Goal: Task Accomplishment & Management: Manage account settings

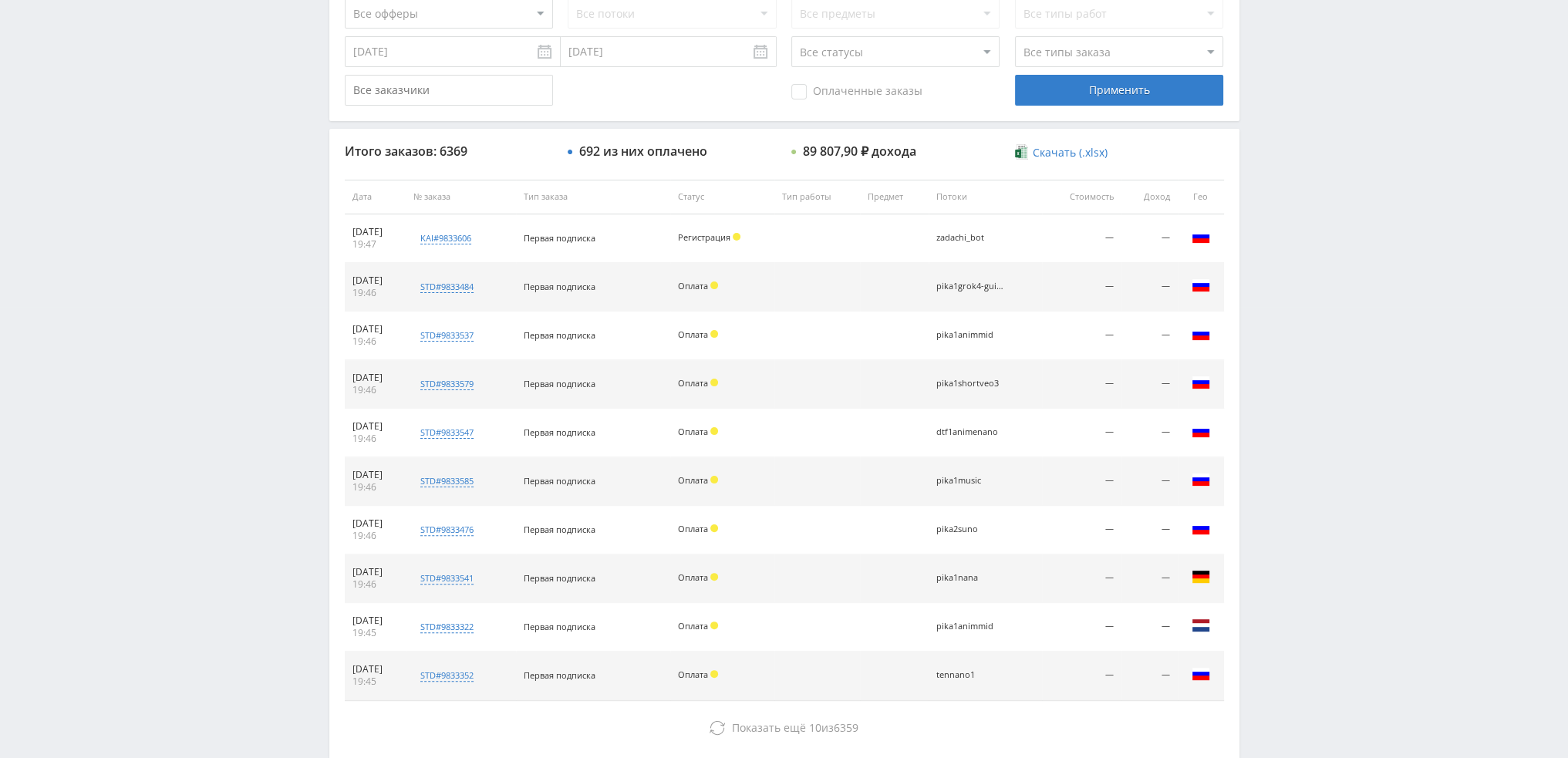
scroll to position [148, 0]
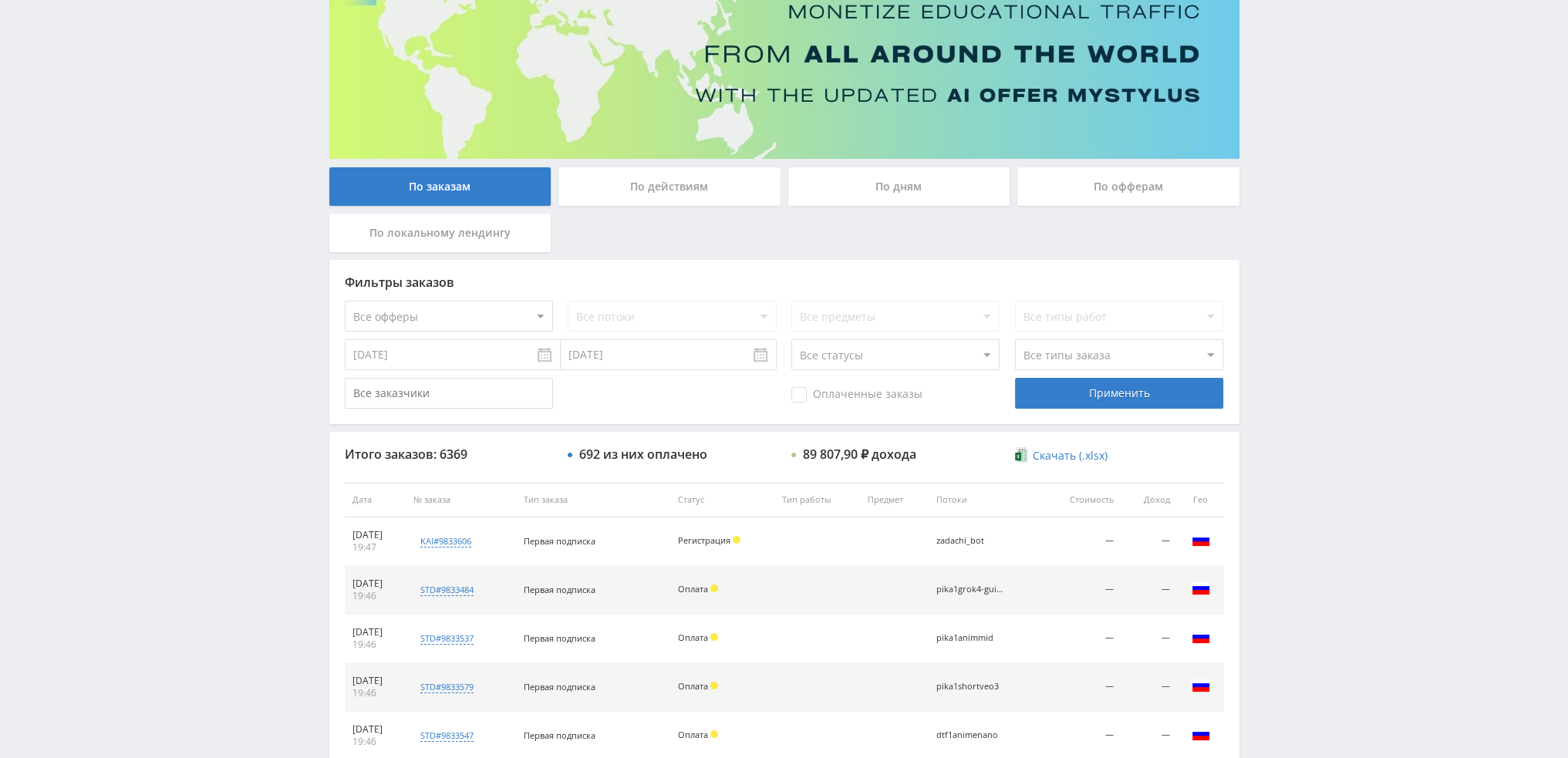
click at [902, 178] on div "По дням" at bounding box center [899, 186] width 222 height 39
click at [0, 0] on input "По дням" at bounding box center [0, 0] width 0 height 0
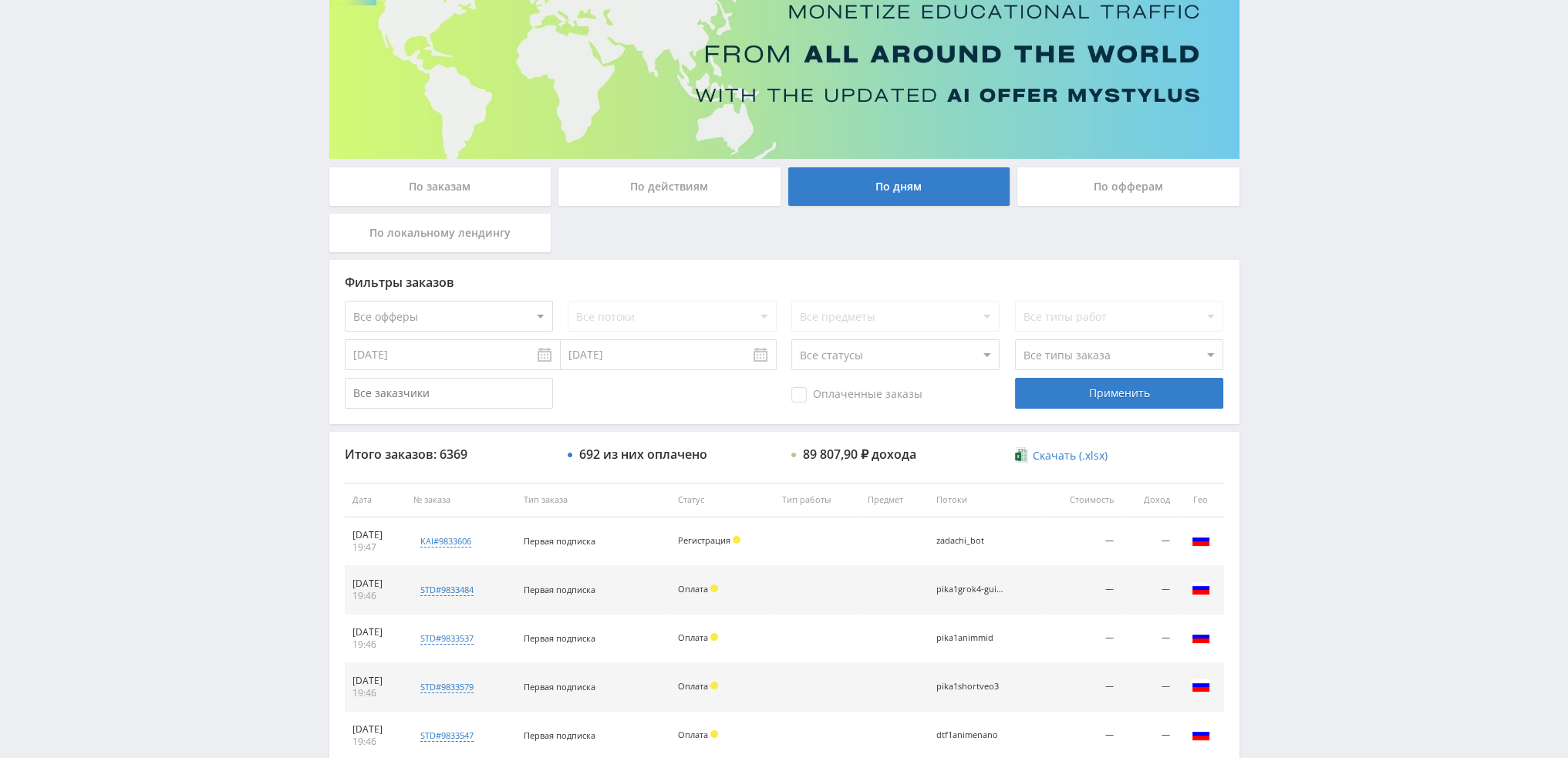
scroll to position [0, 0]
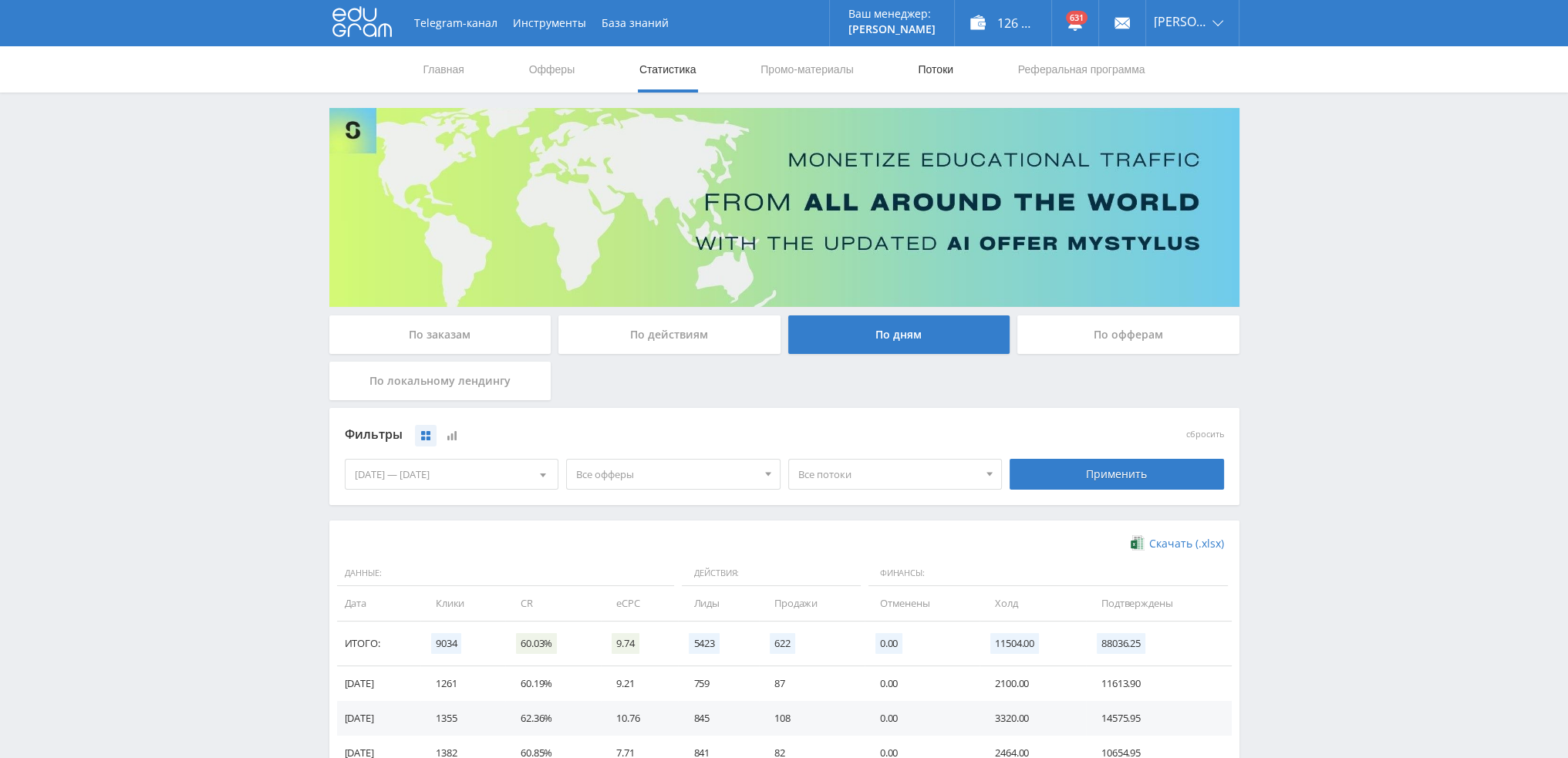
click at [938, 67] on link "Потоки" at bounding box center [935, 69] width 39 height 47
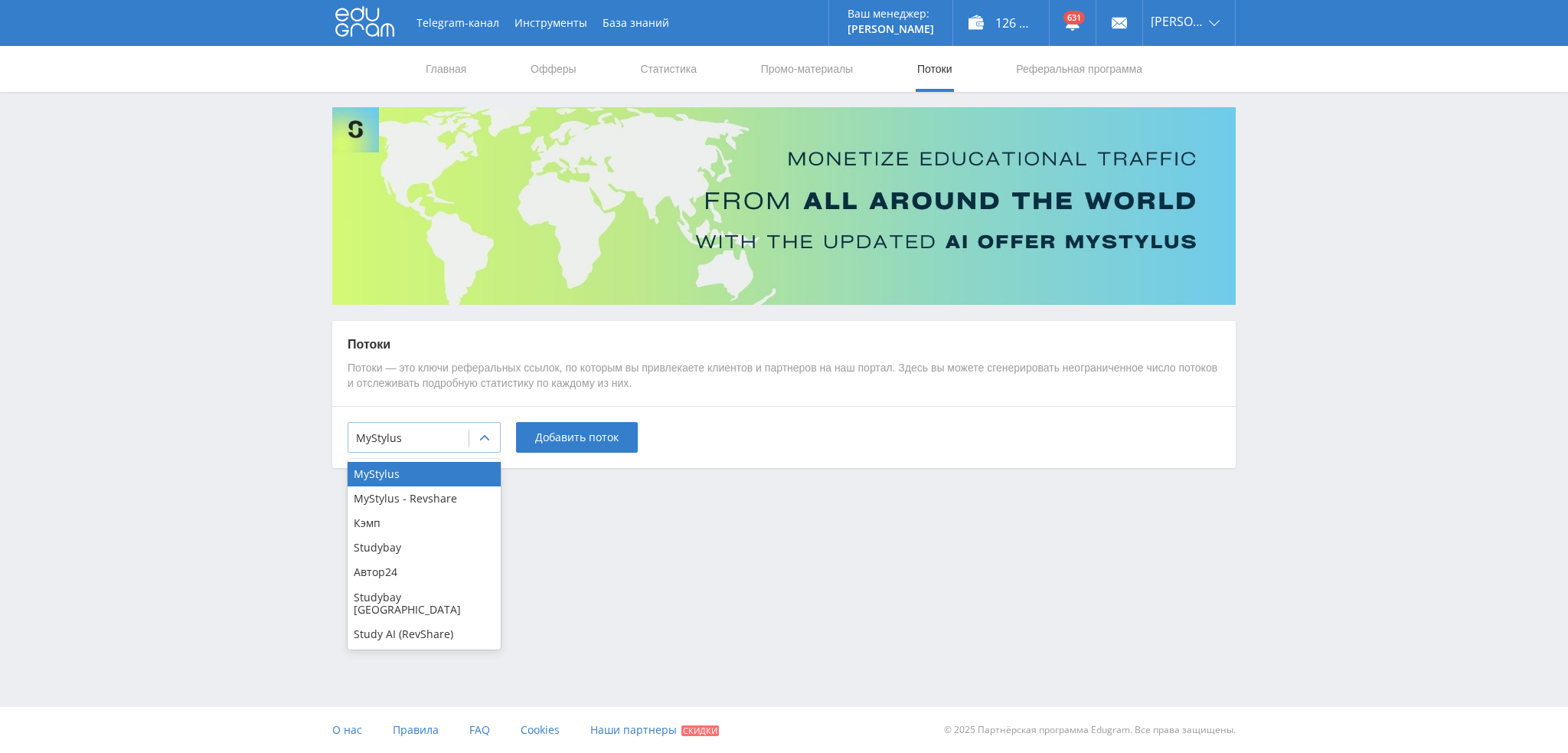
click at [422, 437] on div at bounding box center [408, 438] width 105 height 15
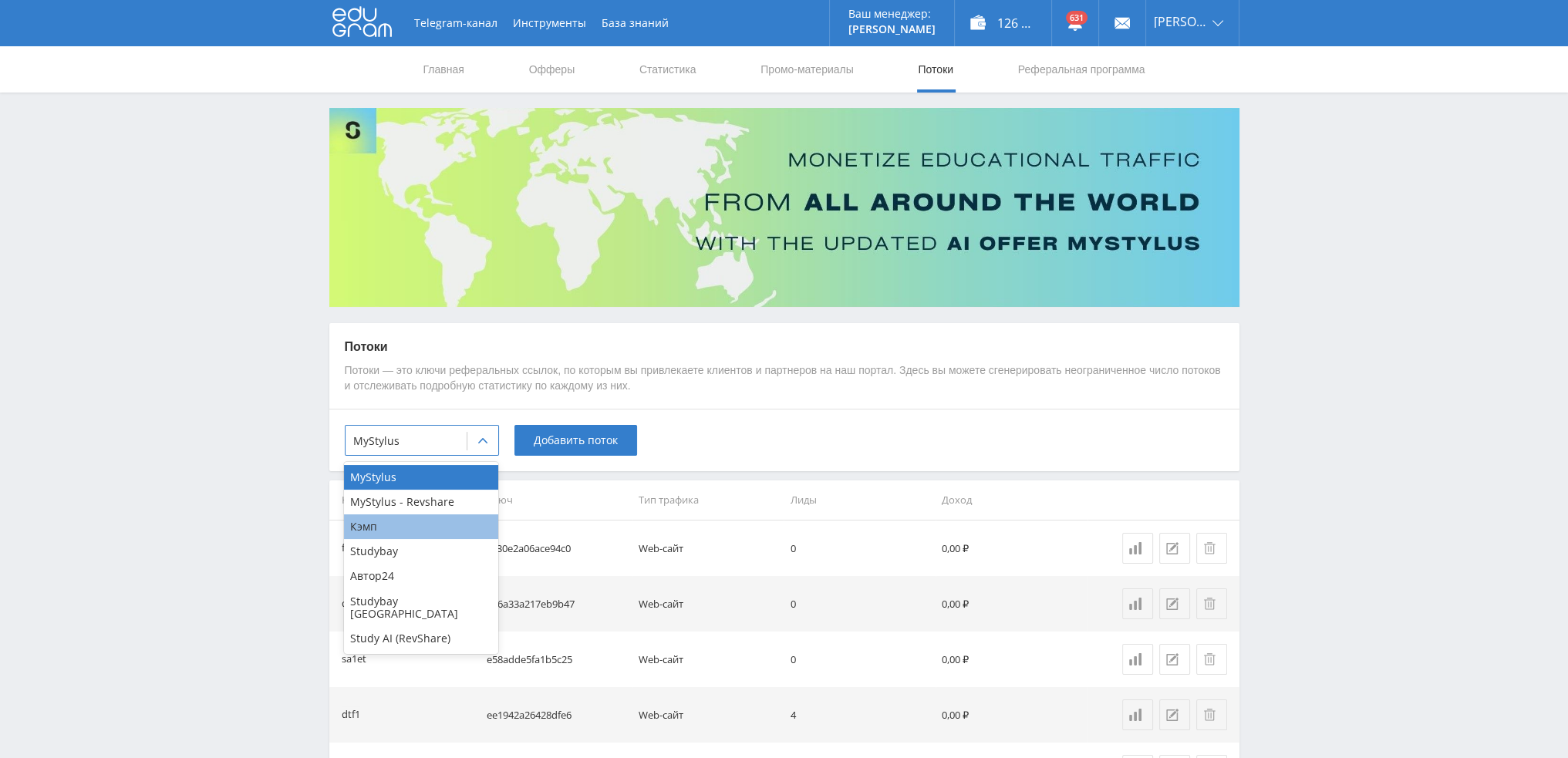
click at [401, 527] on div "Кэмп" at bounding box center [421, 526] width 154 height 25
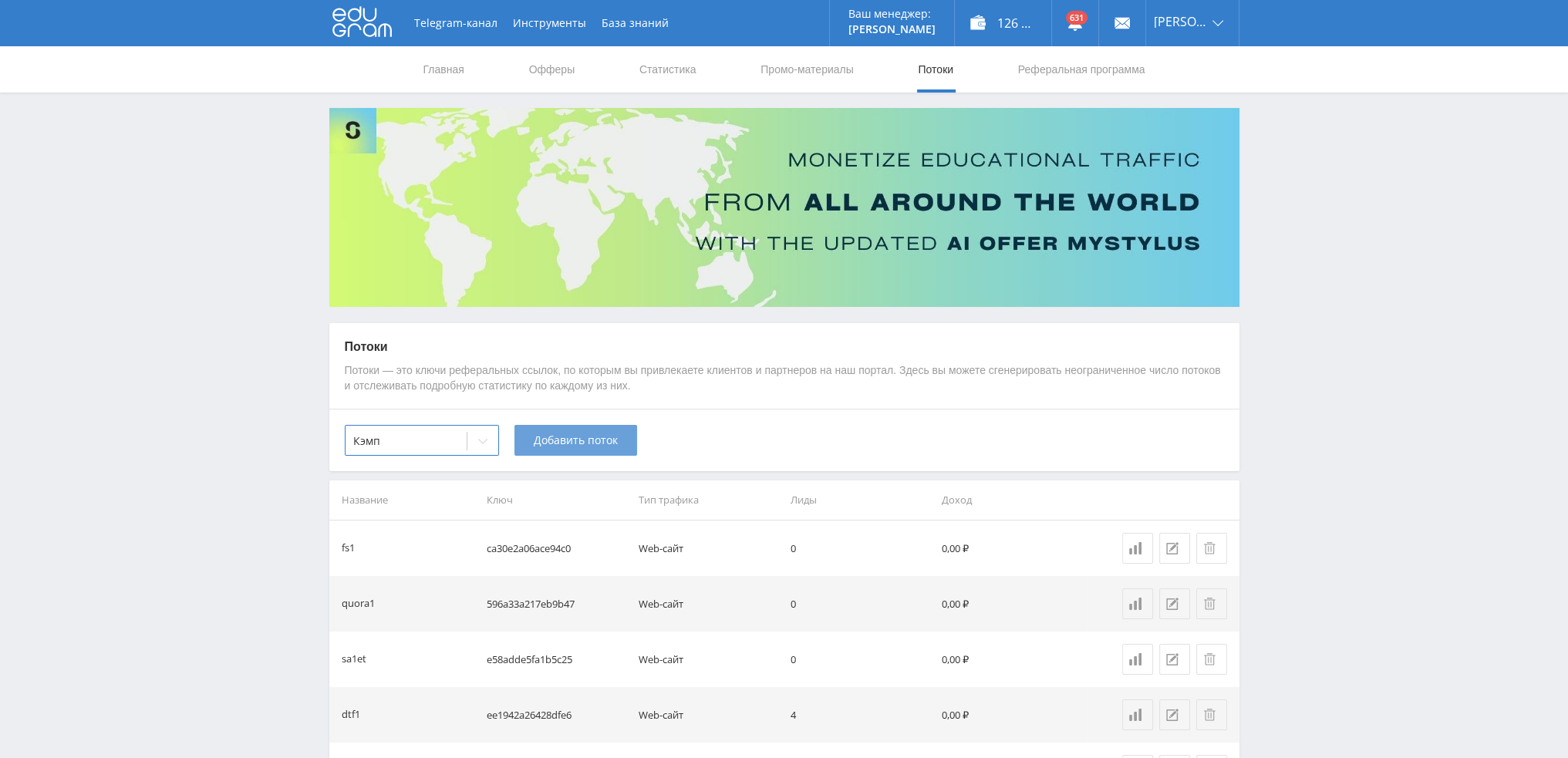
click at [571, 436] on span "Добавить поток" at bounding box center [576, 440] width 84 height 12
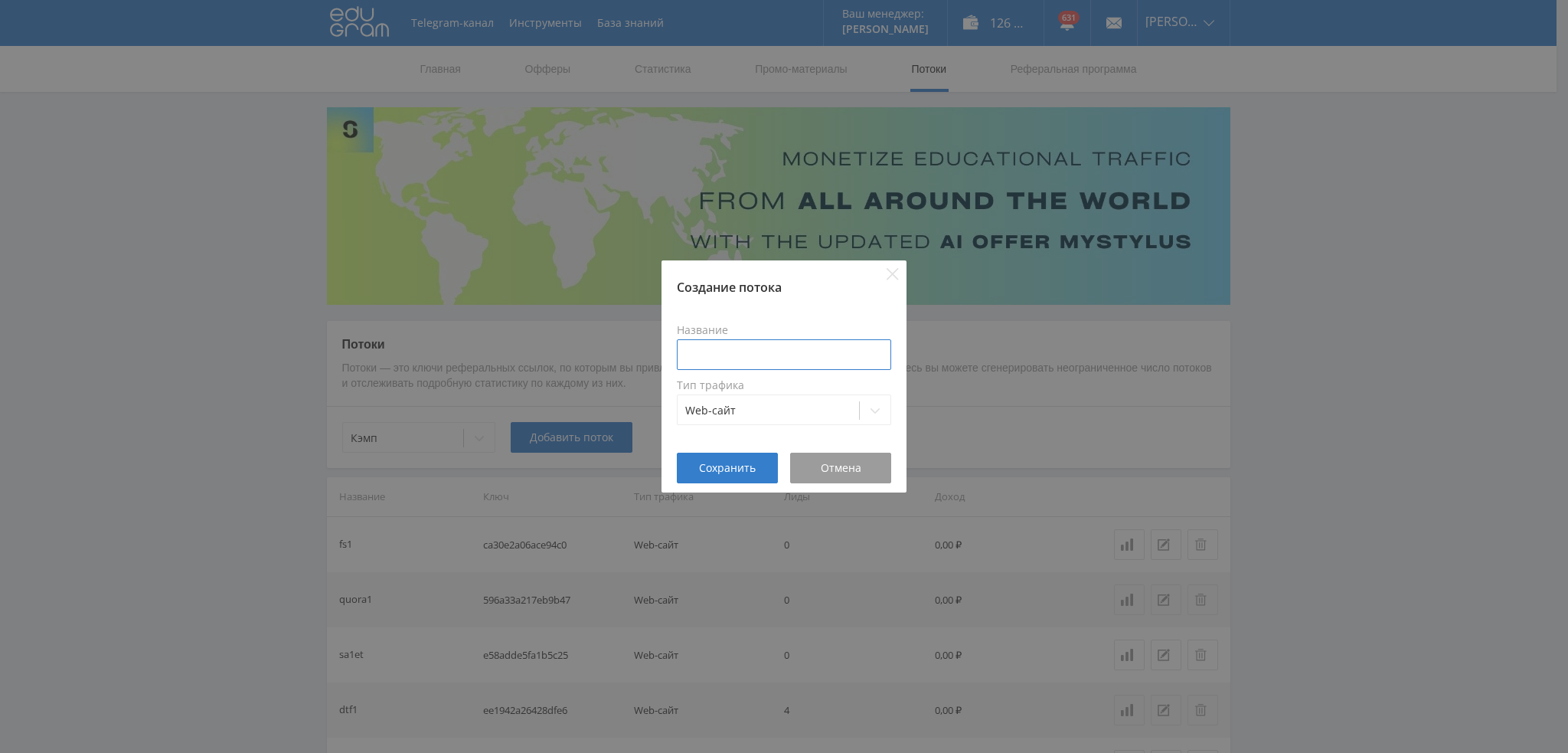
click at [720, 347] on input at bounding box center [783, 354] width 214 height 30
type input "pika3kursNEW"
click at [728, 462] on span "Сохранить" at bounding box center [727, 467] width 57 height 12
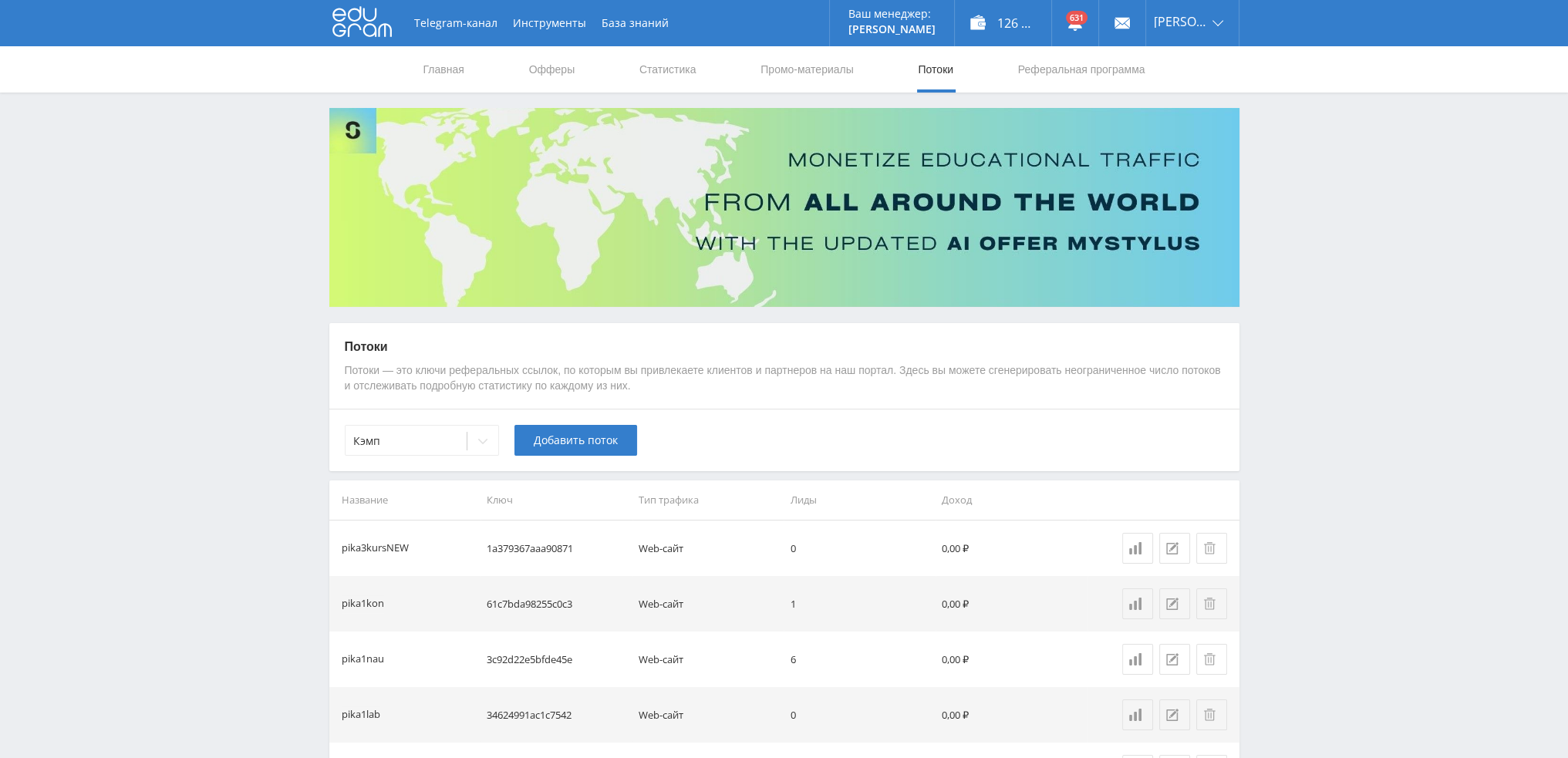
click at [480, 446] on icon at bounding box center [483, 441] width 12 height 12
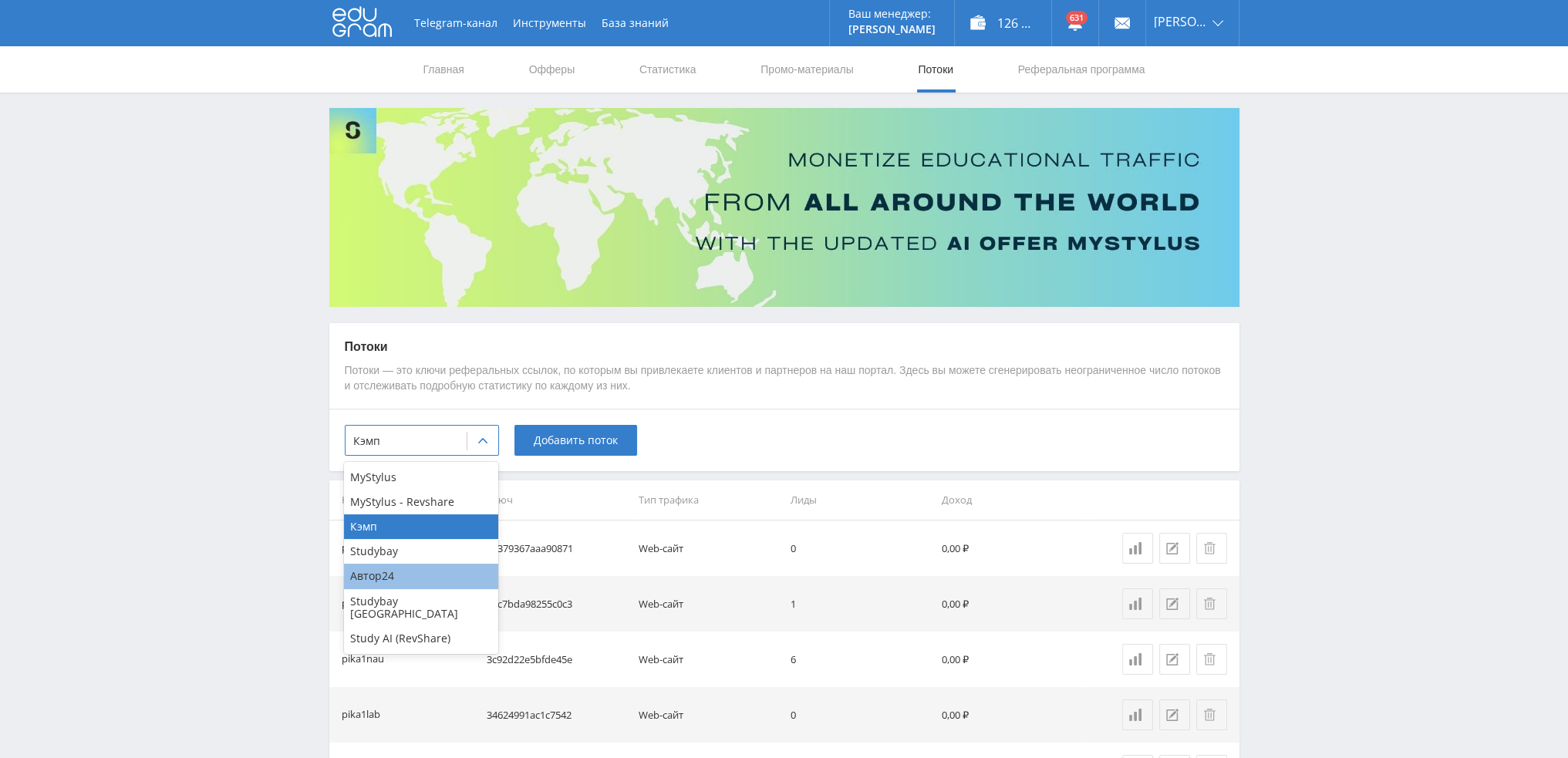
click at [401, 578] on div "Автор24" at bounding box center [421, 576] width 154 height 25
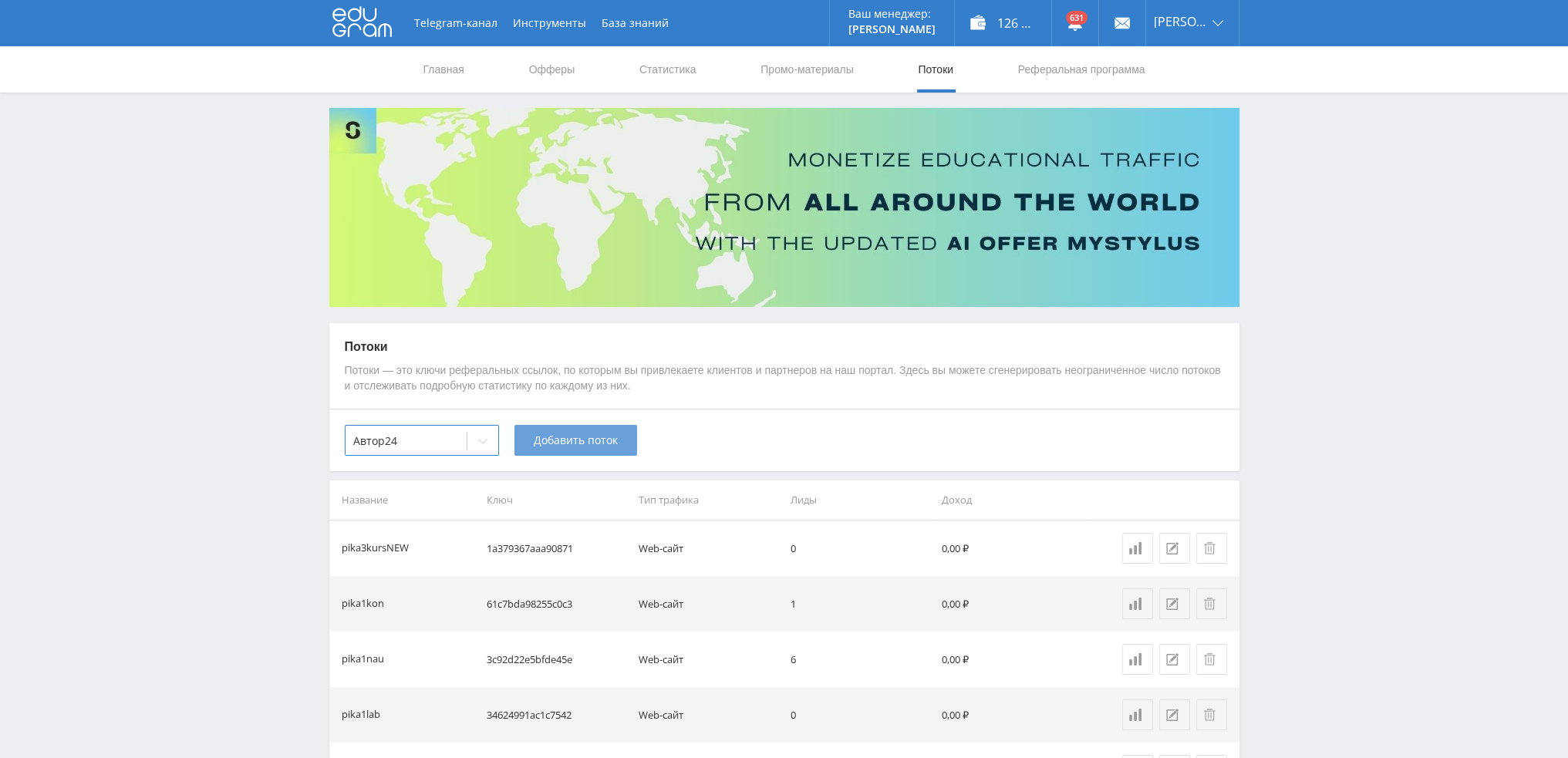
click at [577, 434] on span "Добавить поток" at bounding box center [576, 440] width 84 height 12
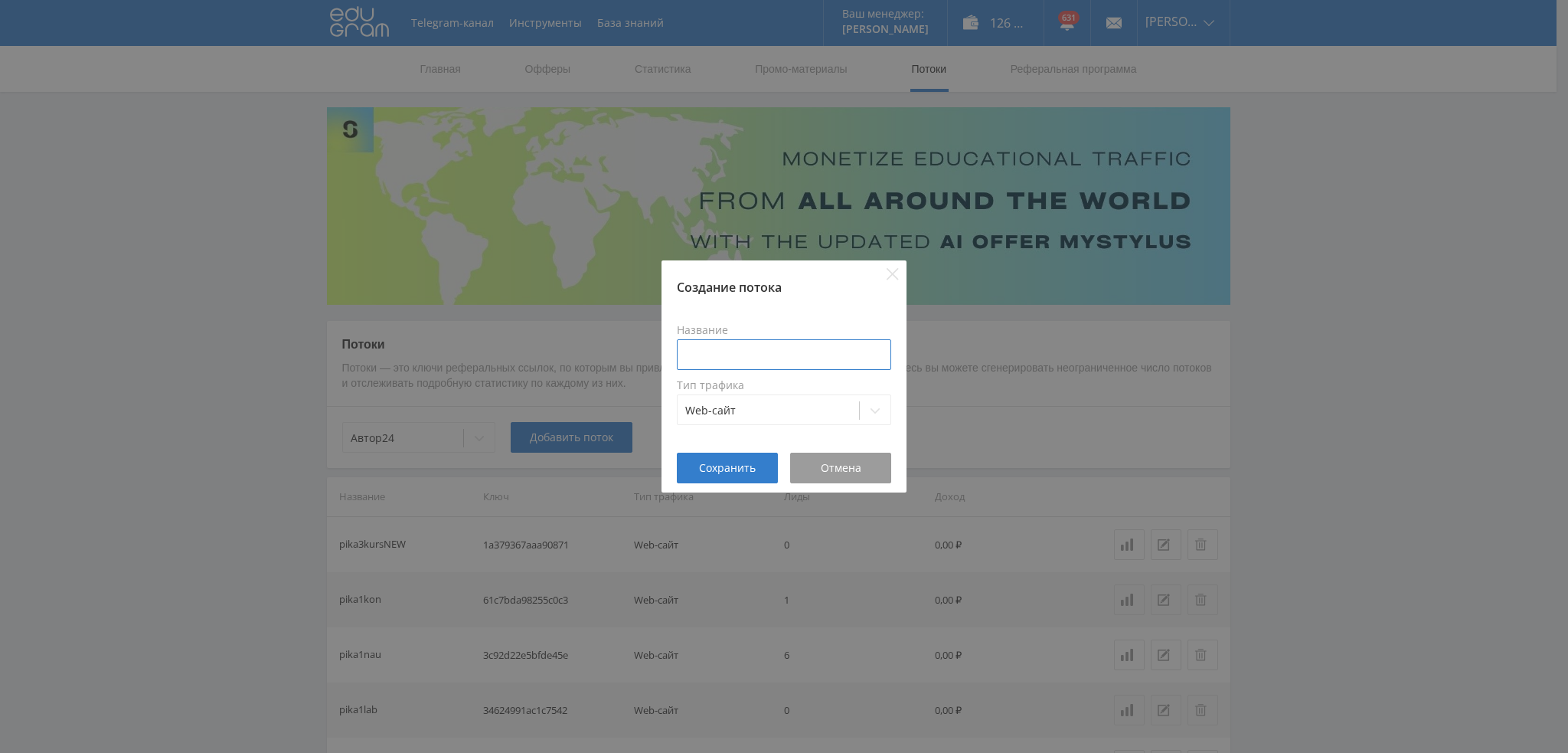
click at [768, 357] on input at bounding box center [783, 354] width 214 height 30
paste input "pika3kursNEW"
type input "pika3kursNEW"
click at [735, 463] on span "Сохранить" at bounding box center [727, 467] width 57 height 12
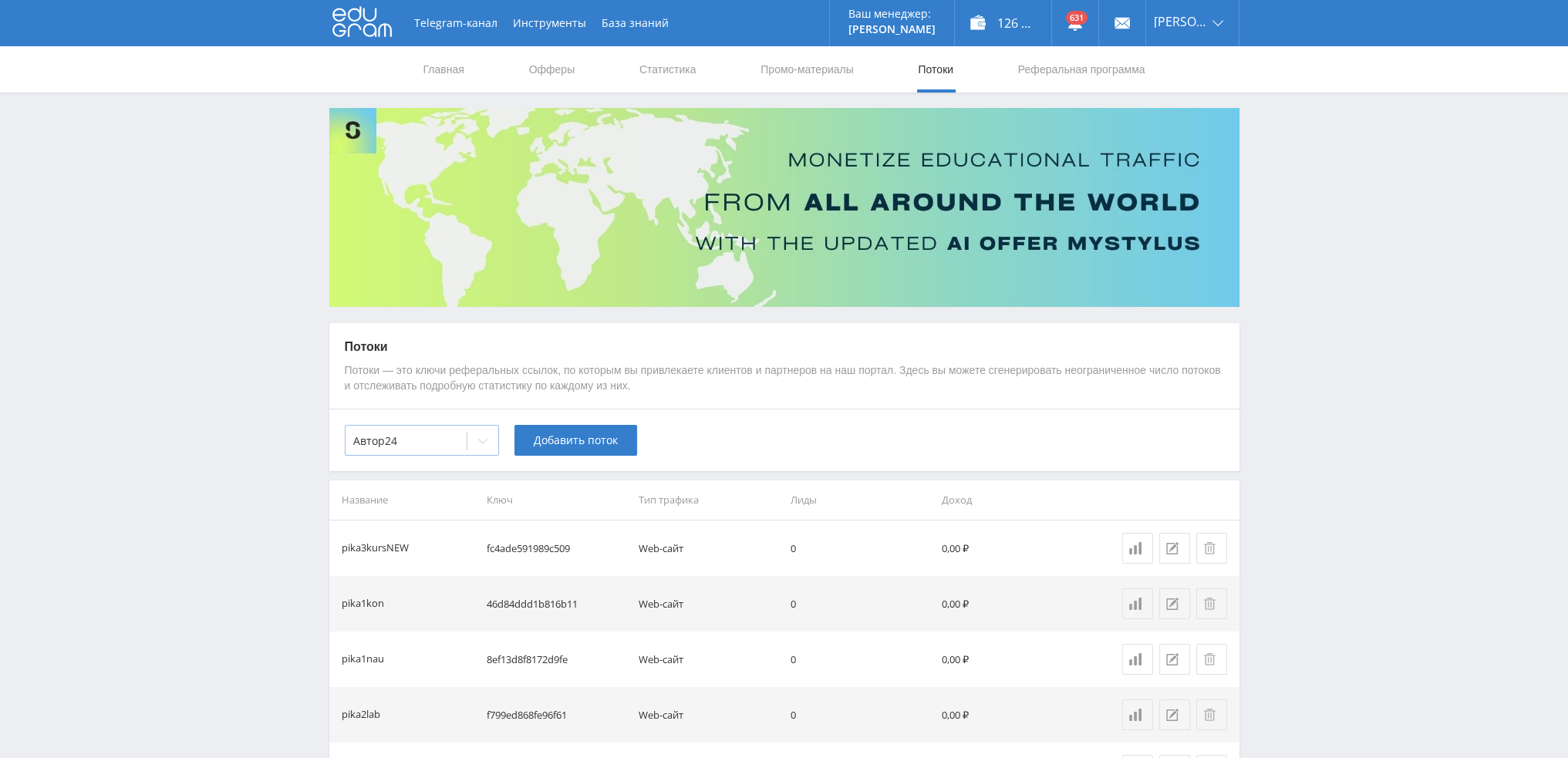
click at [477, 444] on icon at bounding box center [483, 441] width 12 height 12
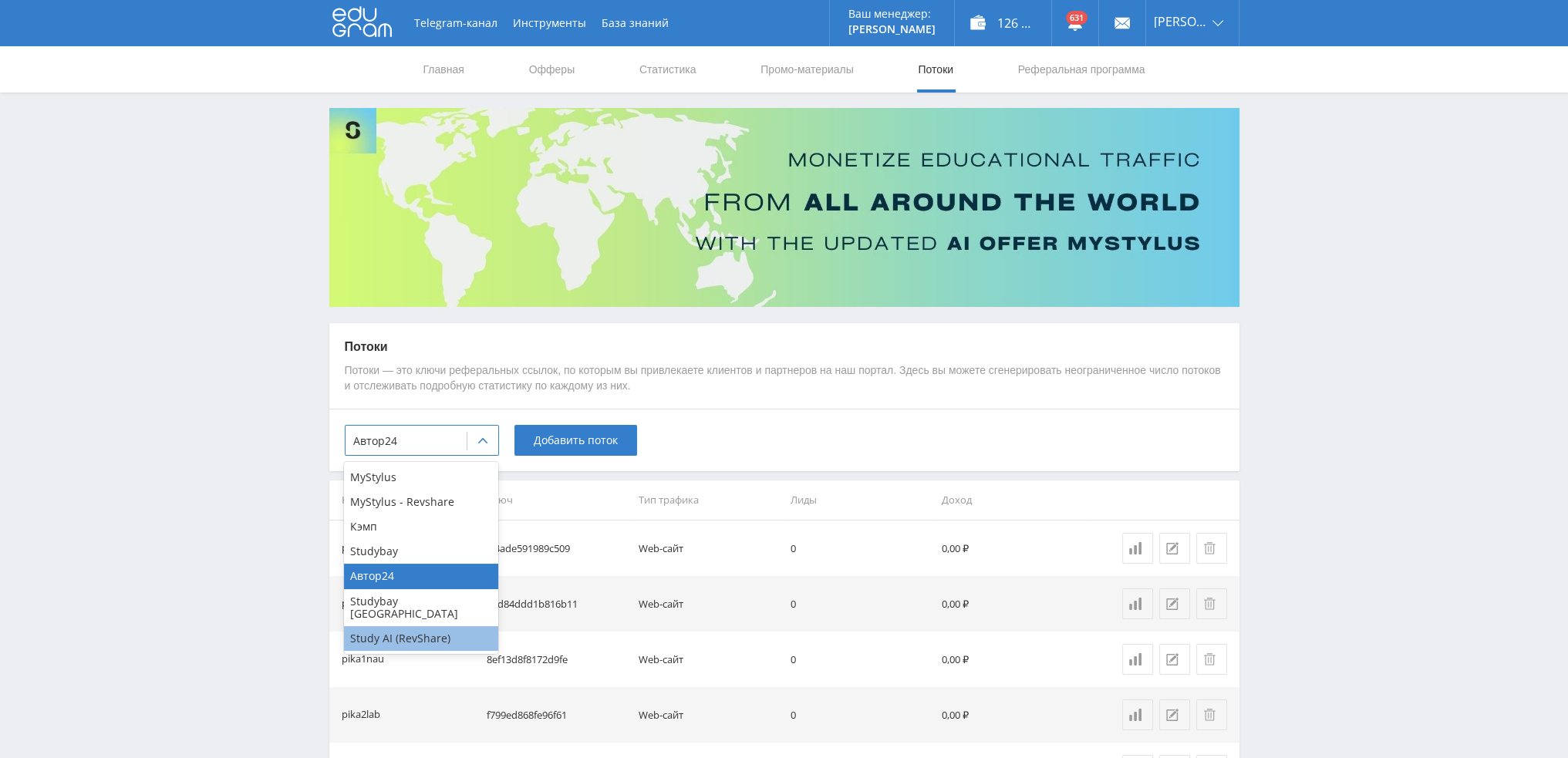
click at [406, 626] on div "Study AI (RevShare)" at bounding box center [421, 638] width 154 height 25
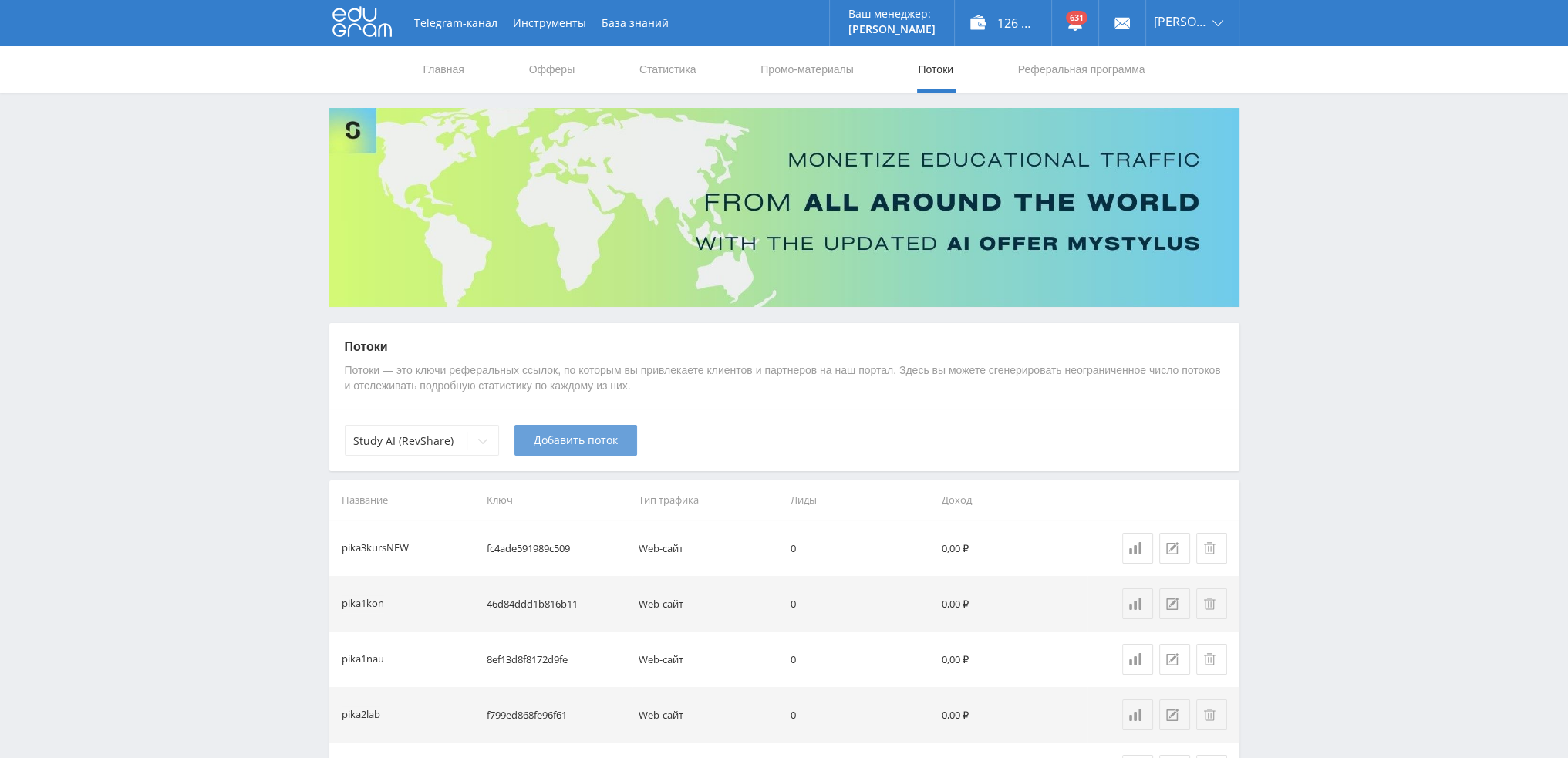
click at [598, 426] on button "Добавить поток" at bounding box center [575, 440] width 123 height 30
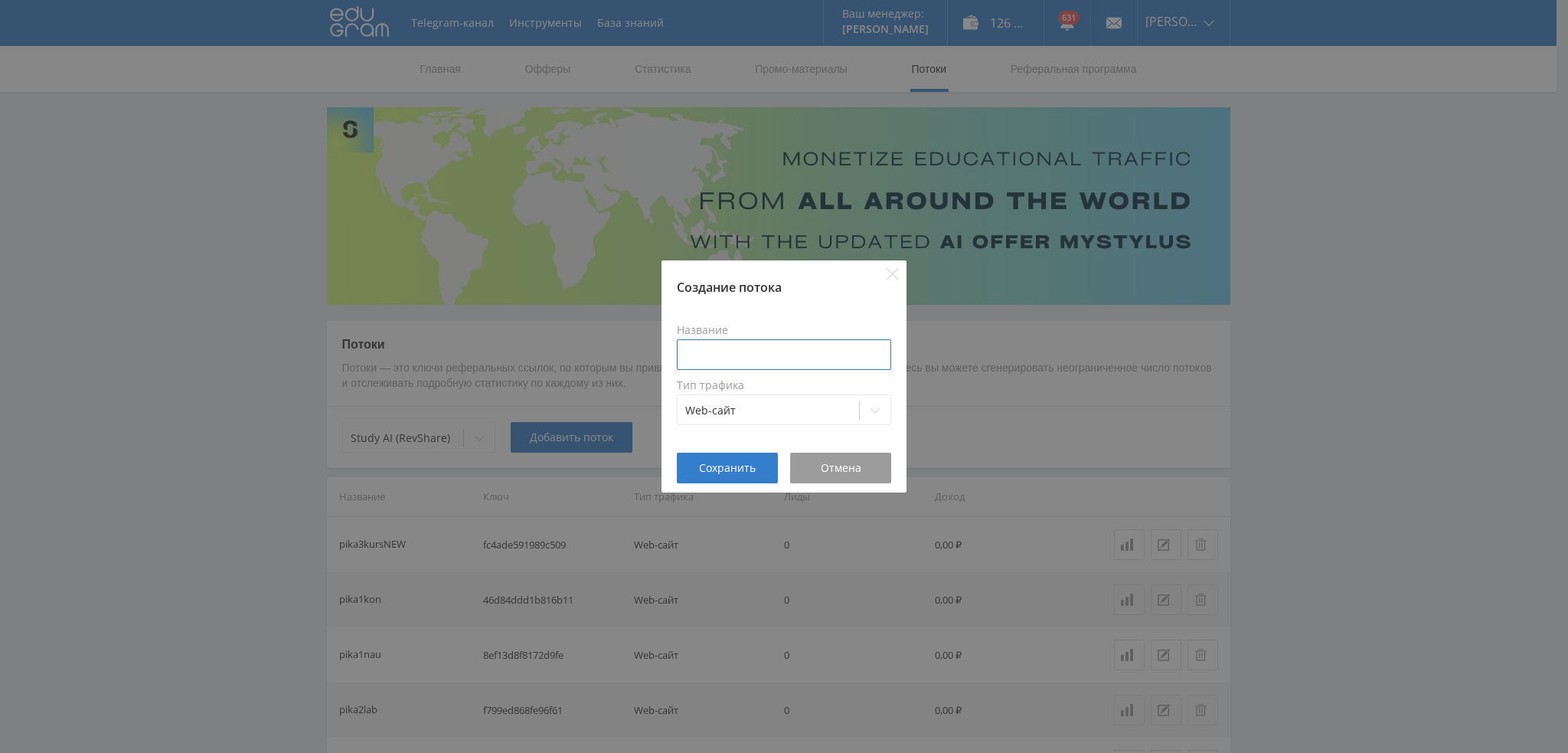
click at [758, 356] on input at bounding box center [783, 354] width 214 height 30
paste input "pika3kursNEW"
type input "pika3kursNEWgpt"
click at [719, 463] on span "Сохранить" at bounding box center [727, 467] width 57 height 12
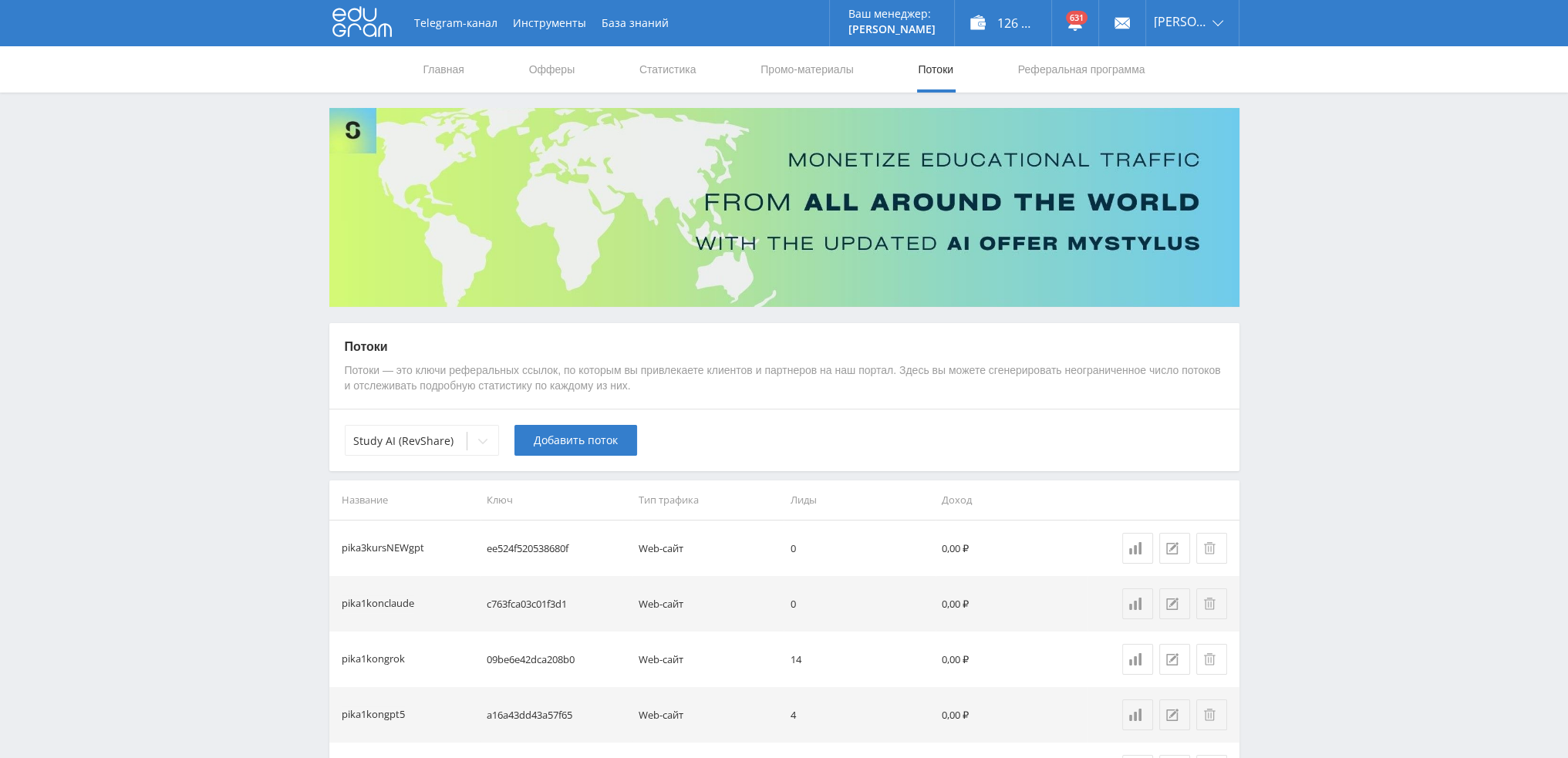
click at [565, 444] on span "Добавить поток" at bounding box center [576, 440] width 84 height 12
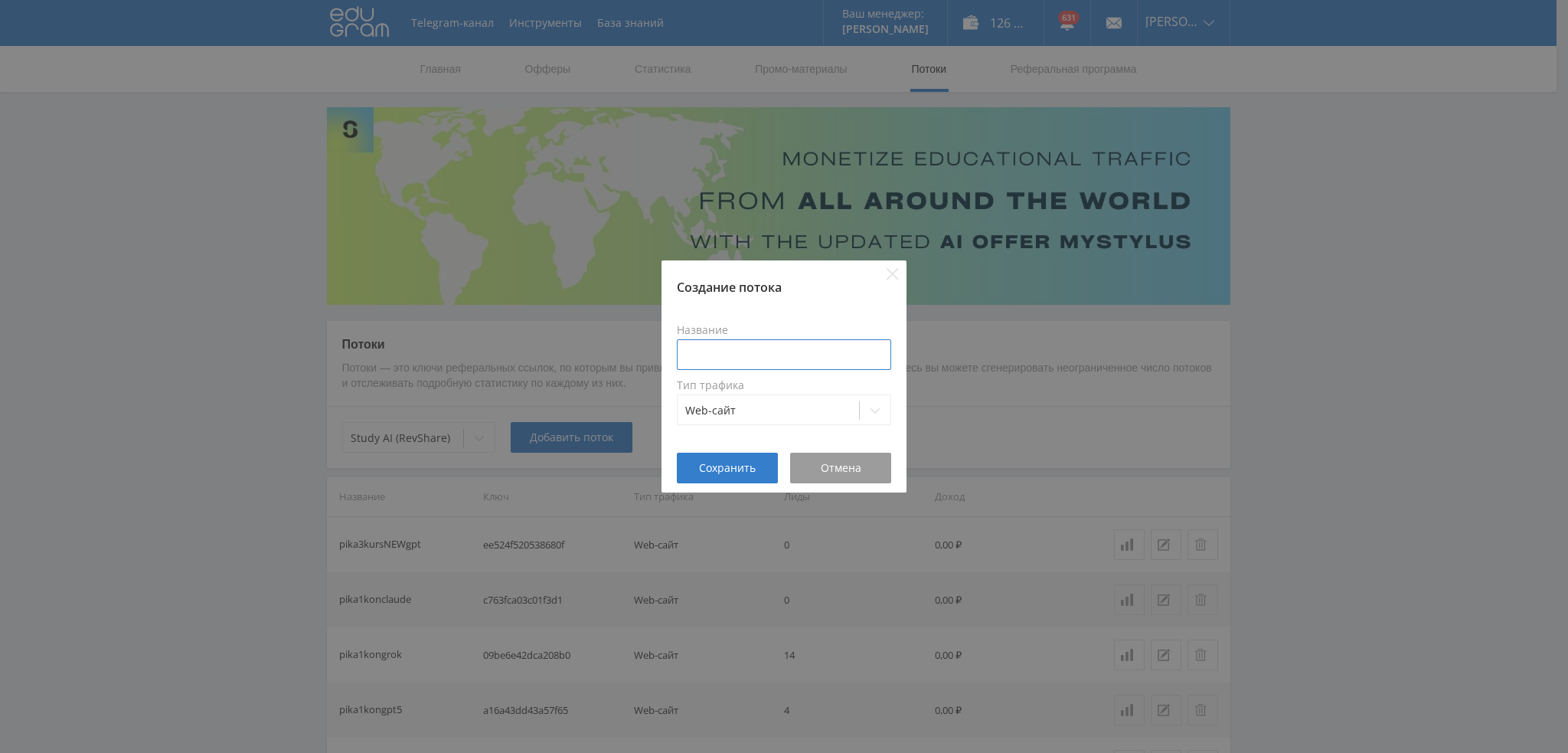
click at [742, 355] on input at bounding box center [783, 354] width 214 height 30
paste input "pika3kursNEW"
type input "pika3kursNEWgrok"
click at [739, 475] on button "Сохранить" at bounding box center [726, 468] width 101 height 30
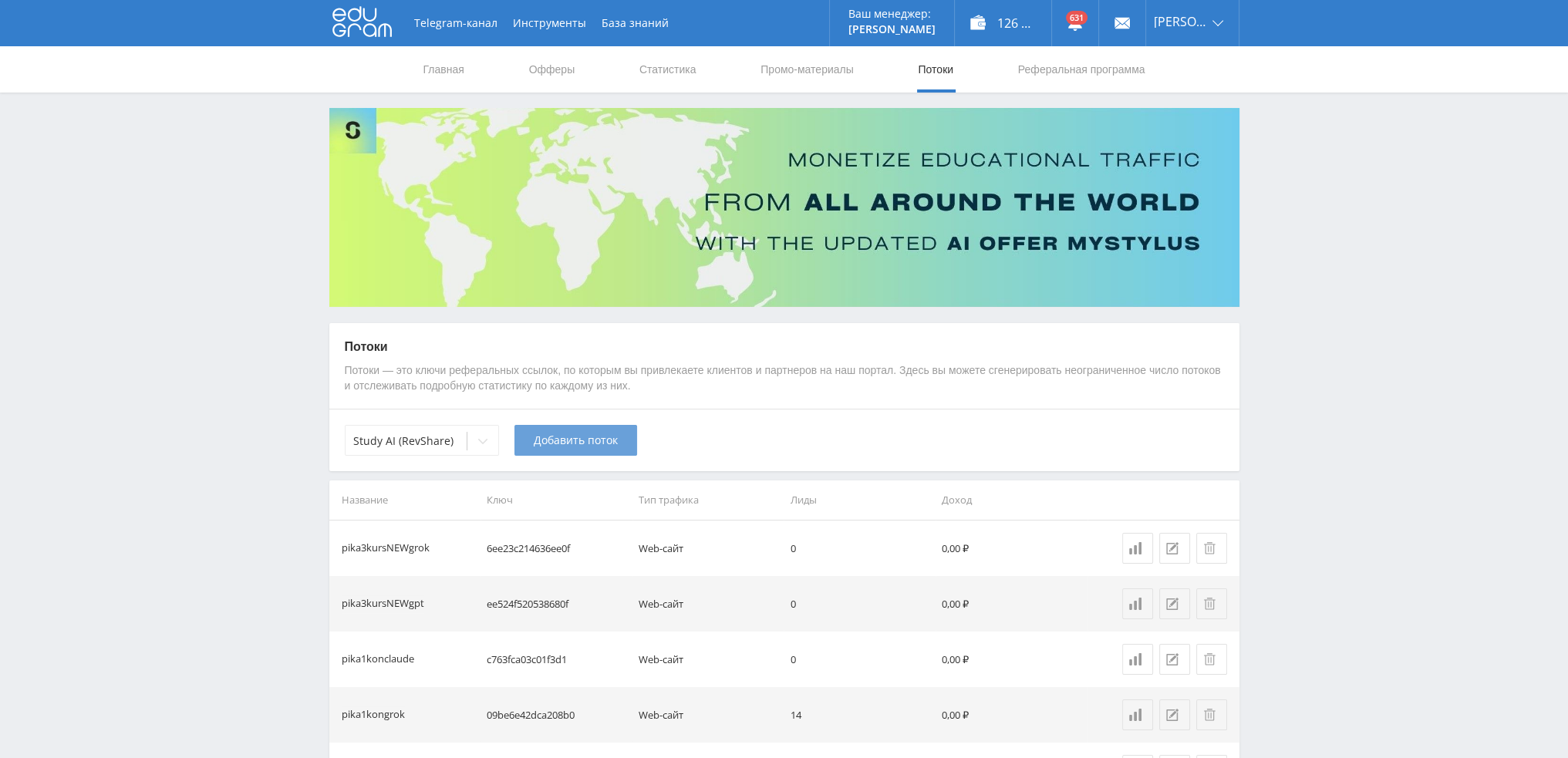
click at [568, 444] on span "Добавить поток" at bounding box center [576, 440] width 84 height 12
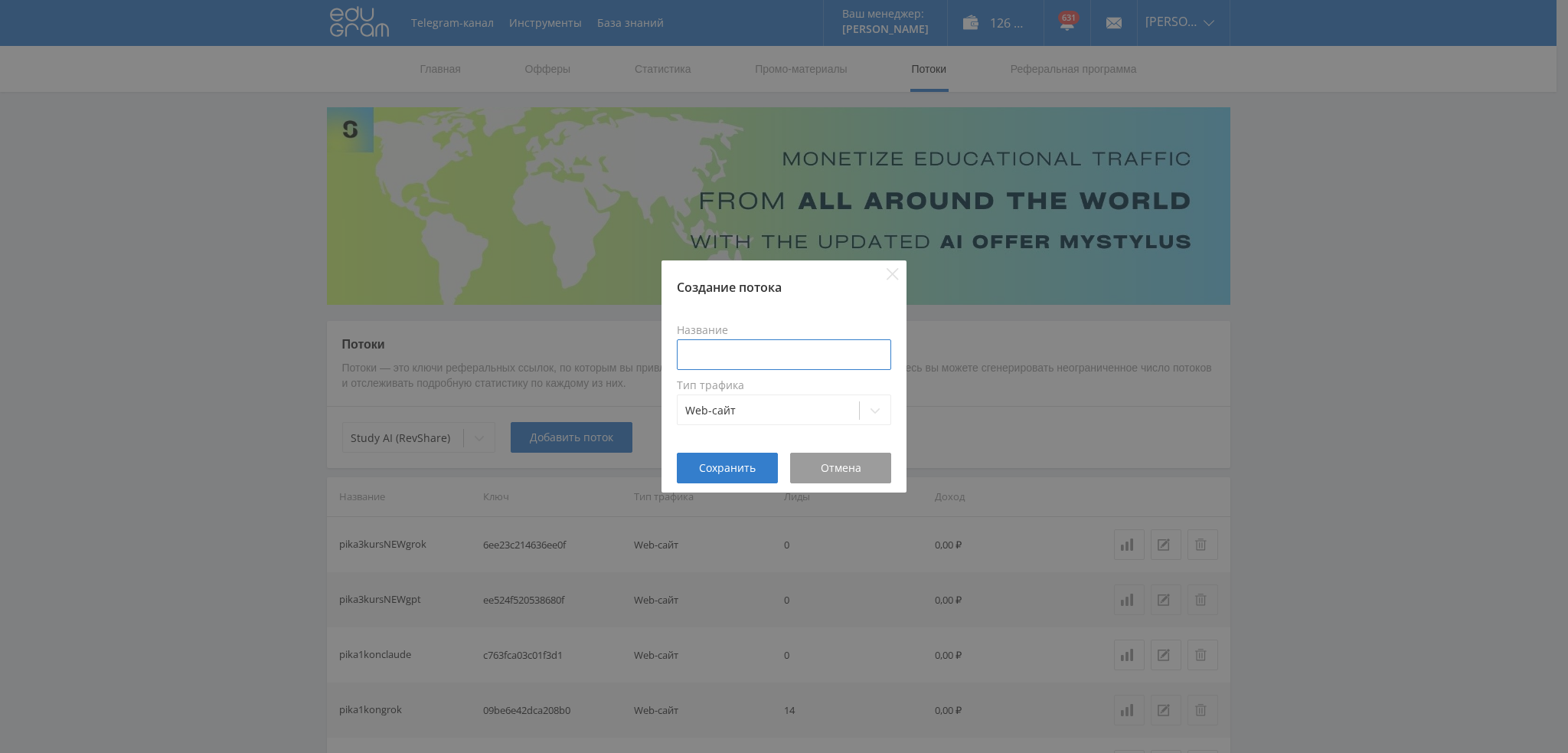
click at [747, 354] on input at bounding box center [783, 354] width 214 height 30
paste input "pika3kursNEW"
type input "pika3kursNEWclaude"
click at [721, 468] on span "Сохранить" at bounding box center [727, 467] width 57 height 12
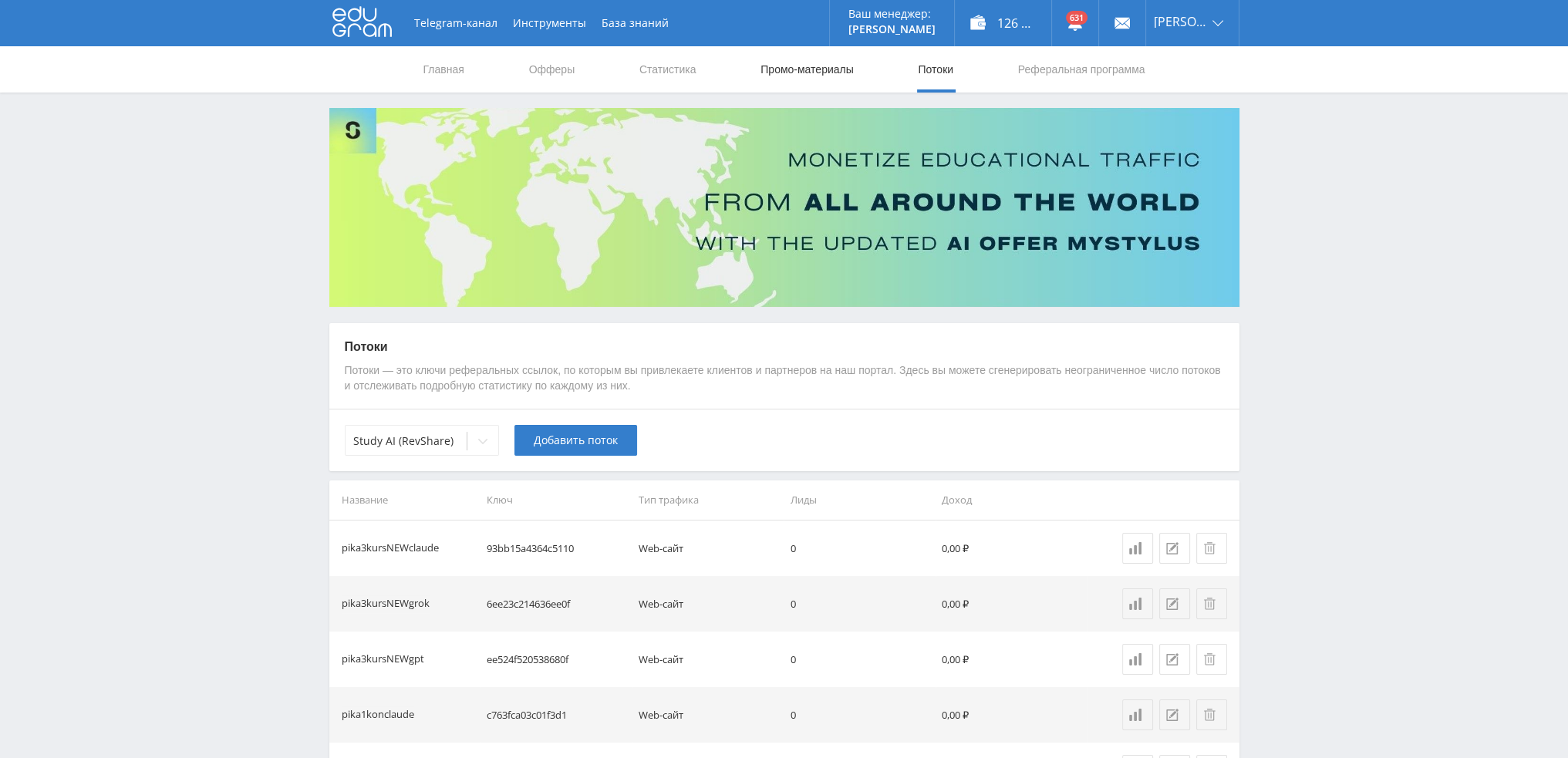
click at [829, 73] on link "Промо-материалы" at bounding box center [807, 69] width 96 height 47
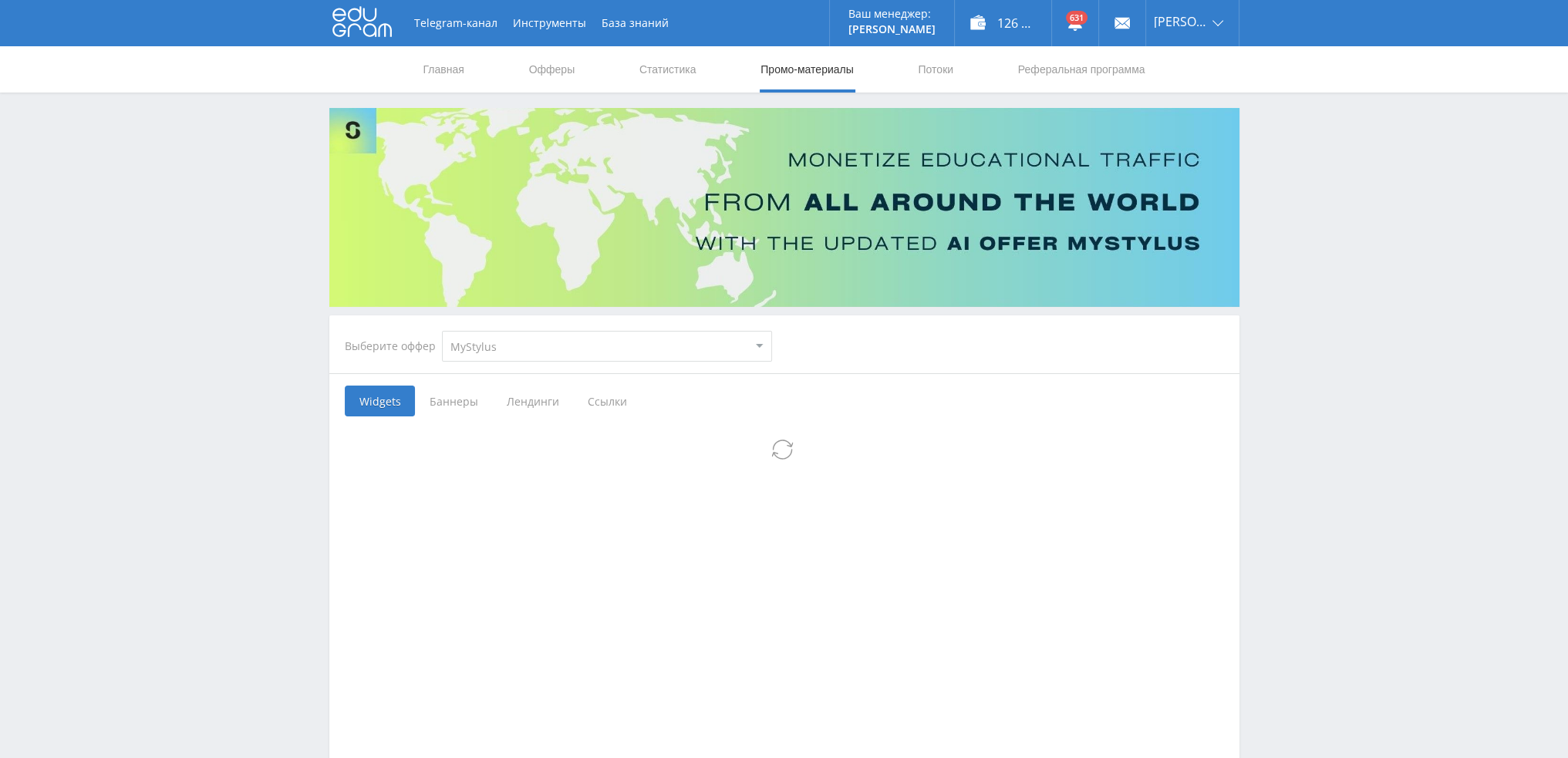
click at [497, 355] on select "MyStylus MyStylus - Revshare Кэмп Studybay Автор24 Studybay Brazil Study AI (Re…" at bounding box center [606, 346] width 330 height 30
select select "340"
click at [442, 331] on select "MyStylus MyStylus - Revshare Кэмп Studybay Автор24 Studybay Brazil Study AI (Re…" at bounding box center [606, 346] width 330 height 30
click at [524, 400] on span "Ссылки" at bounding box center [526, 401] width 68 height 30
click at [0, 0] on input "Ссылки" at bounding box center [0, 0] width 0 height 0
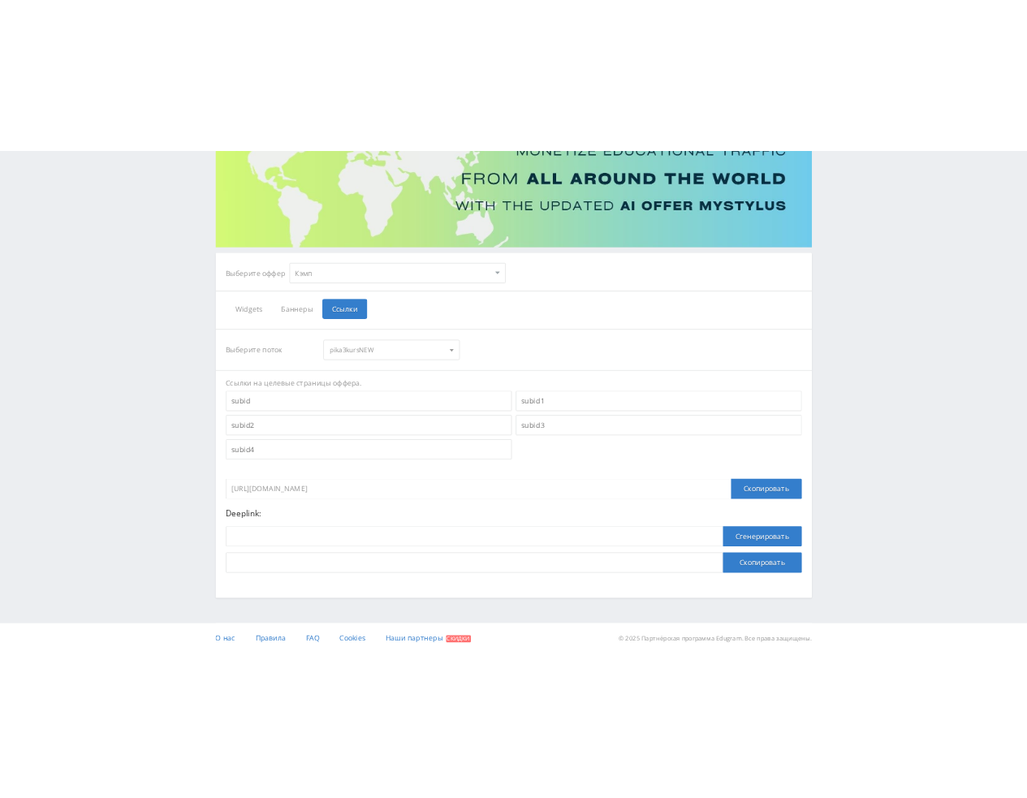
scroll to position [177, 0]
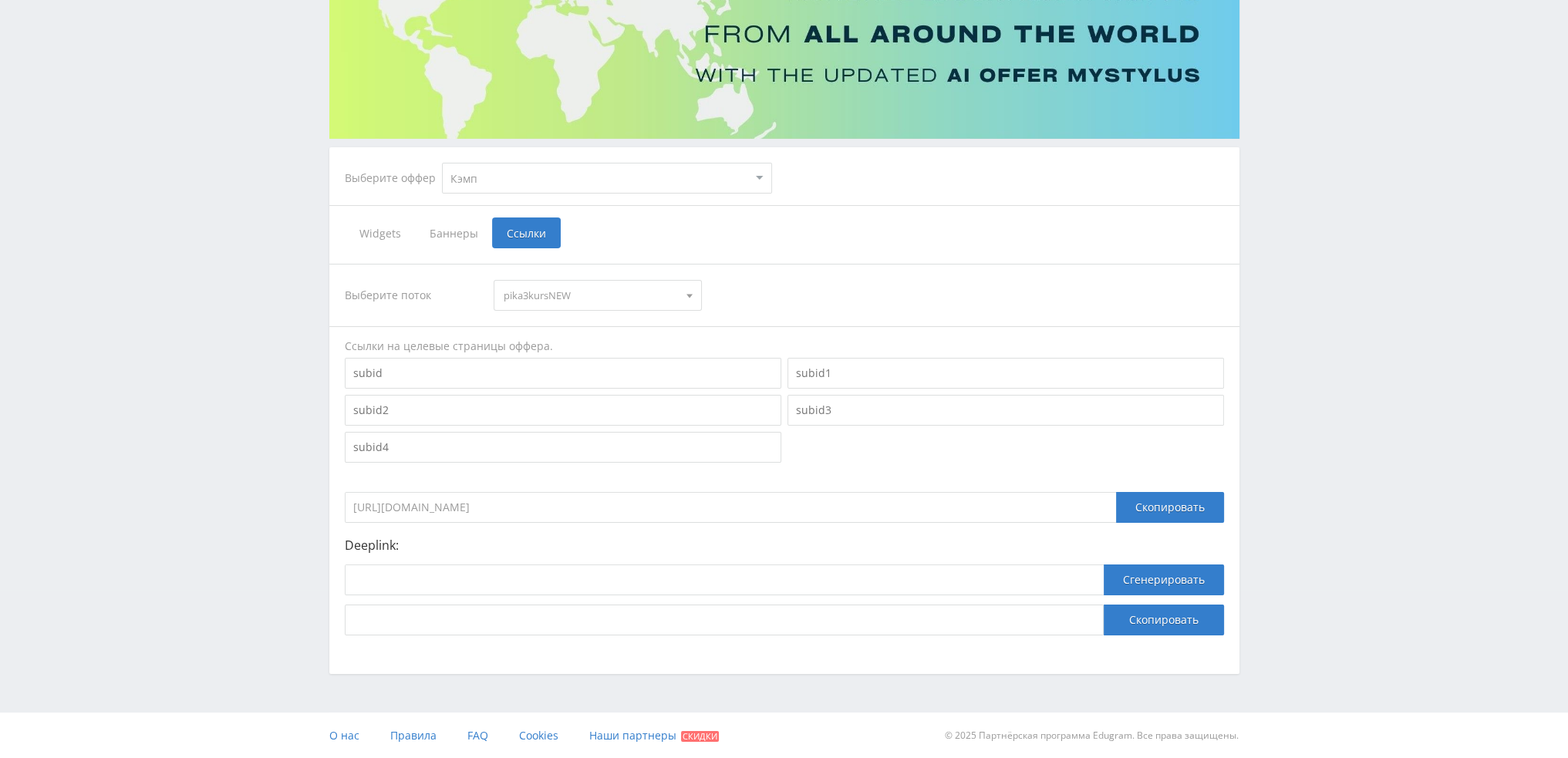
drag, startPoint x: 608, startPoint y: 504, endPoint x: 228, endPoint y: 532, distance: 381.0
click at [228, 532] on div "Telegram-канал Инструменты База знаний Ваш менеджер: Valeria Valeria Online @va…" at bounding box center [784, 294] width 1568 height 926
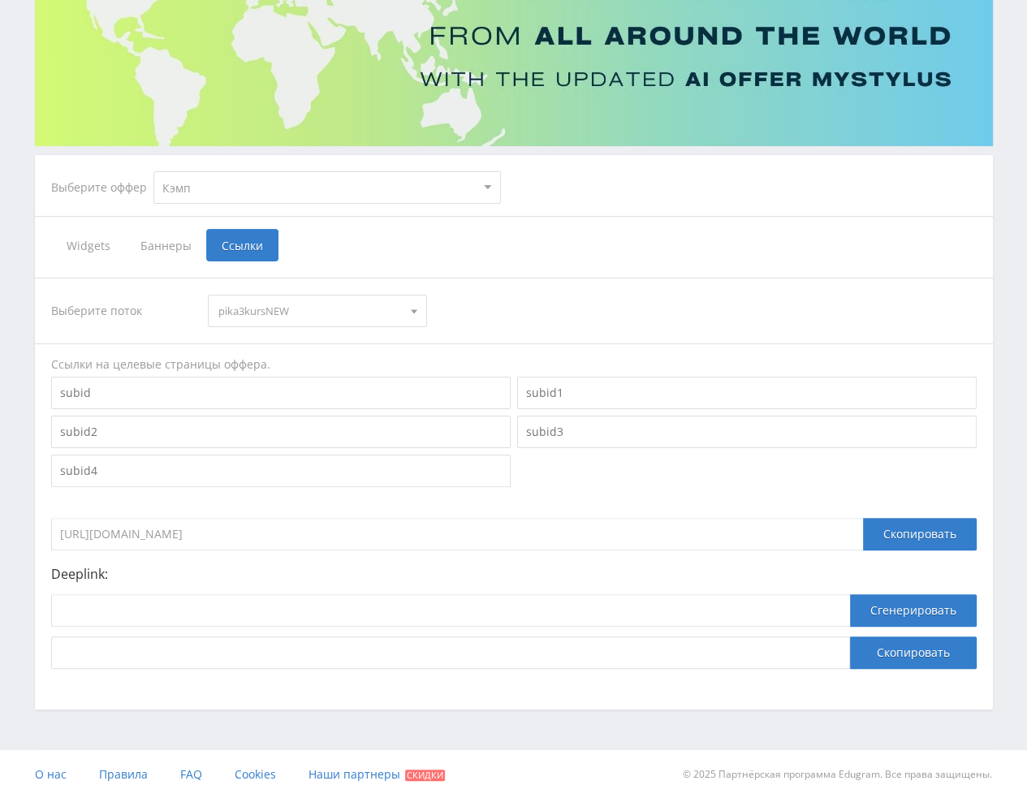
drag, startPoint x: 407, startPoint y: 187, endPoint x: 397, endPoint y: 191, distance: 10.5
click at [407, 187] on select "MyStylus MyStylus - Revshare Кэмп Studybay Автор24 Studybay Brazil Study AI (Re…" at bounding box center [326, 187] width 347 height 32
select select "1"
click at [153, 171] on select "MyStylus MyStylus - Revshare Кэмп Studybay Автор24 Studybay Brazil Study AI (Re…" at bounding box center [326, 187] width 347 height 32
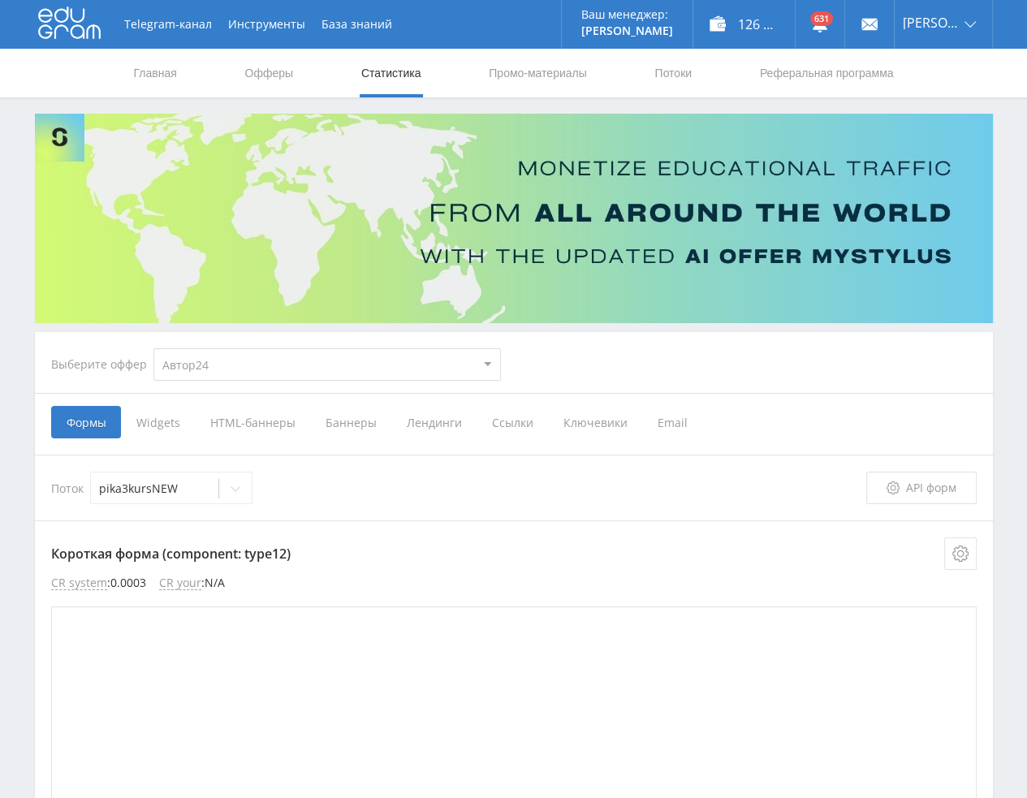
click at [497, 424] on span "Ссылки" at bounding box center [511, 422] width 71 height 32
click at [0, 0] on input "Ссылки" at bounding box center [0, 0] width 0 height 0
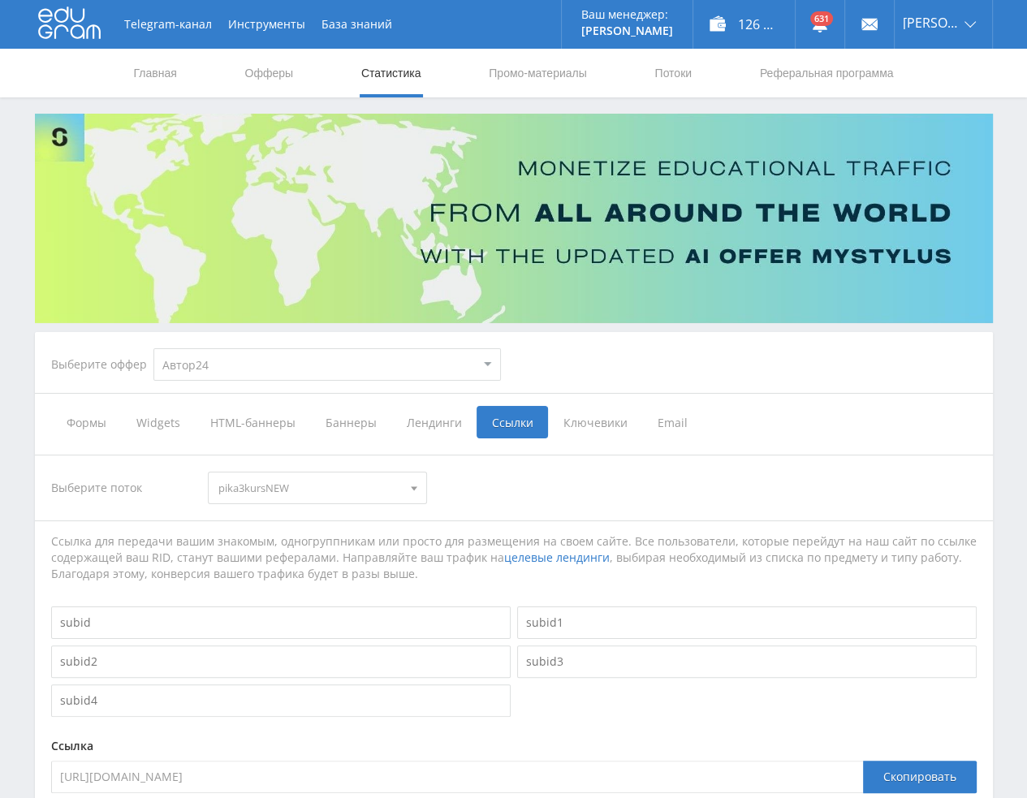
click at [242, 483] on span "pika3kursNEW" at bounding box center [309, 487] width 183 height 31
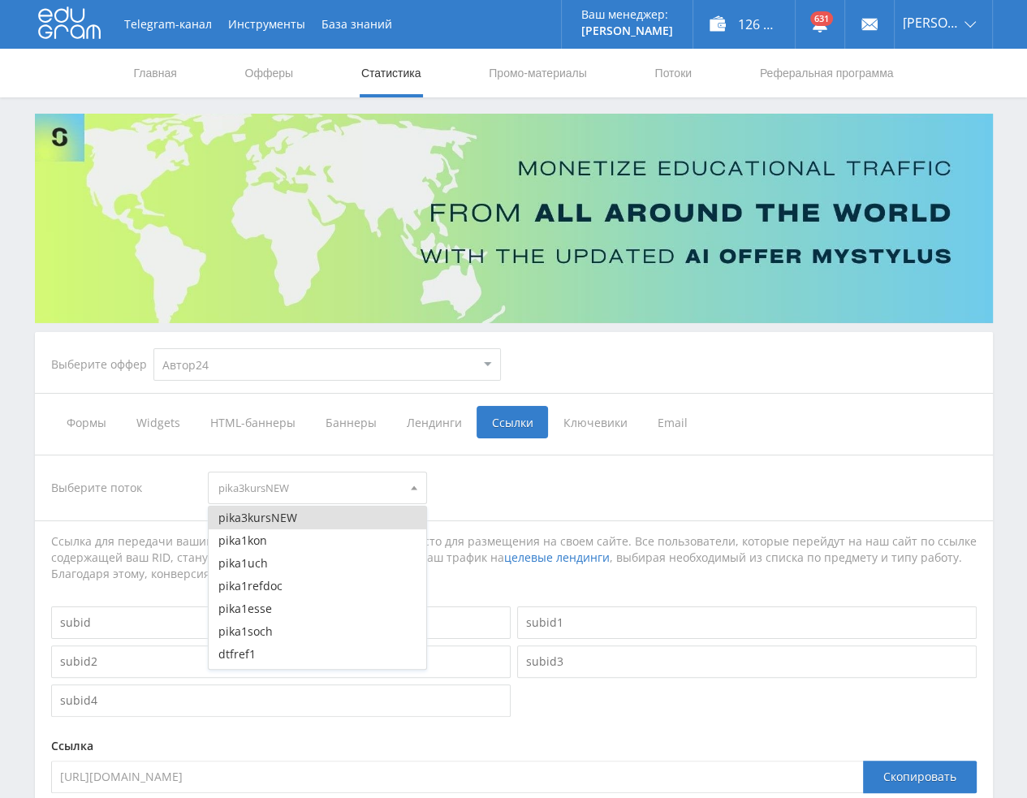
click at [474, 497] on div "Выберите поток pika3kursNEW pika3kursNEW pika1kon pika1uch pika1refdoc pika1ess…" at bounding box center [513, 487] width 925 height 32
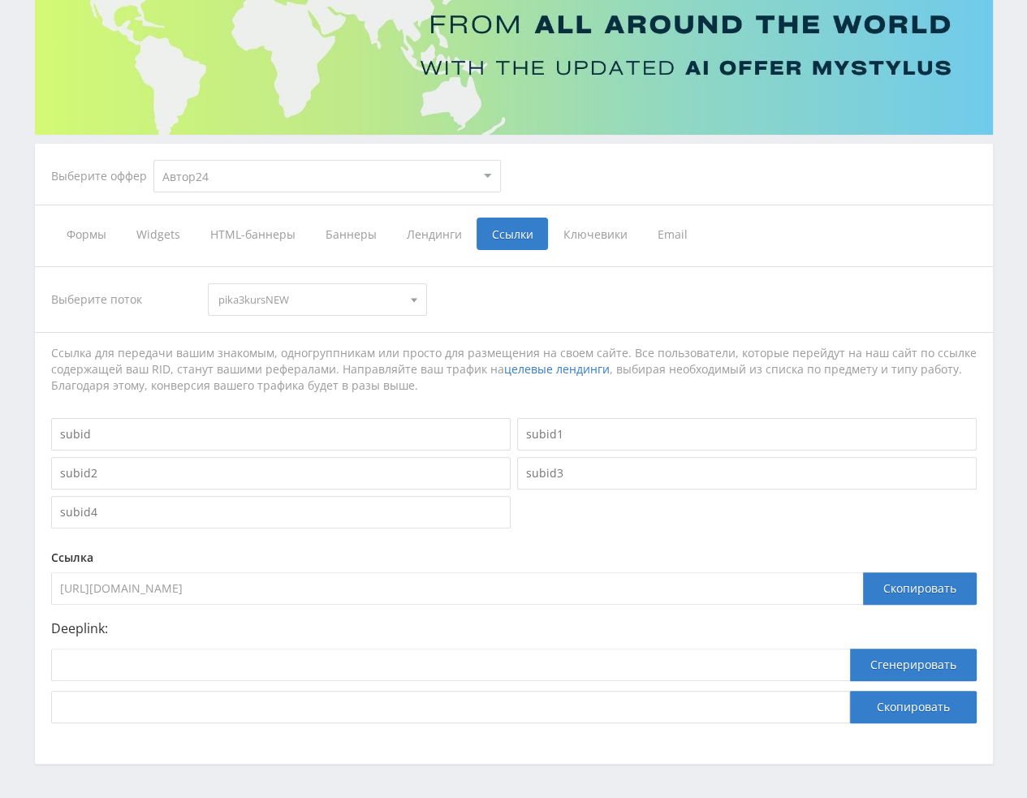
scroll to position [243, 0]
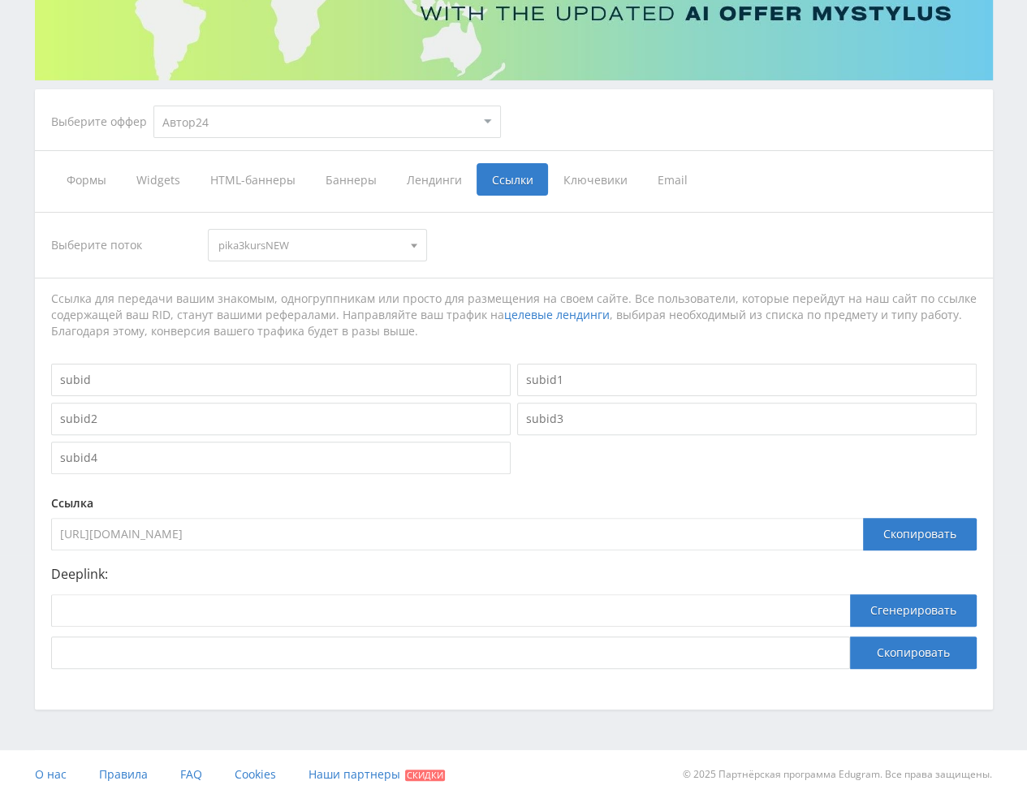
drag, startPoint x: 399, startPoint y: 525, endPoint x: 10, endPoint y: 526, distance: 389.5
click at [10, 527] on div "Telegram-канал Инструменты База знаний Ваш менеджер: Valeria Valeria Online @va…" at bounding box center [513, 277] width 1027 height 1041
click at [238, 539] on input "https://eduforms.org/unreg-order?rid=fc4ade591989c509" at bounding box center [456, 534] width 811 height 32
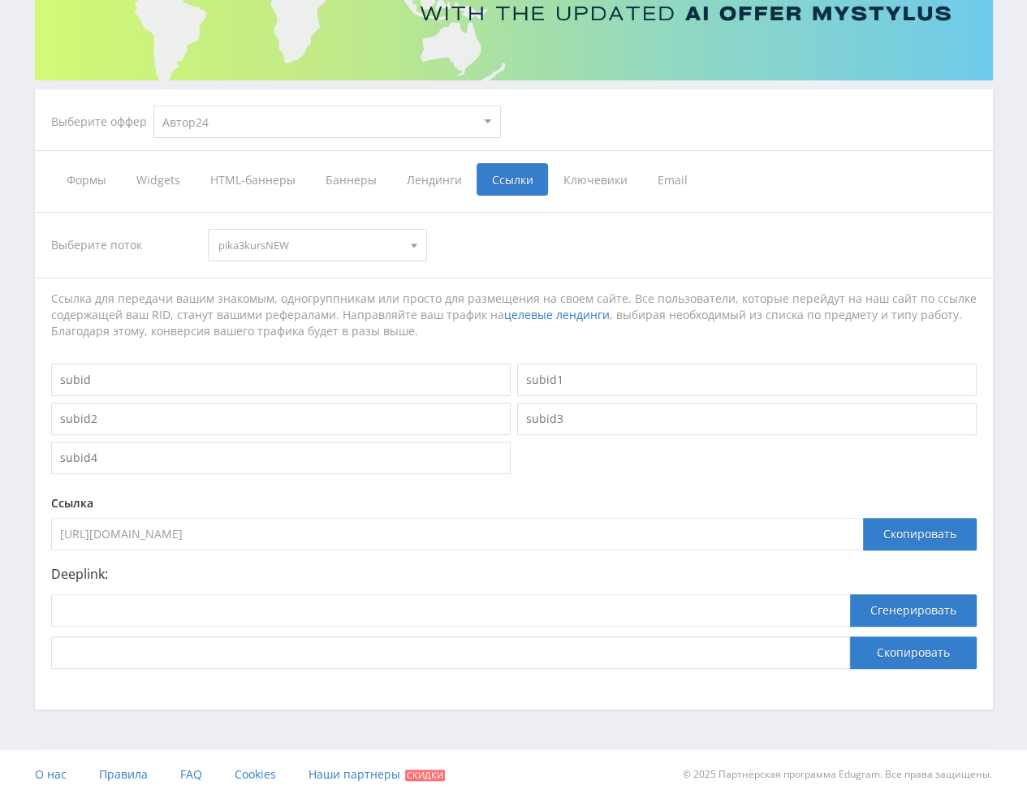
click at [252, 113] on select "MyStylus MyStylus - Revshare Кэмп Studybay Автор24 Studybay Brazil Study AI (Re…" at bounding box center [326, 121] width 347 height 32
select select "376"
click at [153, 105] on select "MyStylus MyStylus - Revshare Кэмп Studybay Автор24 Studybay Brazil Study AI (Re…" at bounding box center [326, 121] width 347 height 32
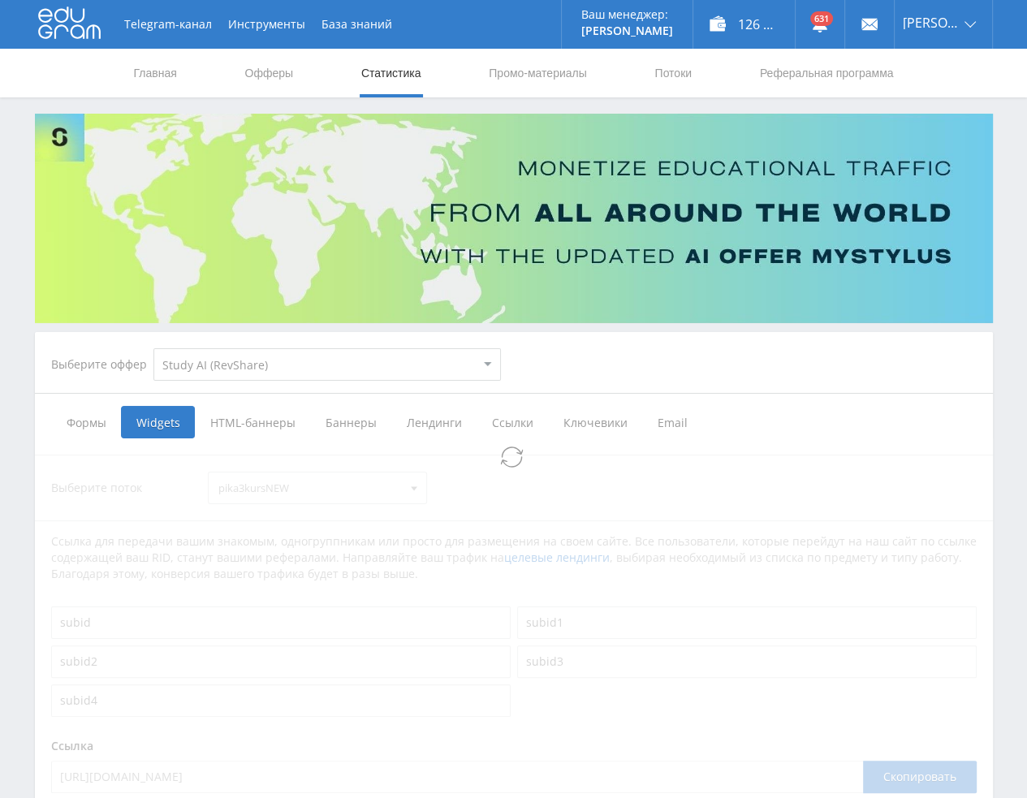
select select "376"
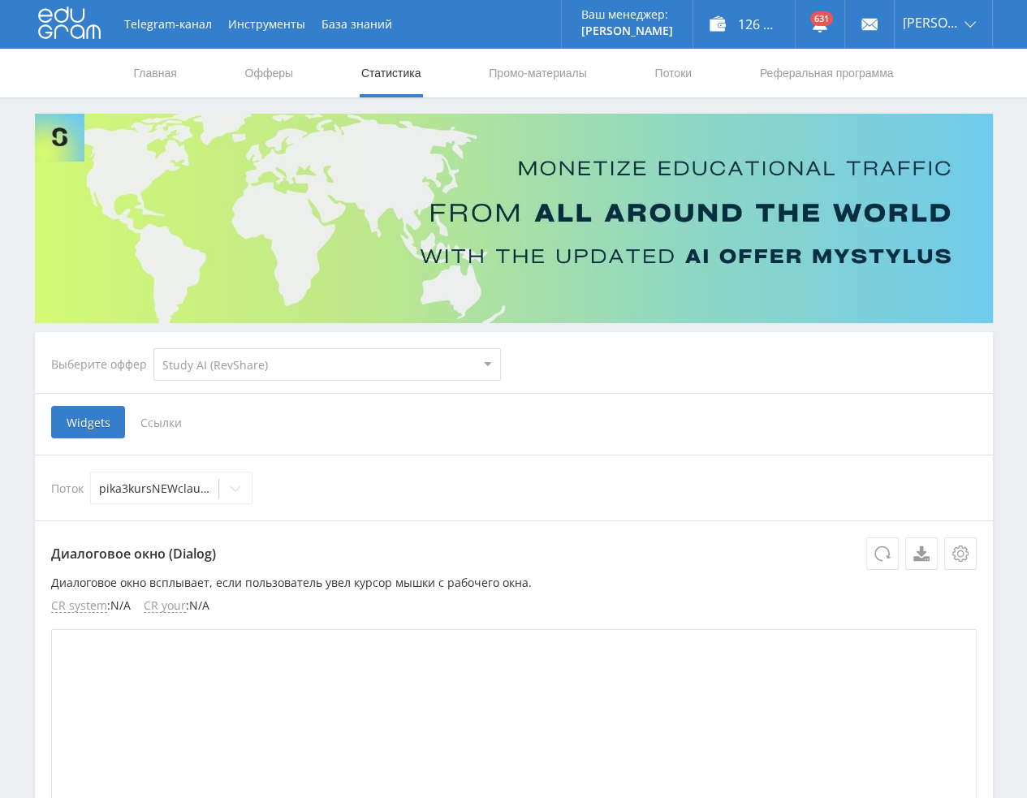
click at [161, 420] on span "Ссылки" at bounding box center [161, 422] width 72 height 32
click at [0, 0] on input "Ссылки" at bounding box center [0, 0] width 0 height 0
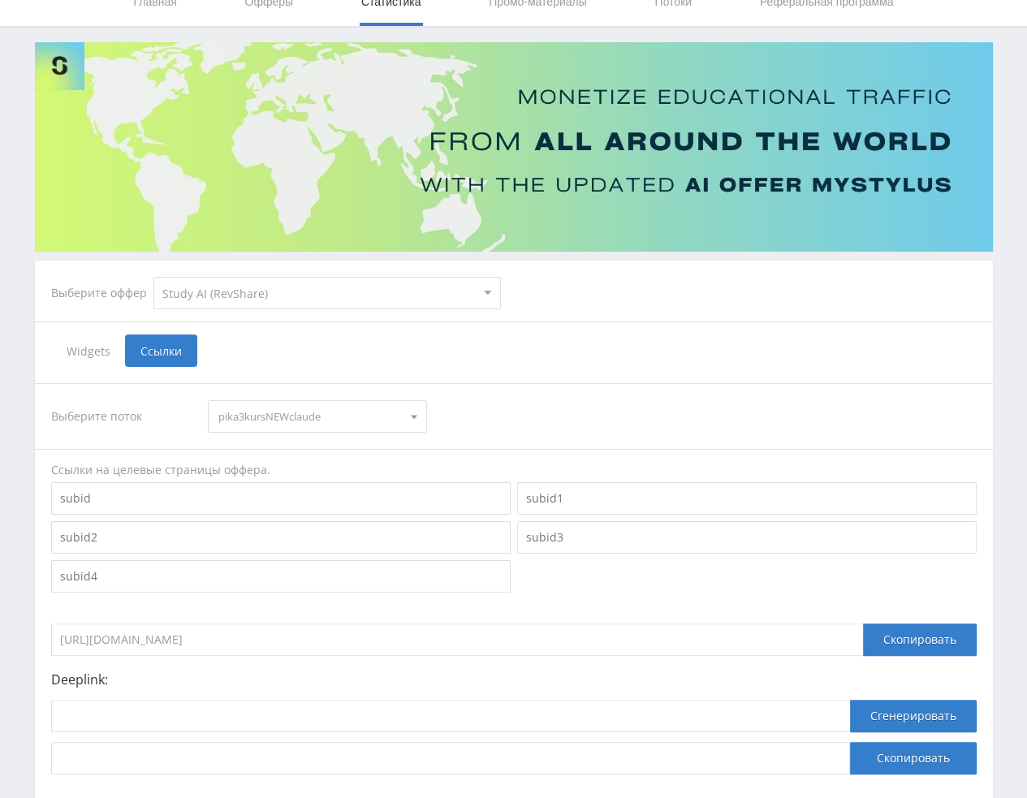
scroll to position [81, 0]
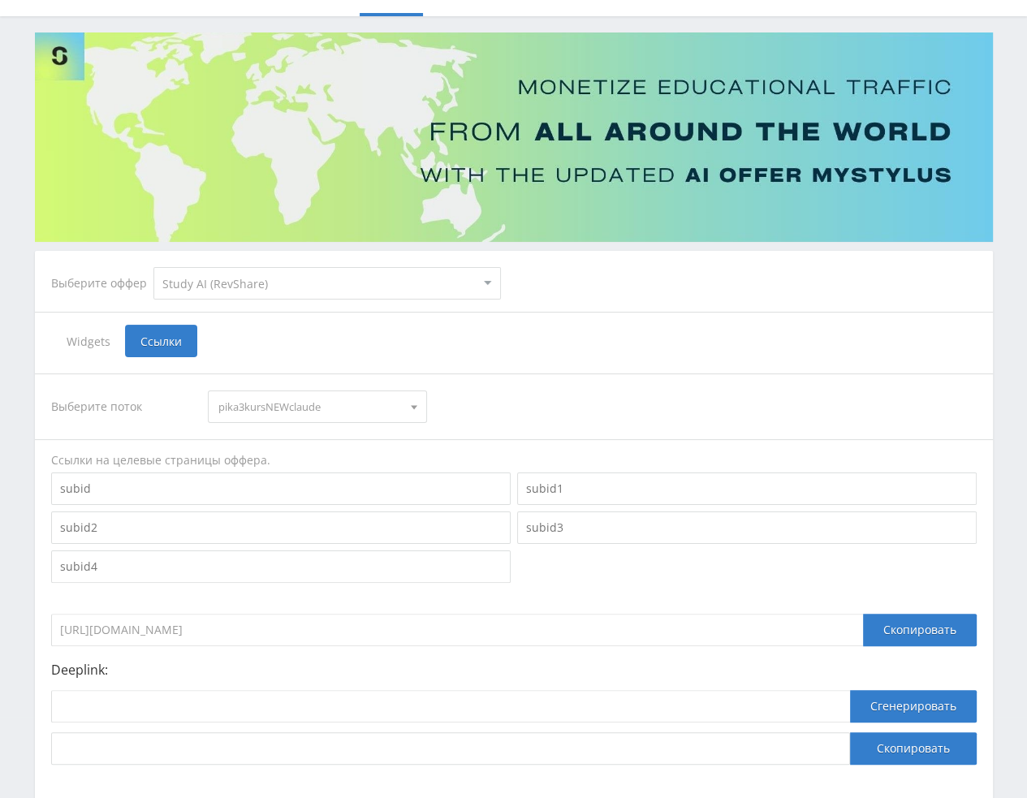
click at [286, 632] on input "https://eduforms.org/?rid=93bb15a4364c5110" at bounding box center [456, 629] width 811 height 32
click at [329, 408] on span "pika3kursNEWclaude" at bounding box center [309, 406] width 183 height 31
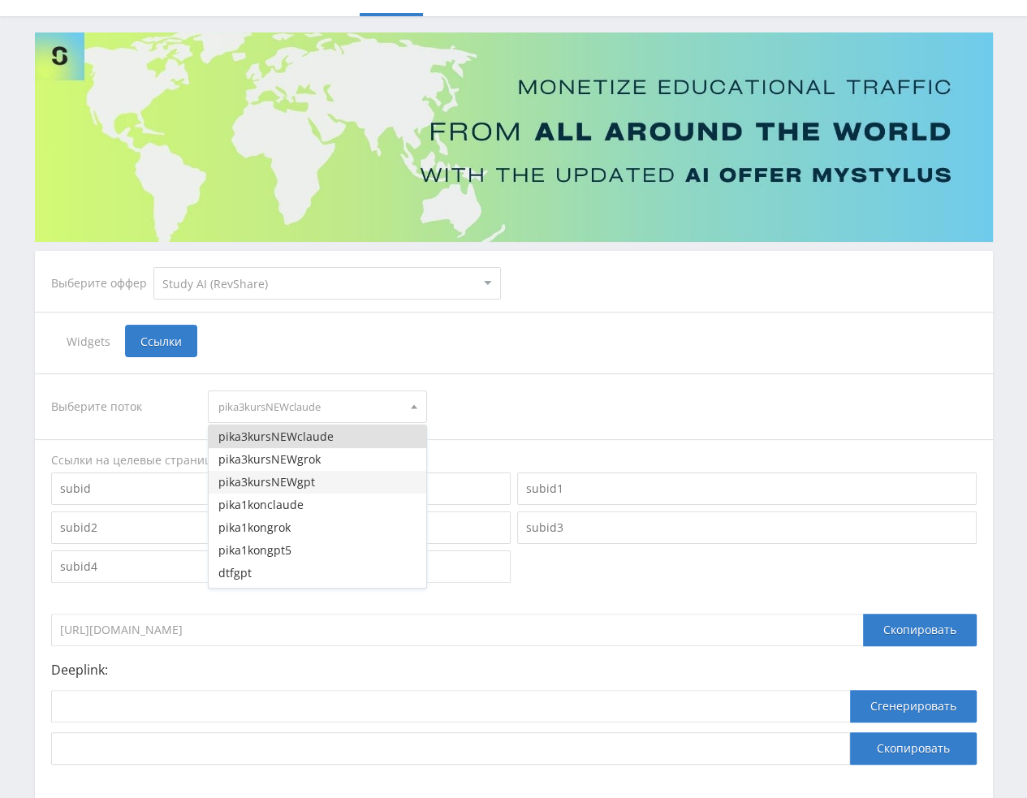
click at [311, 484] on button "pika3kursNEWgpt" at bounding box center [317, 482] width 217 height 23
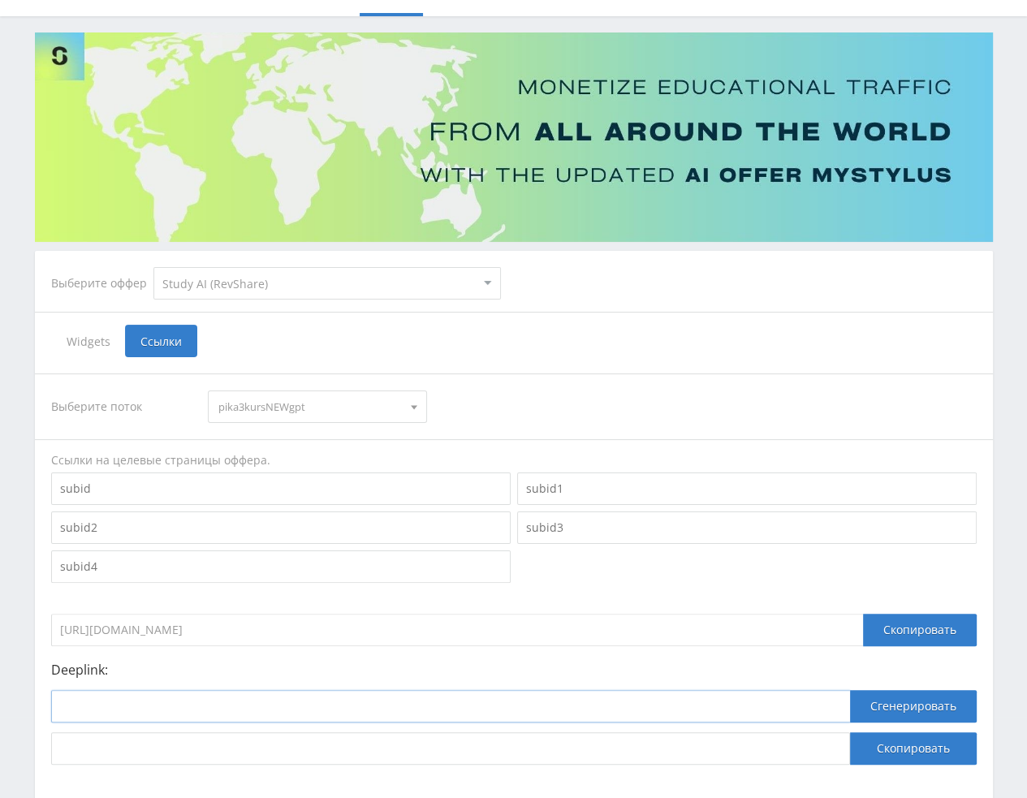
click at [324, 713] on input at bounding box center [450, 706] width 799 height 32
paste input "https://study24.ai/chat/chat_gpt5"
type input "https://study24.ai/chat/chat_gpt5"
click at [894, 712] on button "Сгенерировать" at bounding box center [913, 706] width 127 height 32
click at [898, 754] on button "Скопировать" at bounding box center [913, 748] width 127 height 32
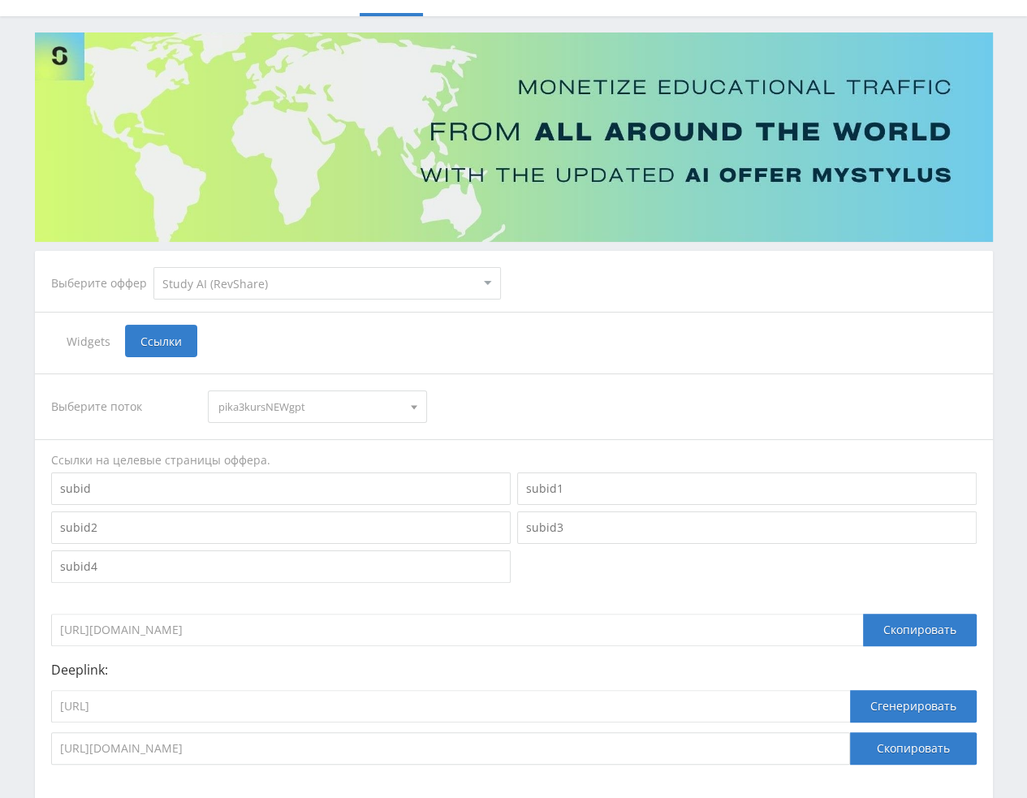
click at [280, 411] on span "pika3kursNEWgpt" at bounding box center [309, 406] width 183 height 31
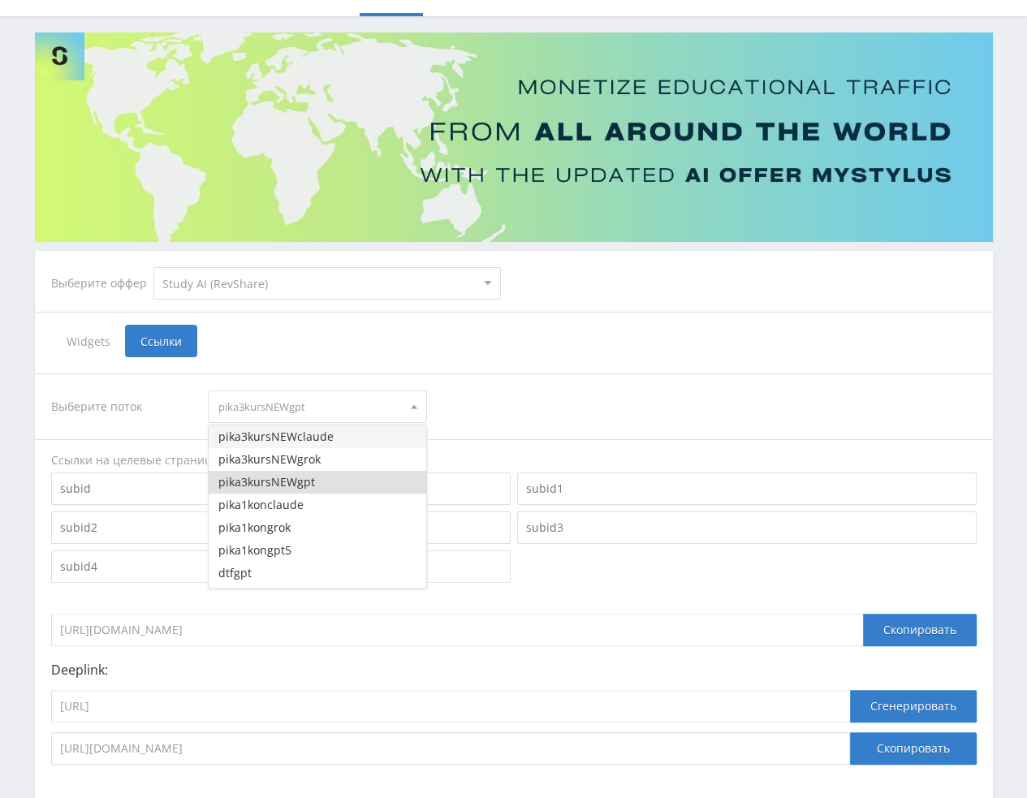
click at [298, 442] on button "pika3kursNEWclaude" at bounding box center [317, 436] width 217 height 23
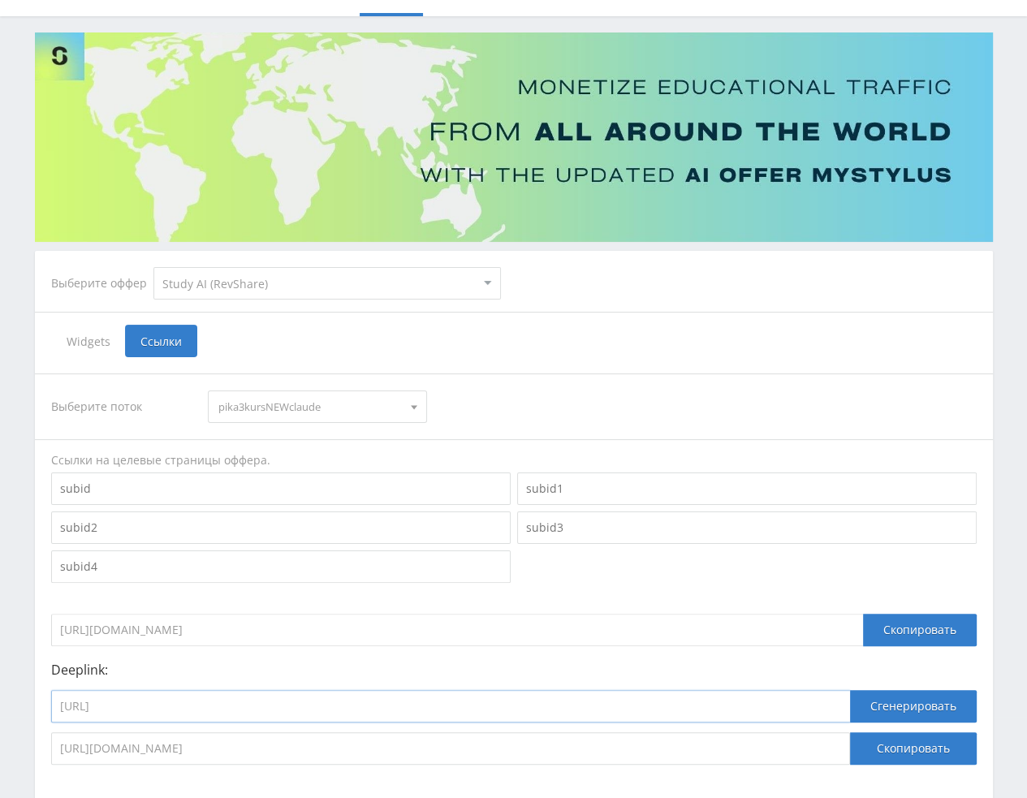
click at [327, 704] on input "https://study24.ai/chat/chat_gpt5" at bounding box center [450, 706] width 799 height 32
paste input "laude_opus41"
type input "https://study24.ai/chat/claude_opus41"
click at [916, 704] on button "Сгенерировать" at bounding box center [913, 706] width 127 height 32
drag, startPoint x: 664, startPoint y: 750, endPoint x: -1, endPoint y: 760, distance: 664.7
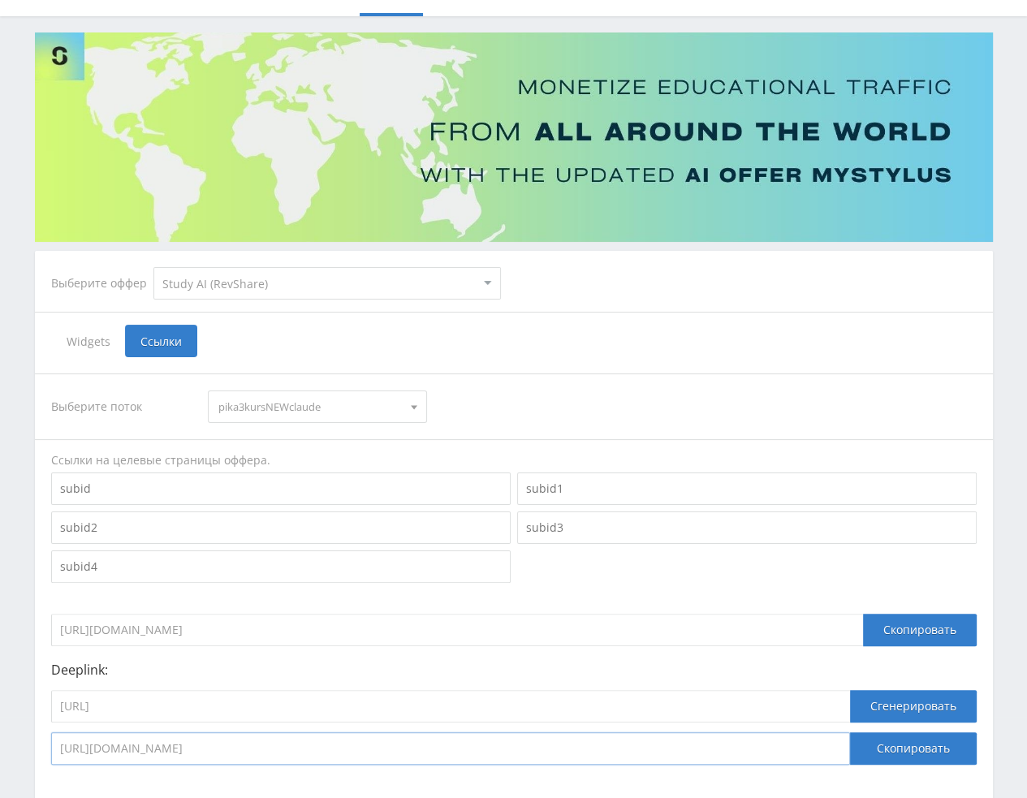
click at [0, 717] on html at bounding box center [513, 318] width 1027 height 798
click at [297, 415] on span "pika3kursNEWclaude" at bounding box center [309, 406] width 183 height 31
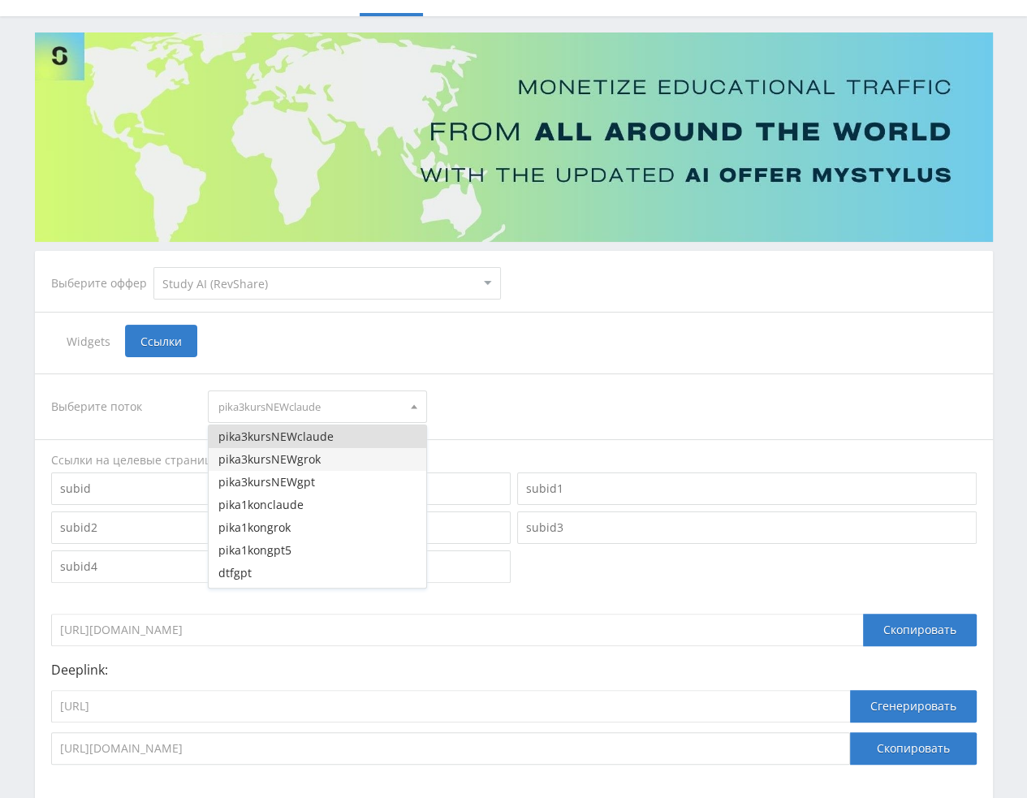
click at [298, 463] on button "pika3kursNEWgrok" at bounding box center [317, 459] width 217 height 23
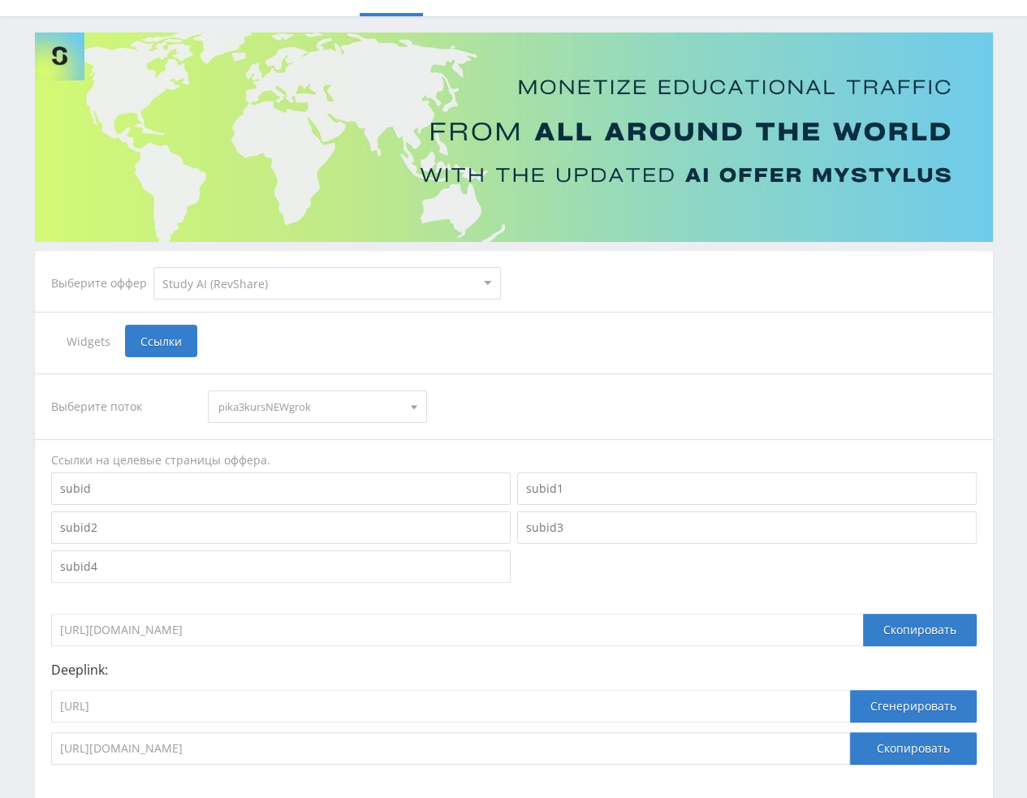
click at [321, 403] on span "pika3kursNEWgrok" at bounding box center [309, 406] width 183 height 31
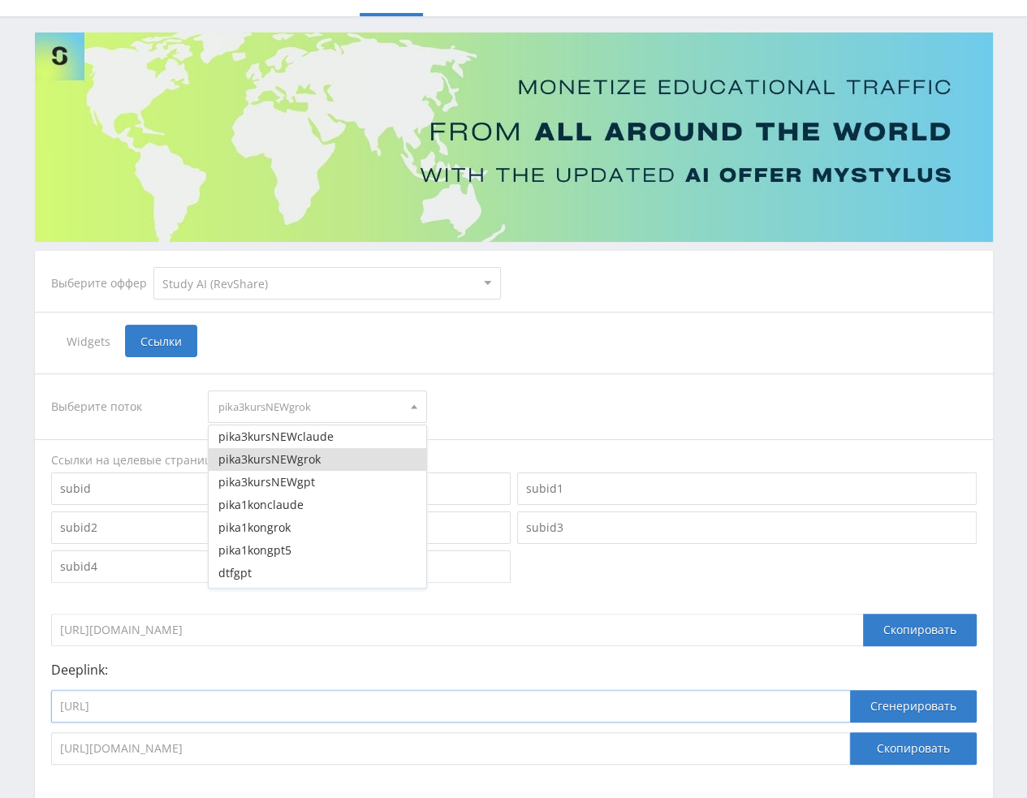
click at [423, 709] on input "https://study24.ai/chat/claude_opus41" at bounding box center [450, 706] width 799 height 32
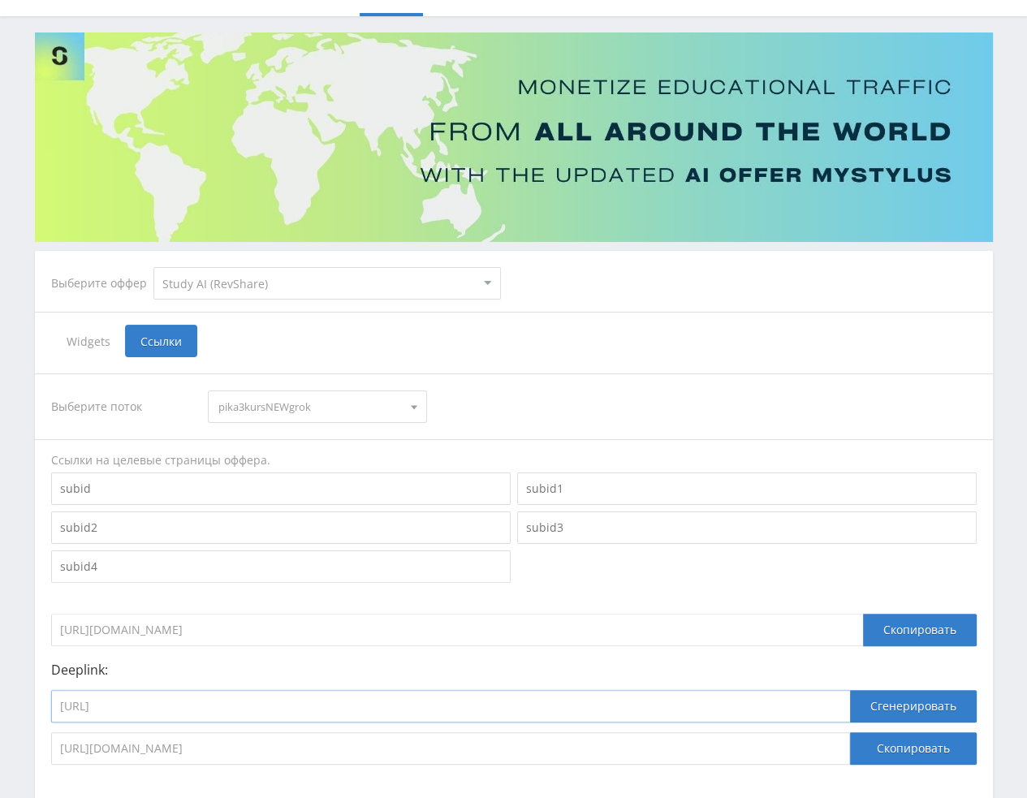
paste input "grok4"
type input "[URL]"
click at [919, 707] on button "Сгенерировать" at bounding box center [913, 706] width 127 height 32
click at [914, 751] on button "Скопировать" at bounding box center [913, 748] width 127 height 32
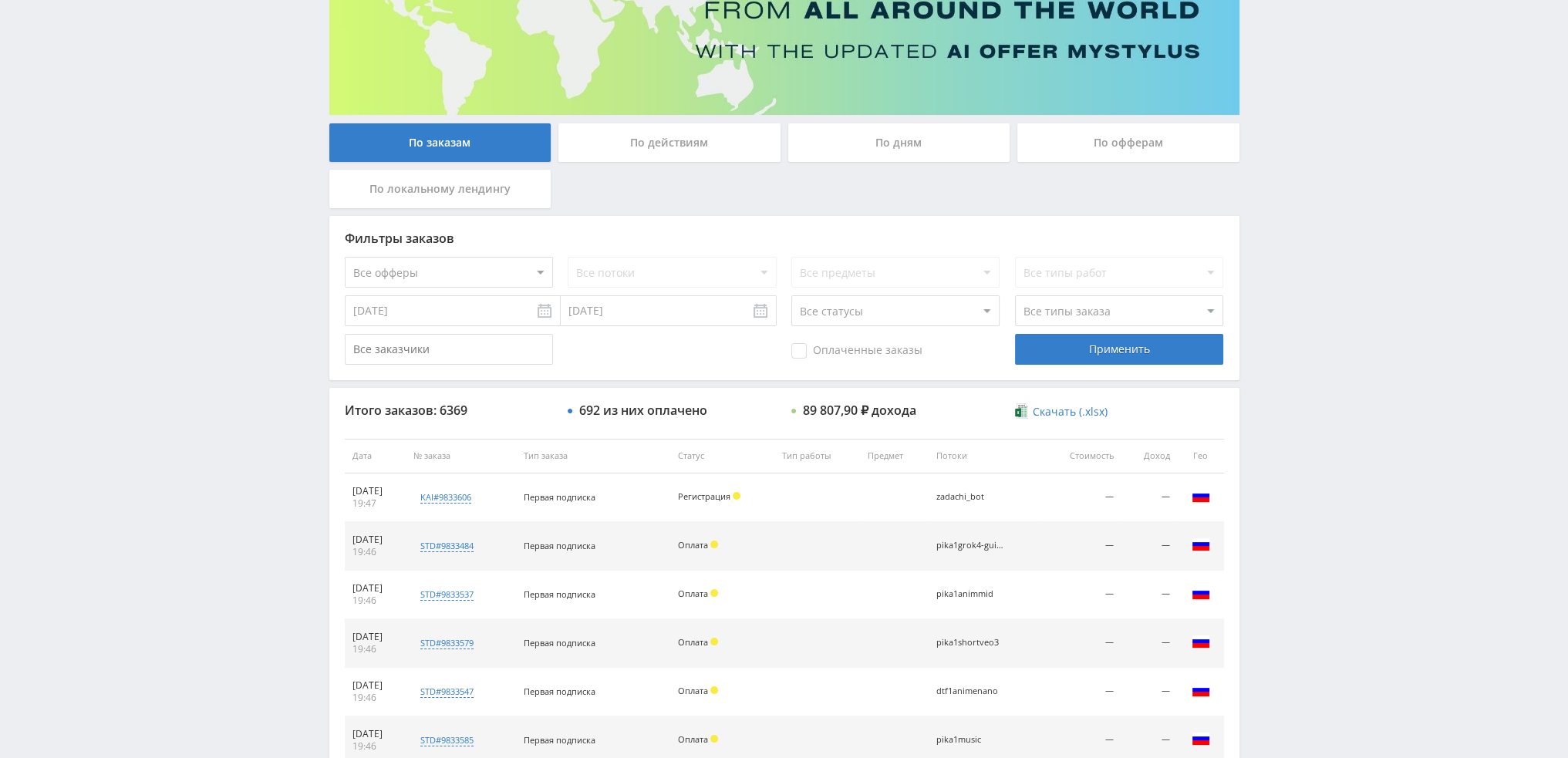
scroll to position [71, 0]
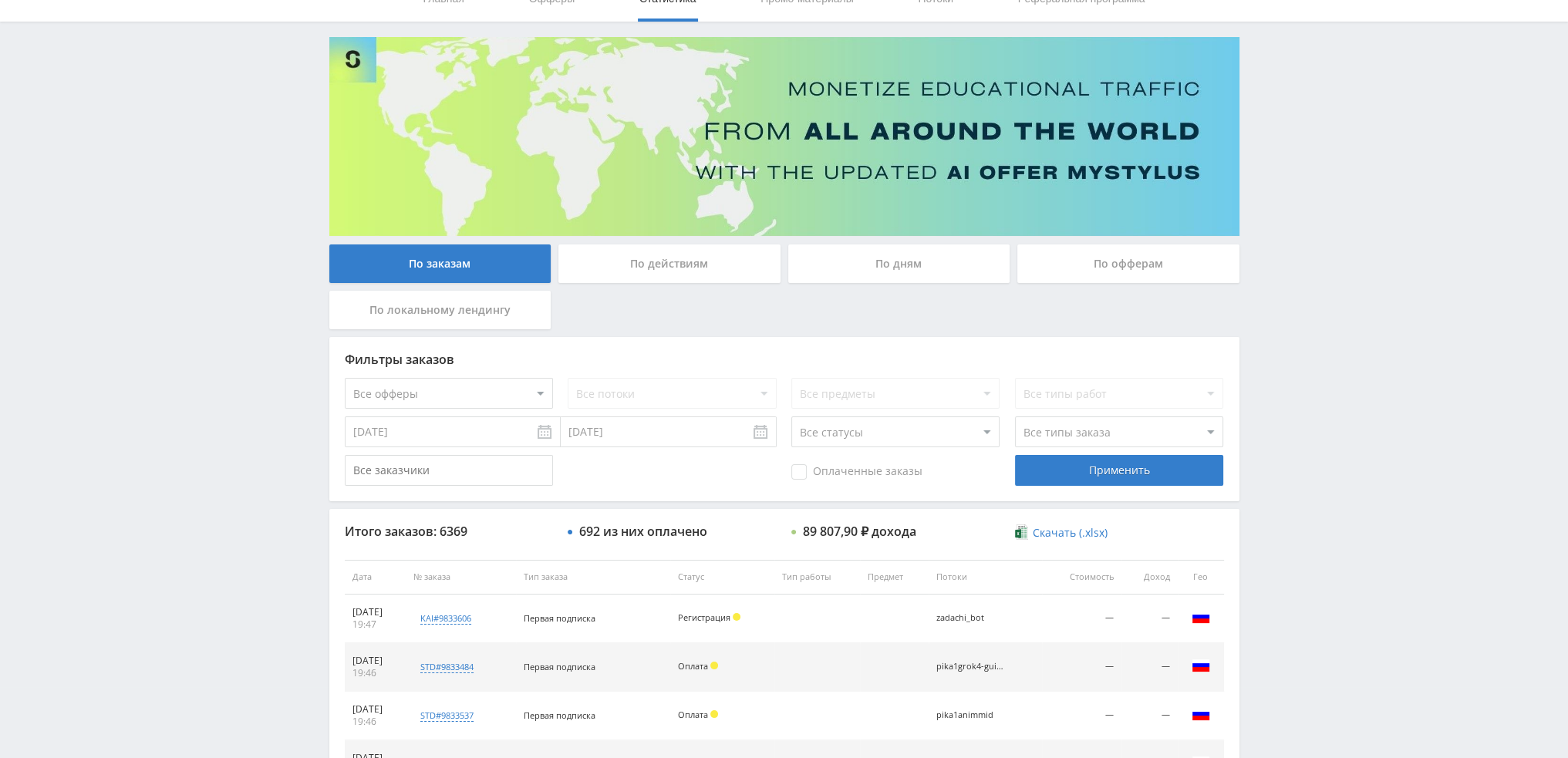
click at [901, 252] on div "По дням" at bounding box center [899, 263] width 222 height 39
click at [0, 0] on input "По дням" at bounding box center [0, 0] width 0 height 0
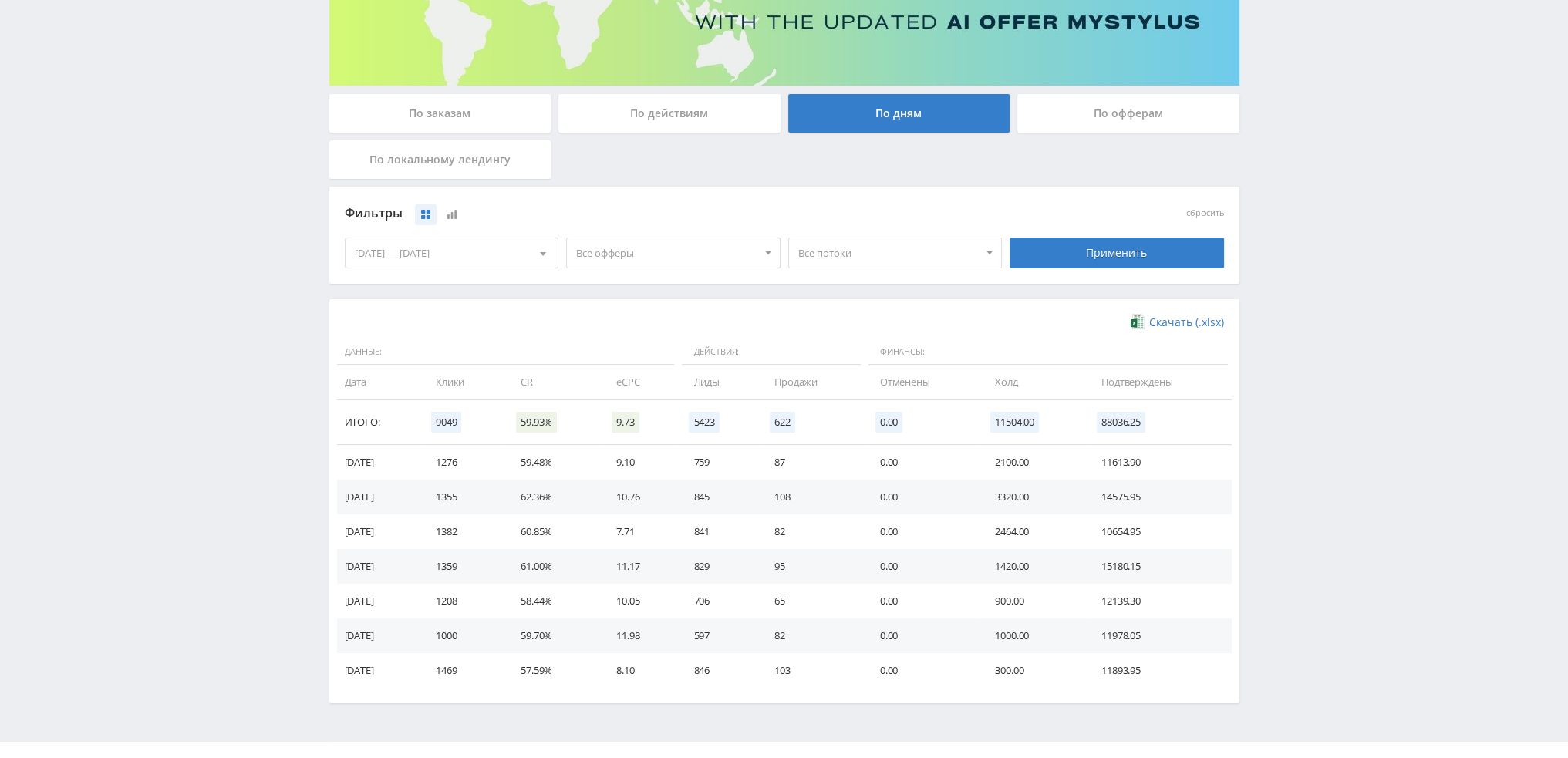
scroll to position [250, 0]
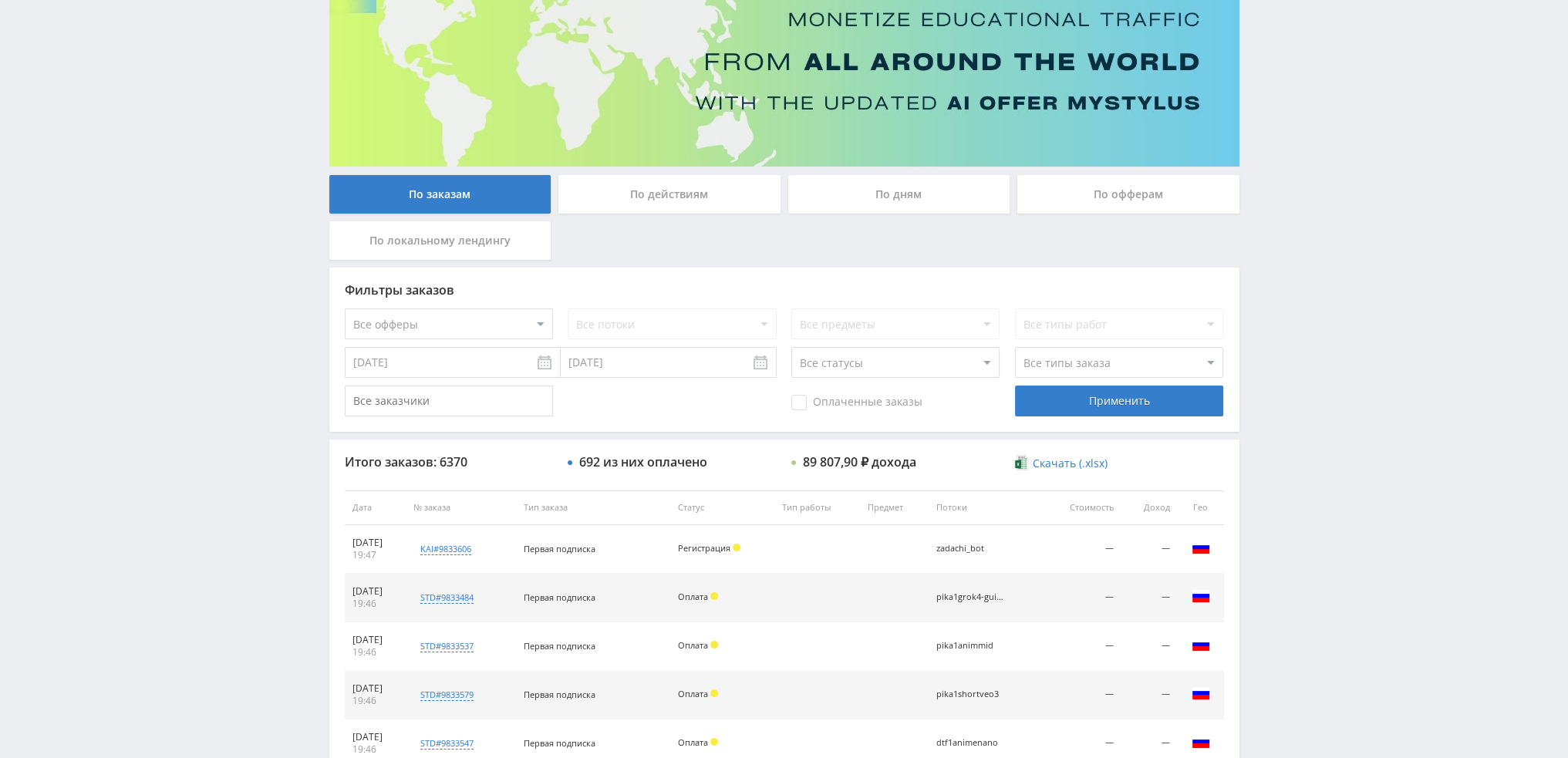
scroll to position [71, 0]
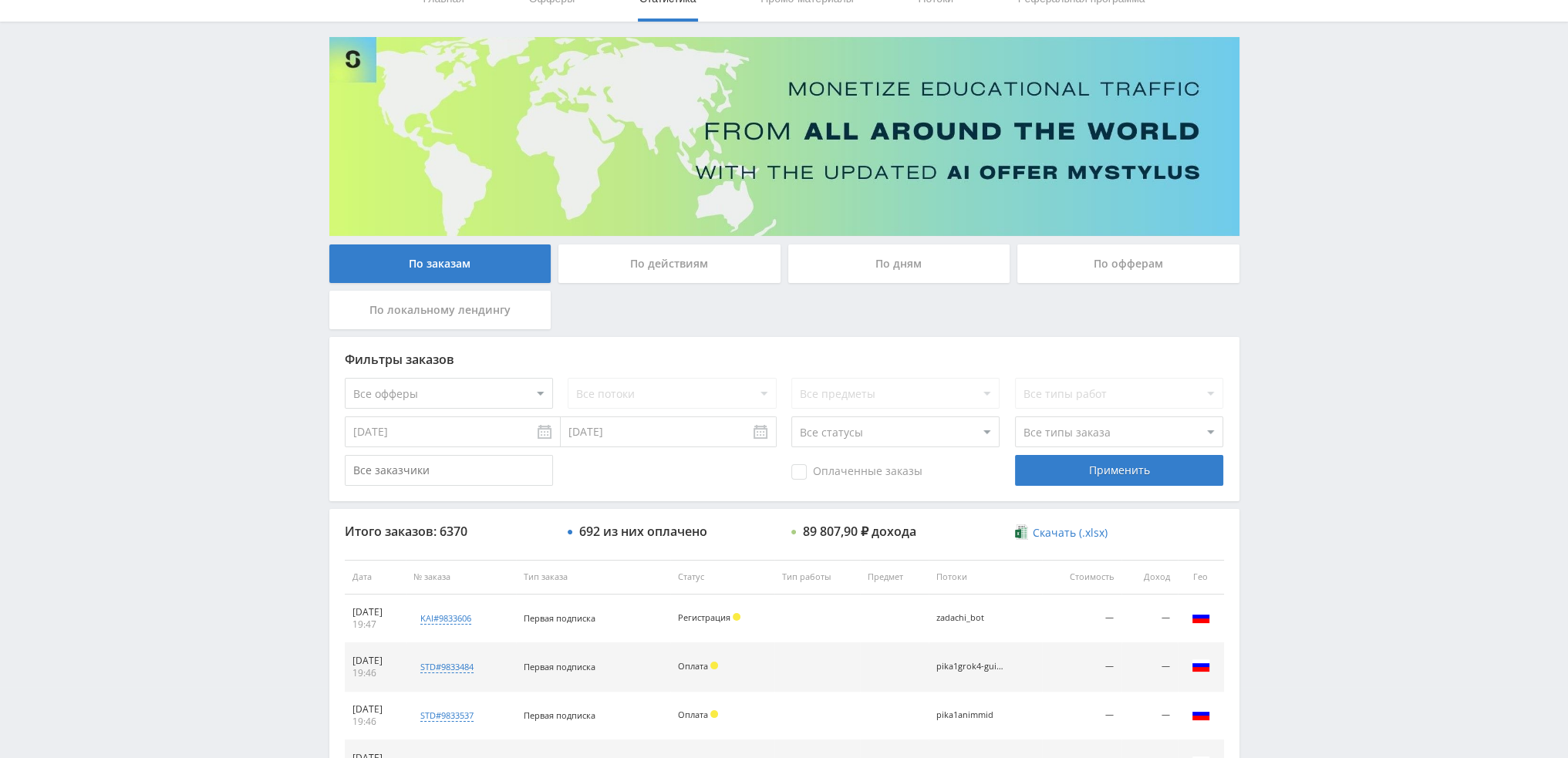
click at [918, 261] on div "По дням" at bounding box center [899, 263] width 222 height 39
click at [0, 0] on input "По дням" at bounding box center [0, 0] width 0 height 0
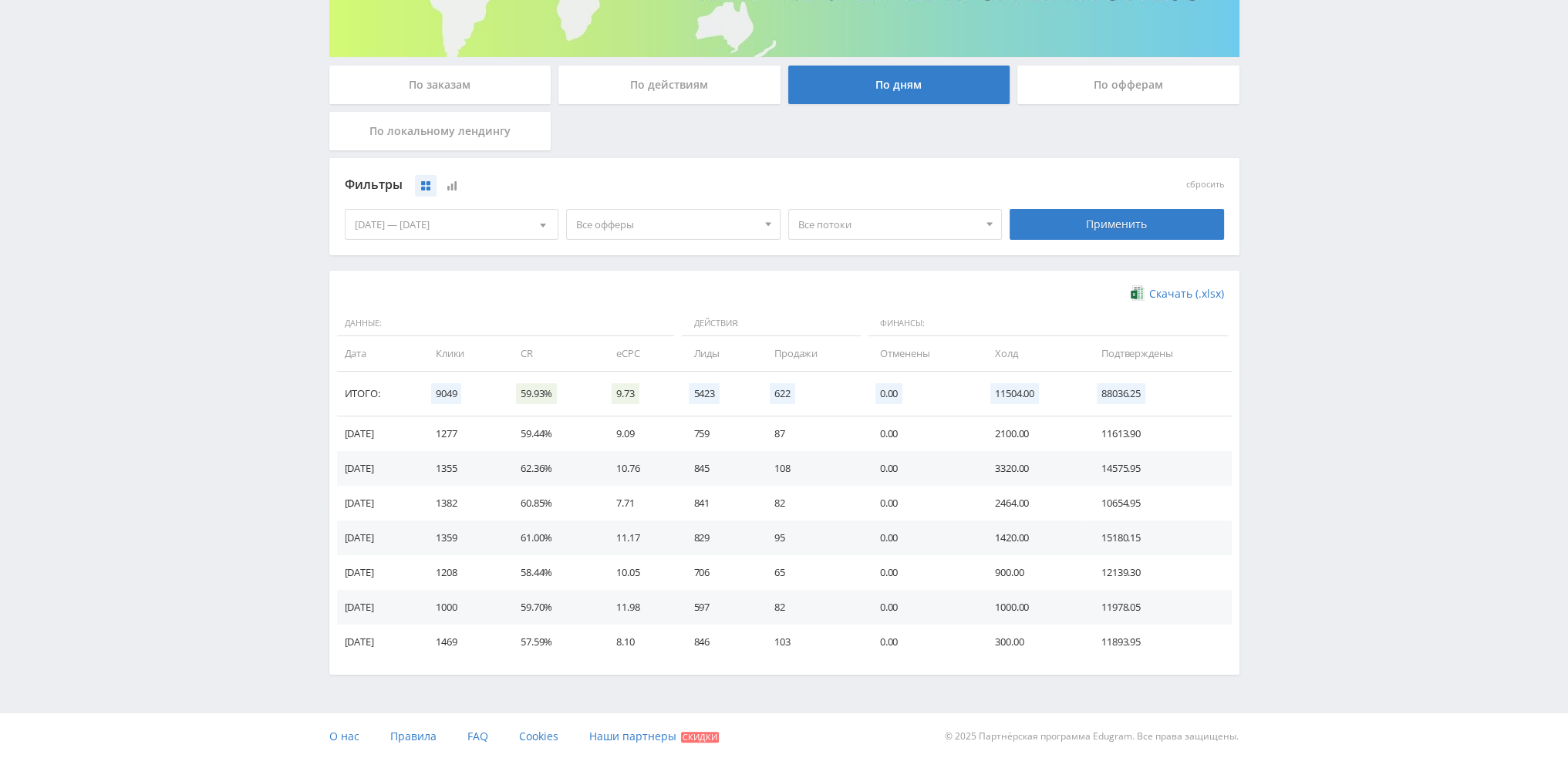
scroll to position [0, 0]
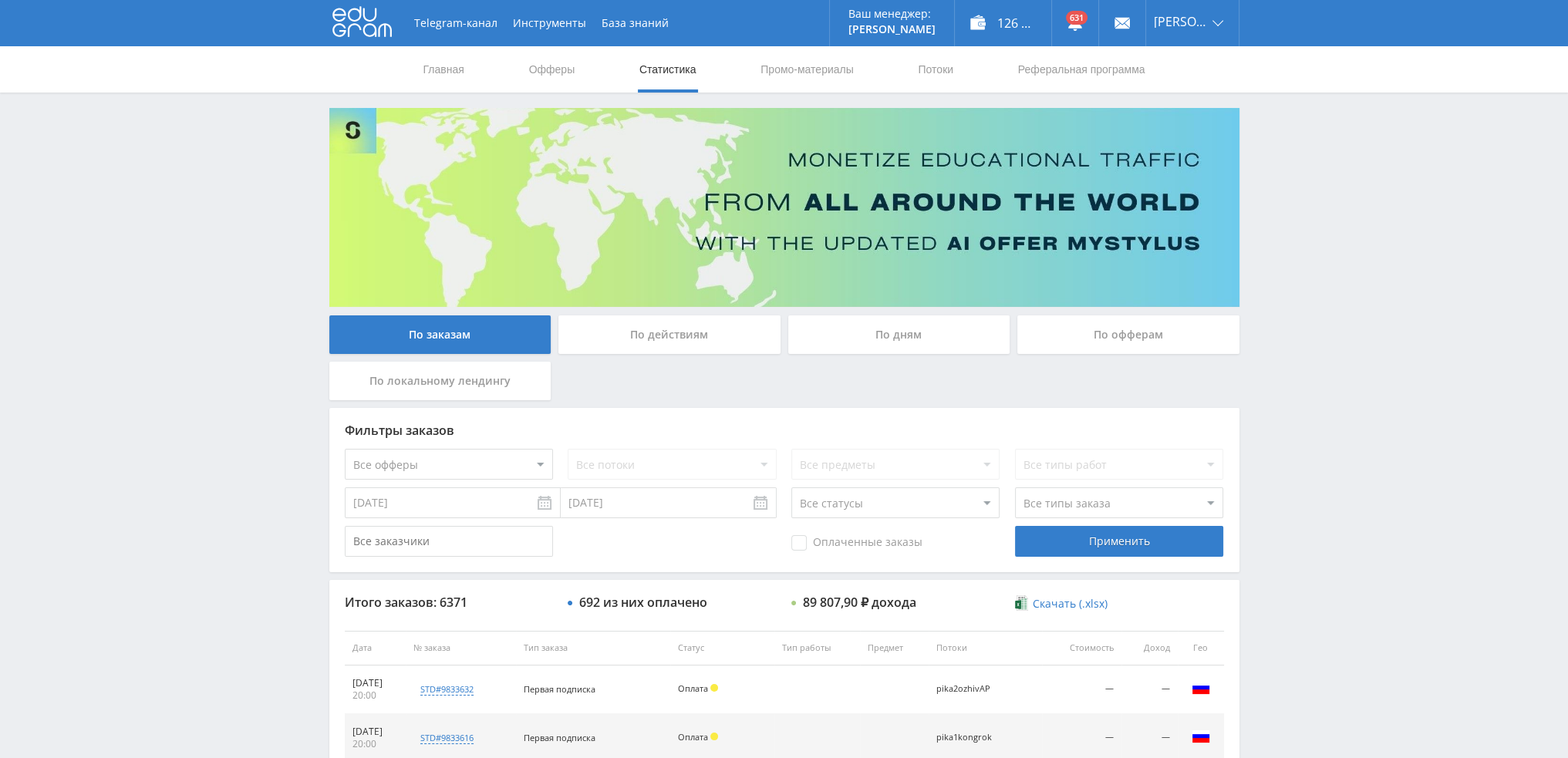
scroll to position [534, 0]
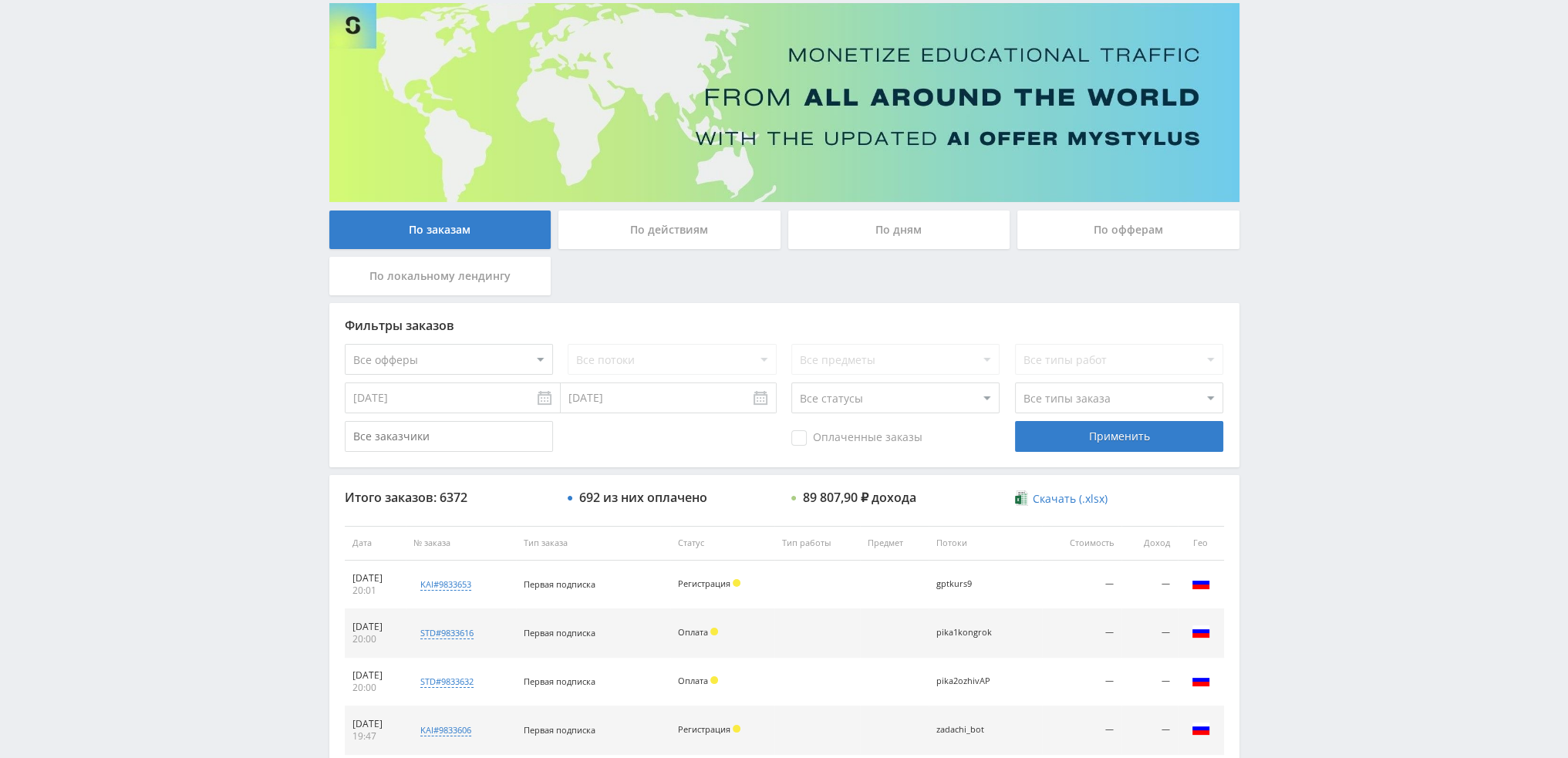
scroll to position [71, 0]
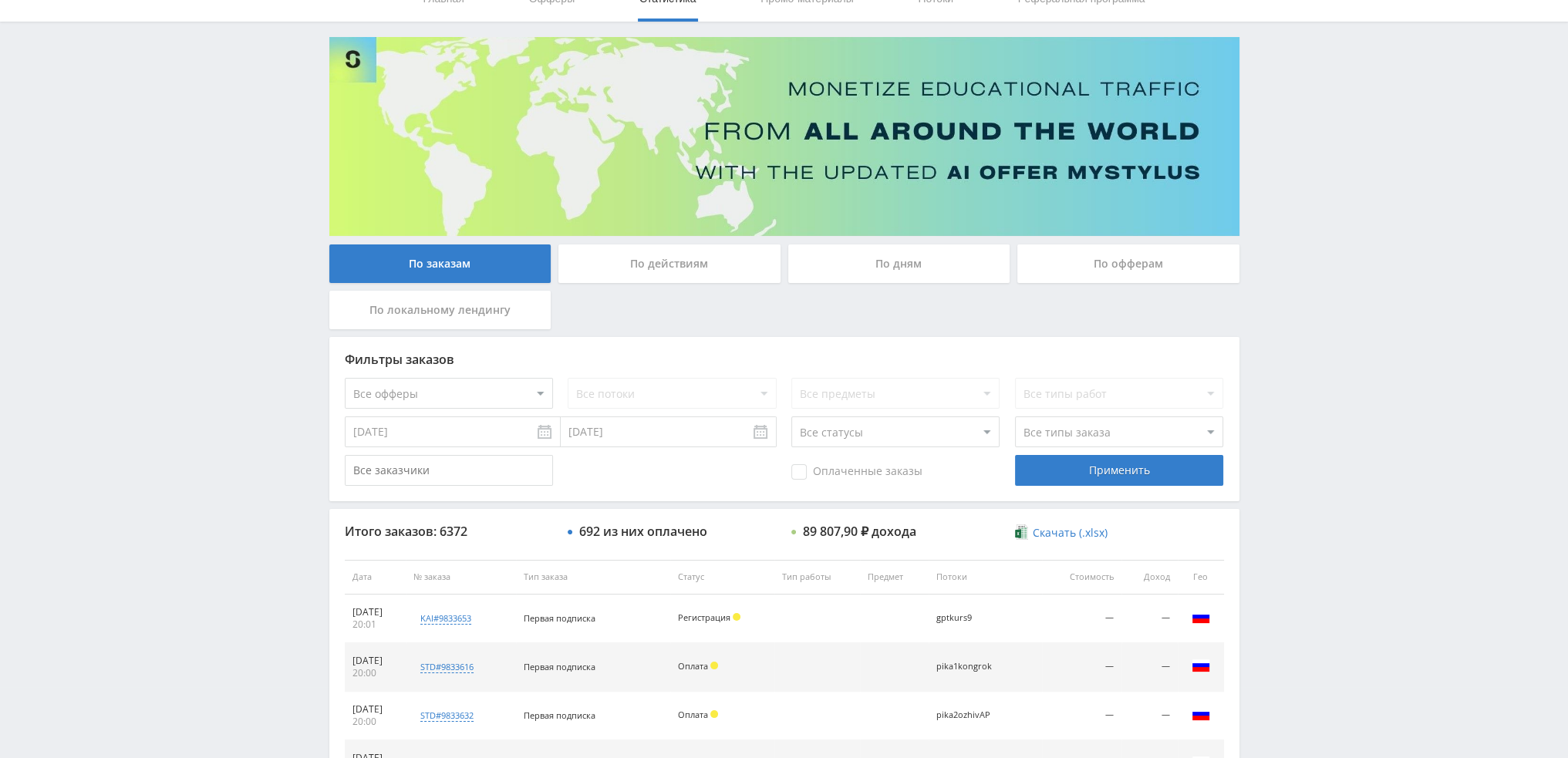
click at [927, 264] on div "По дням" at bounding box center [899, 263] width 222 height 39
click at [0, 0] on input "По дням" at bounding box center [0, 0] width 0 height 0
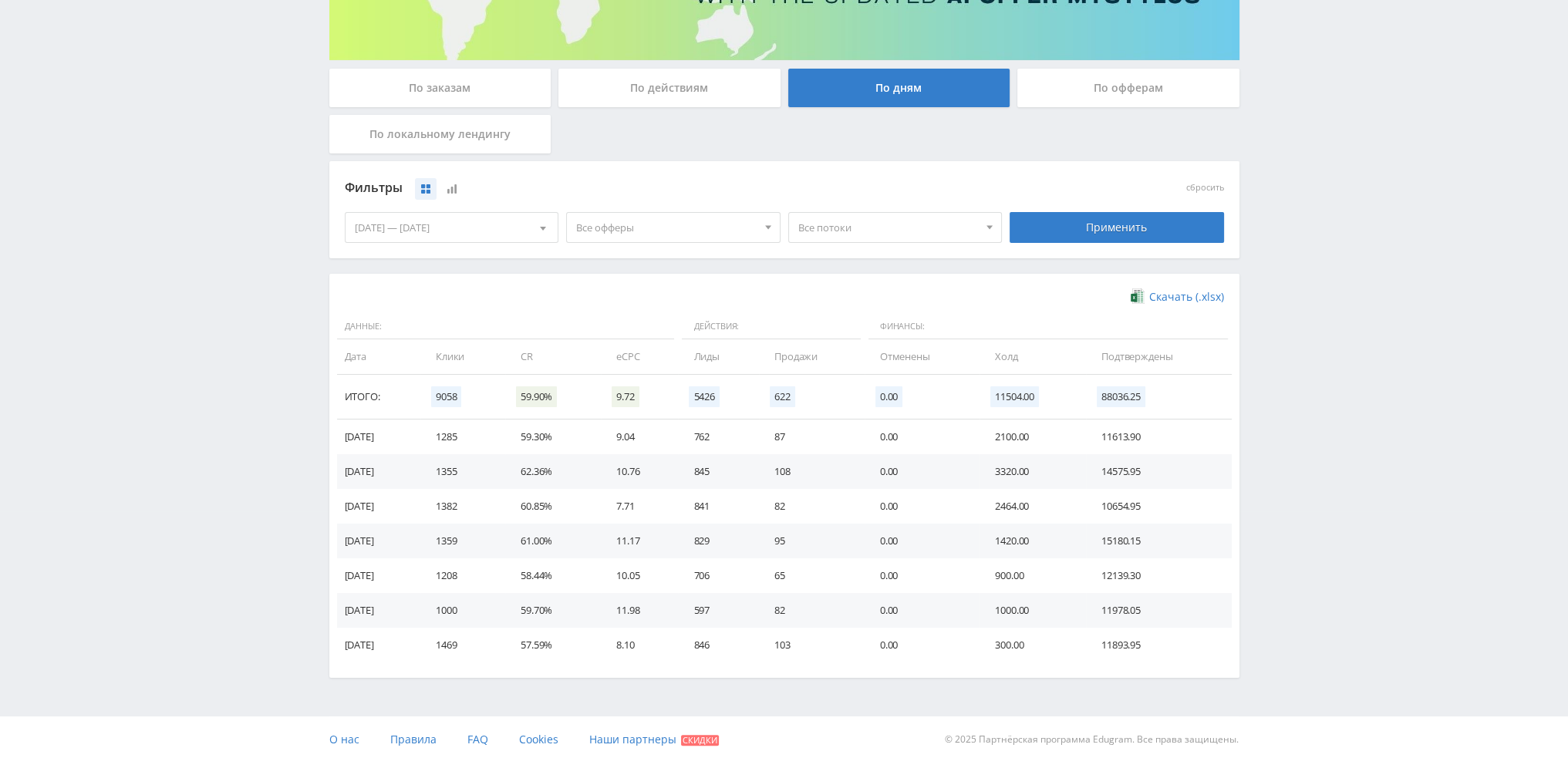
scroll to position [250, 0]
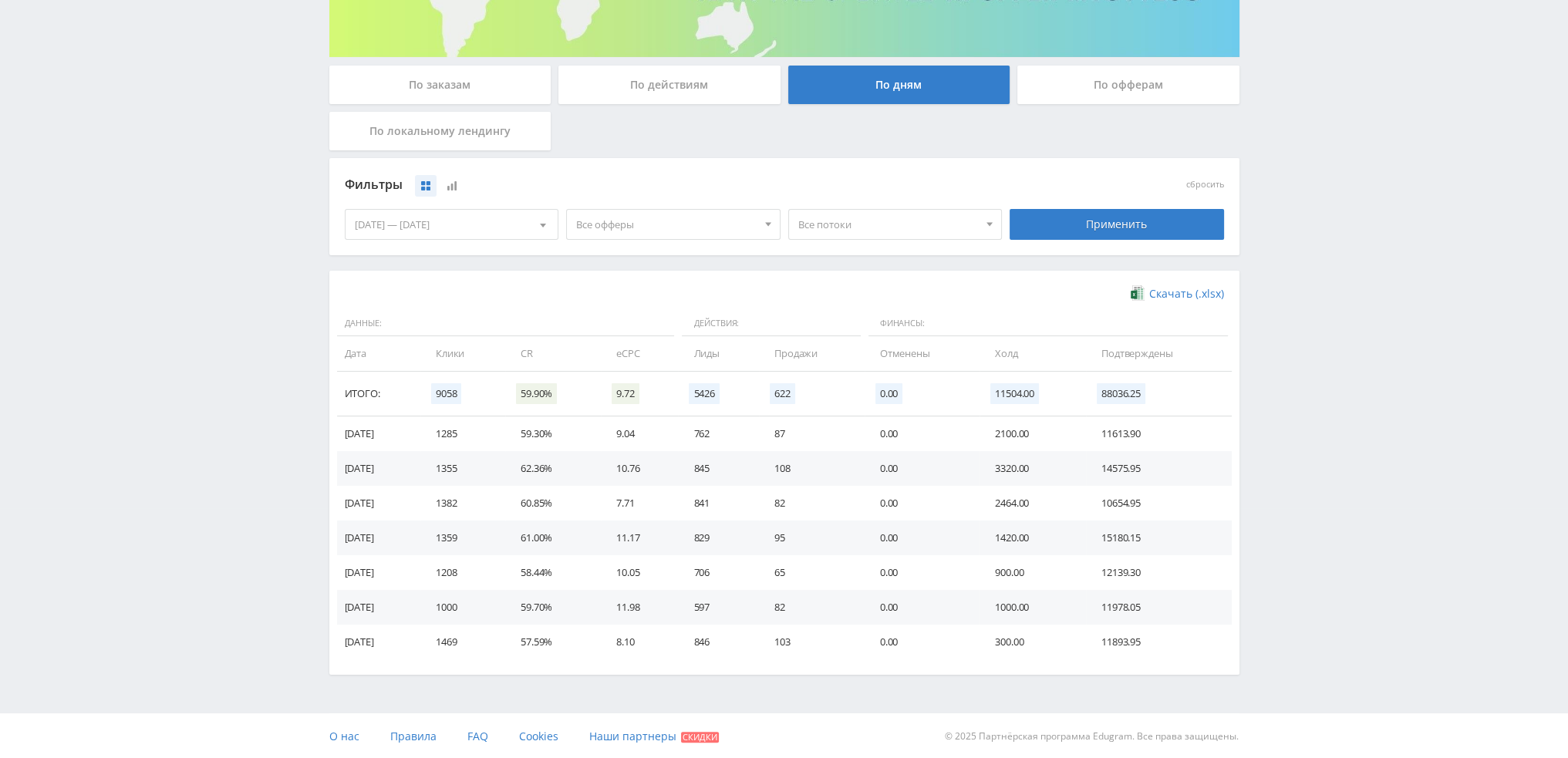
click at [670, 202] on div "Все офферы Все офферы MyStylus MyStylus - Revshare Кэмп Studybay Автор24 Studyb…" at bounding box center [674, 223] width 222 height 43
click at [651, 231] on span "Все офферы" at bounding box center [666, 224] width 181 height 29
click at [626, 340] on button "Автор24" at bounding box center [673, 342] width 213 height 22
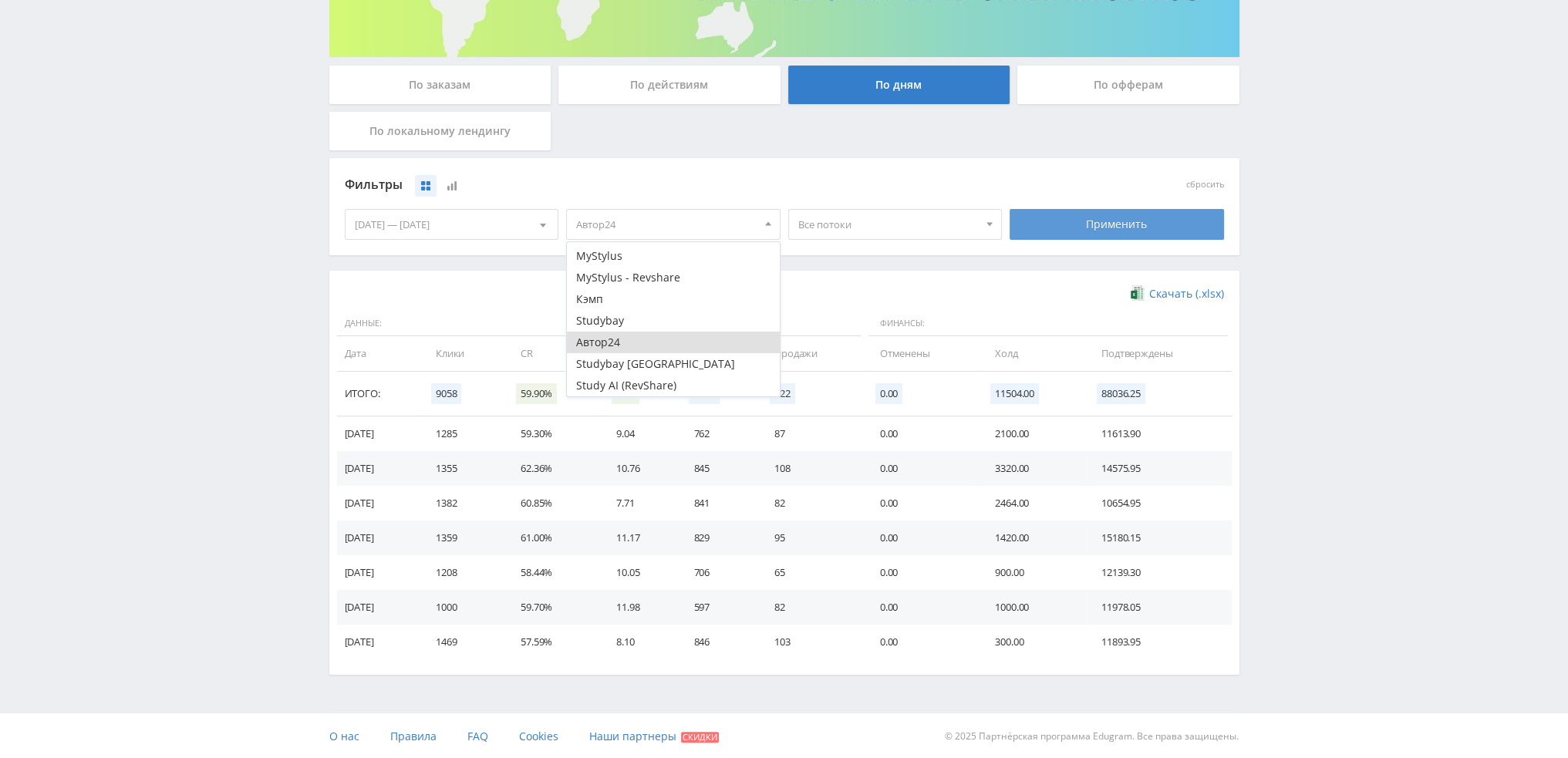
click at [1139, 218] on div "Применить" at bounding box center [1117, 224] width 215 height 30
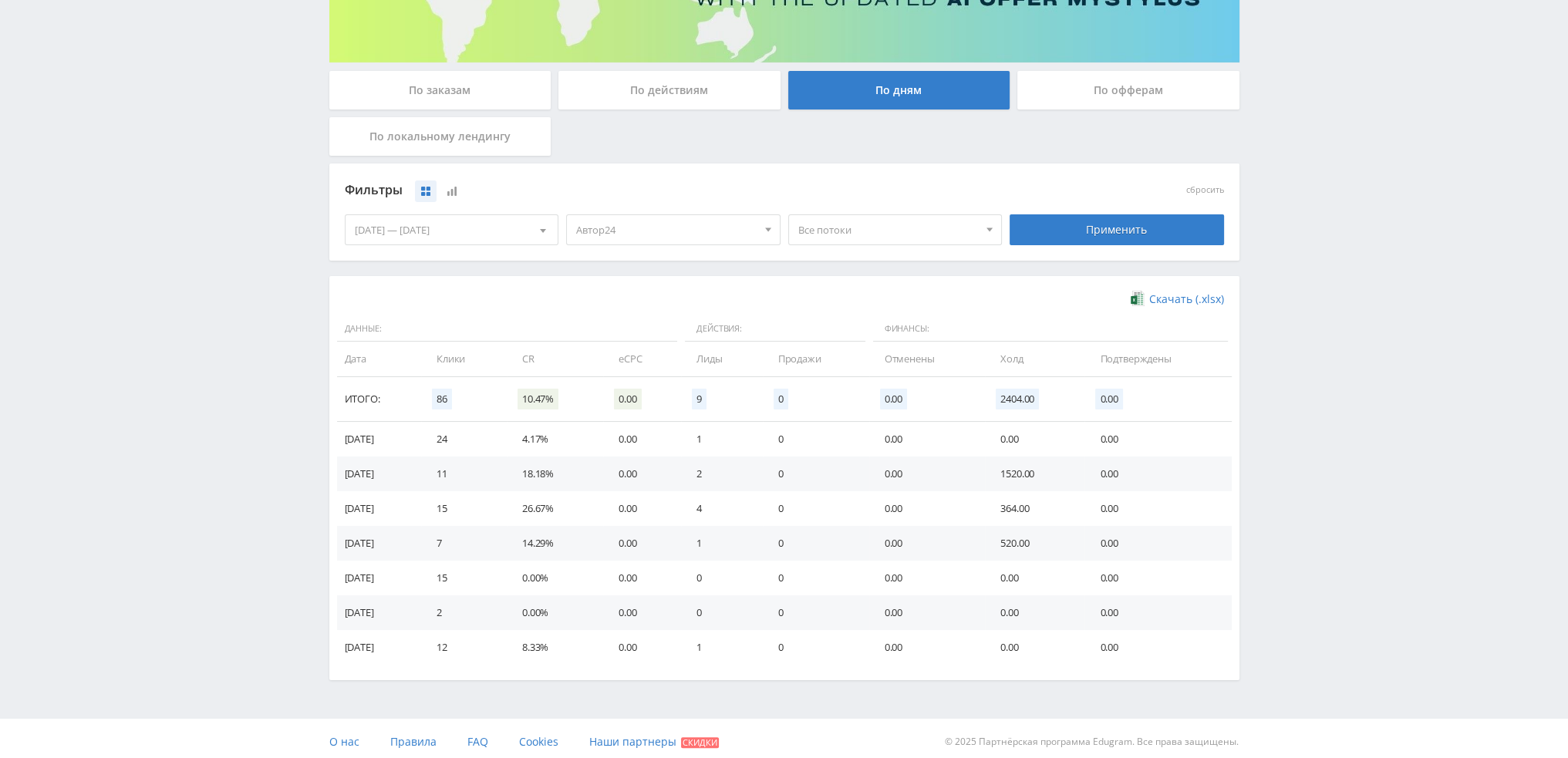
scroll to position [250, 0]
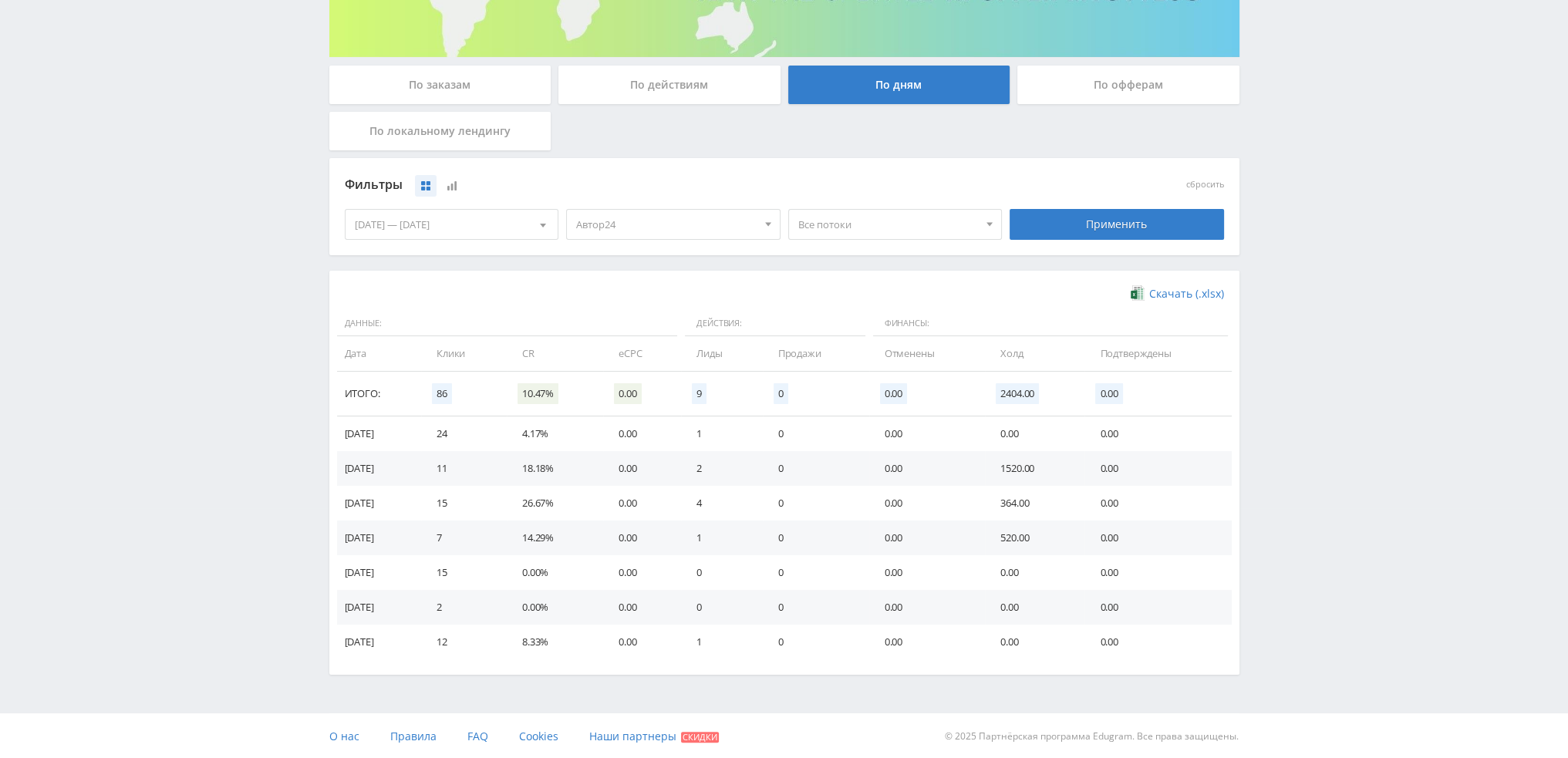
click at [667, 218] on span "Автор24" at bounding box center [666, 224] width 181 height 29
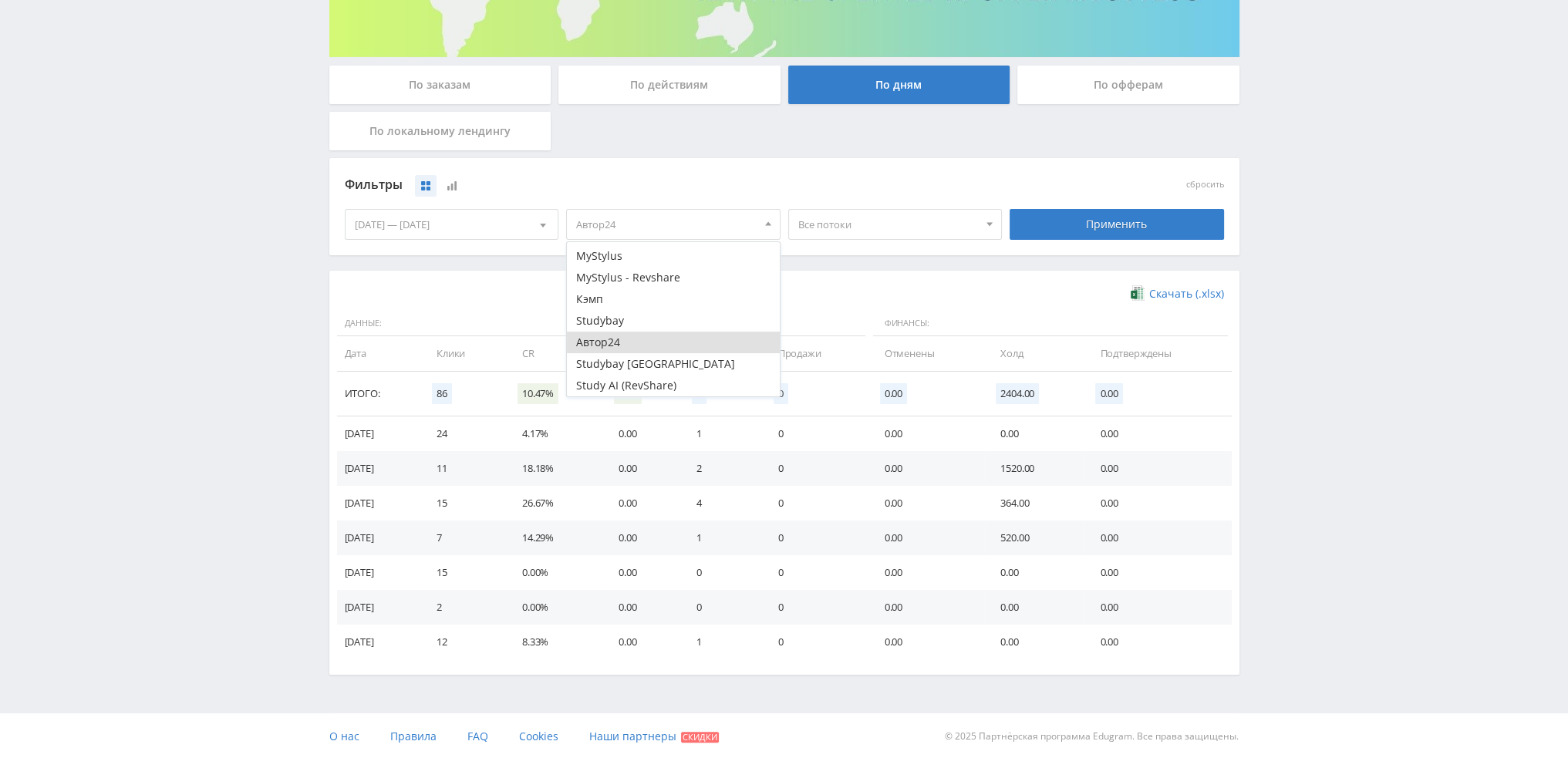
click at [622, 335] on button "Автор24" at bounding box center [673, 342] width 213 height 22
click at [632, 378] on button "Study AI (RevShare)" at bounding box center [673, 385] width 213 height 22
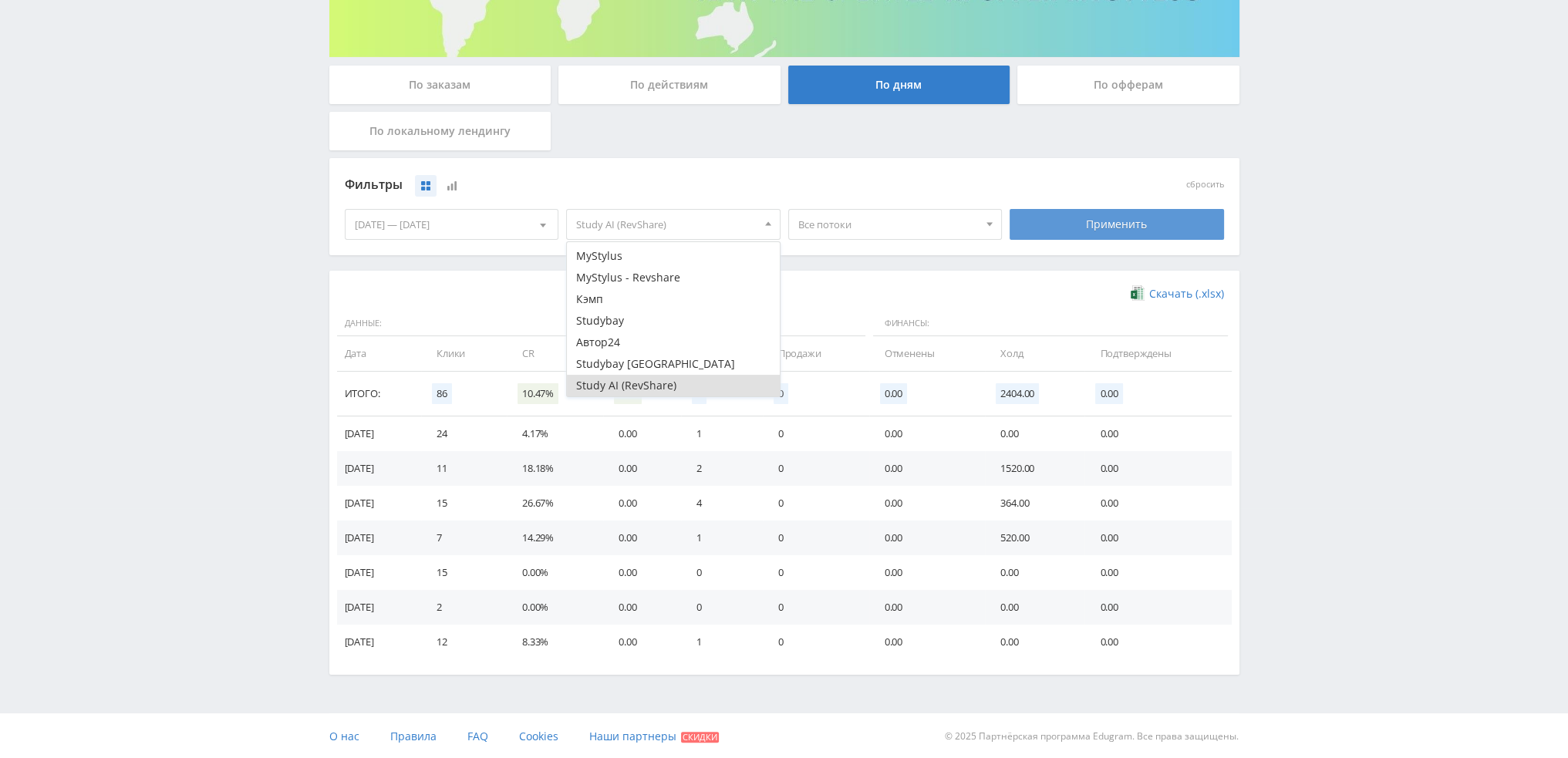
click at [1080, 215] on div "Применить" at bounding box center [1117, 224] width 215 height 30
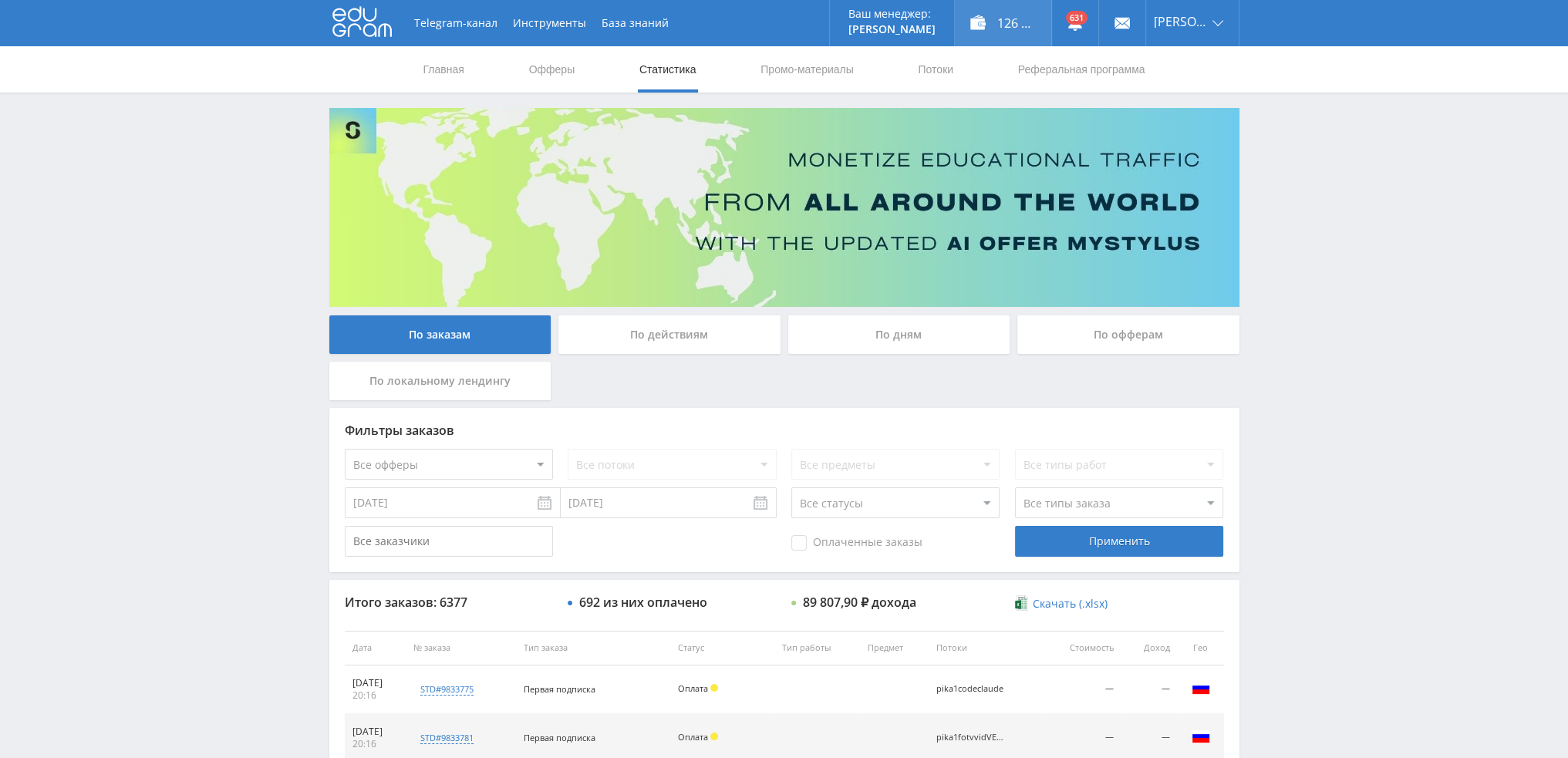
click at [1028, 30] on div "126 351,00 ₽" at bounding box center [1003, 23] width 96 height 47
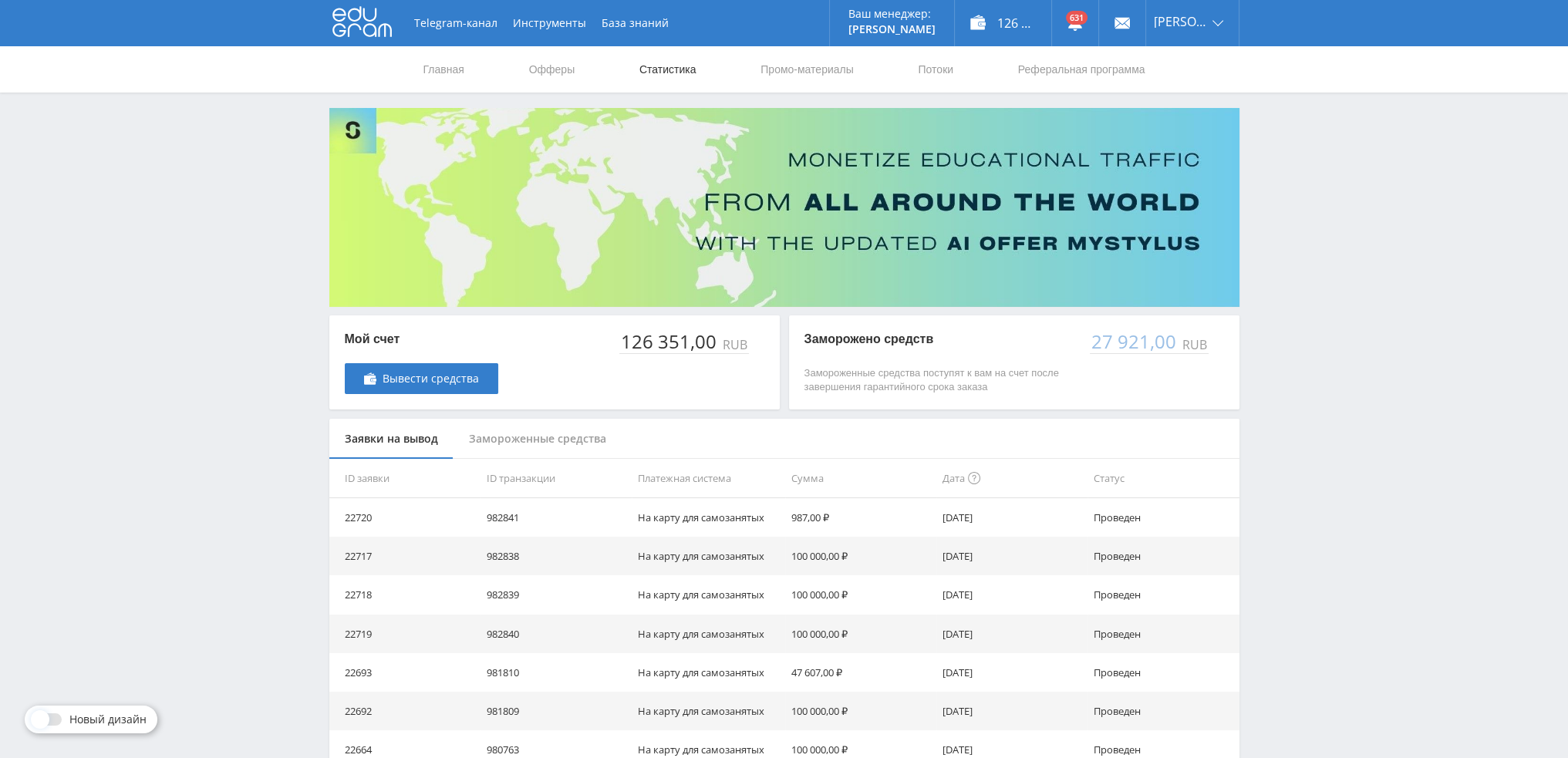
click at [673, 72] on link "Статистика" at bounding box center [667, 69] width 60 height 47
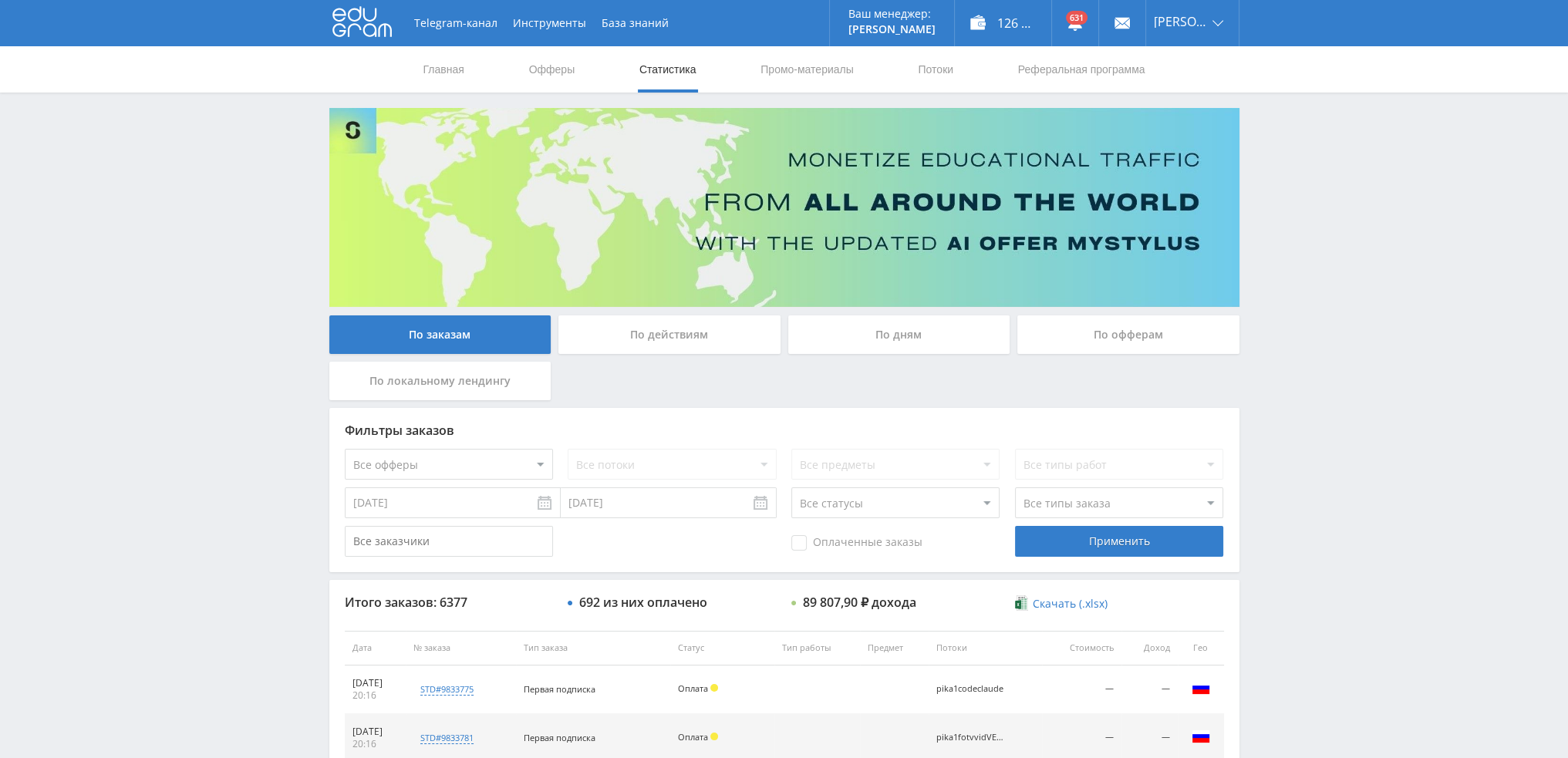
click at [914, 335] on div "По дням" at bounding box center [899, 334] width 222 height 39
click at [0, 0] on input "По дням" at bounding box center [0, 0] width 0 height 0
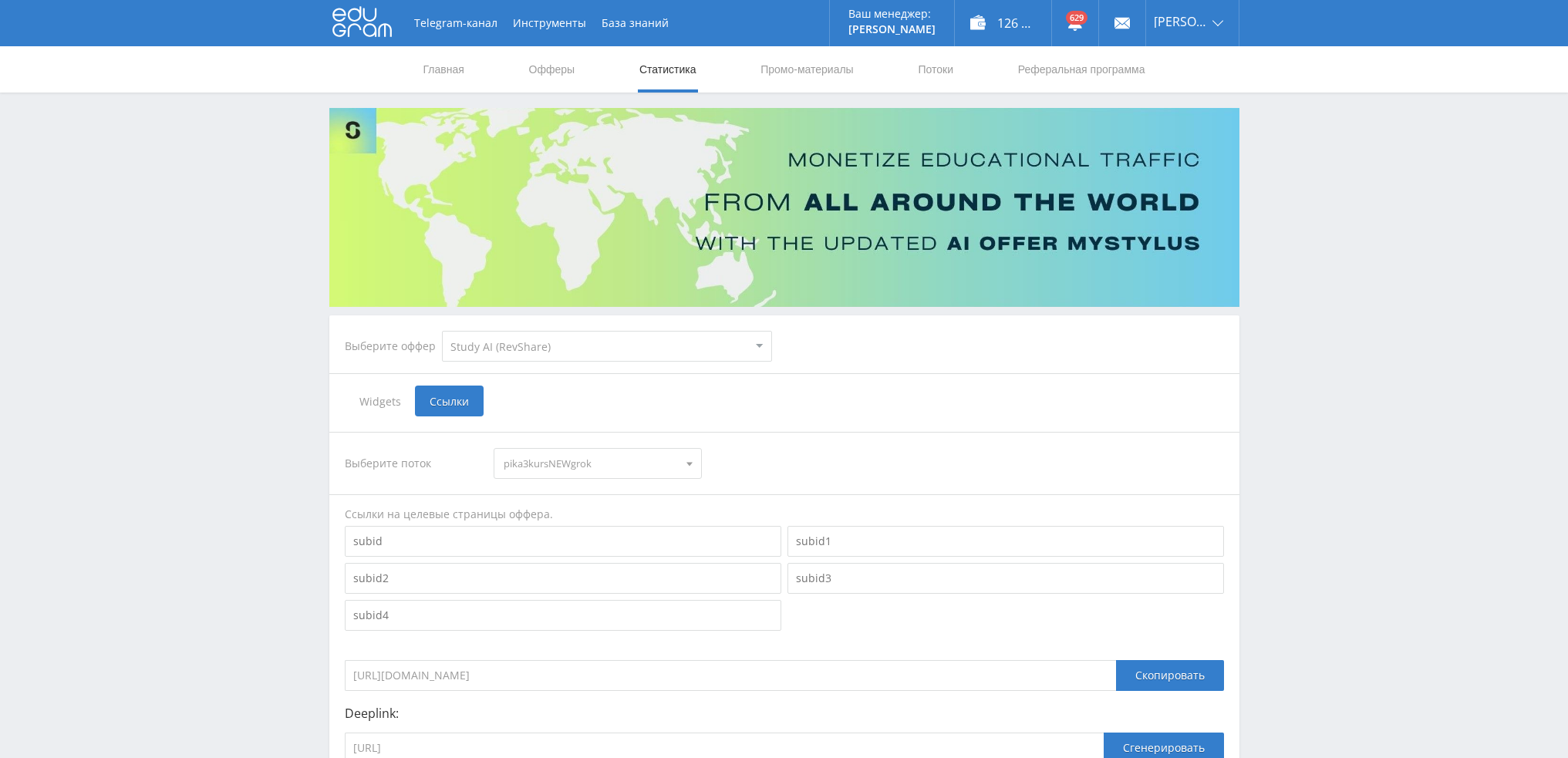
select select "376"
click at [925, 66] on link "Потоки" at bounding box center [935, 69] width 39 height 47
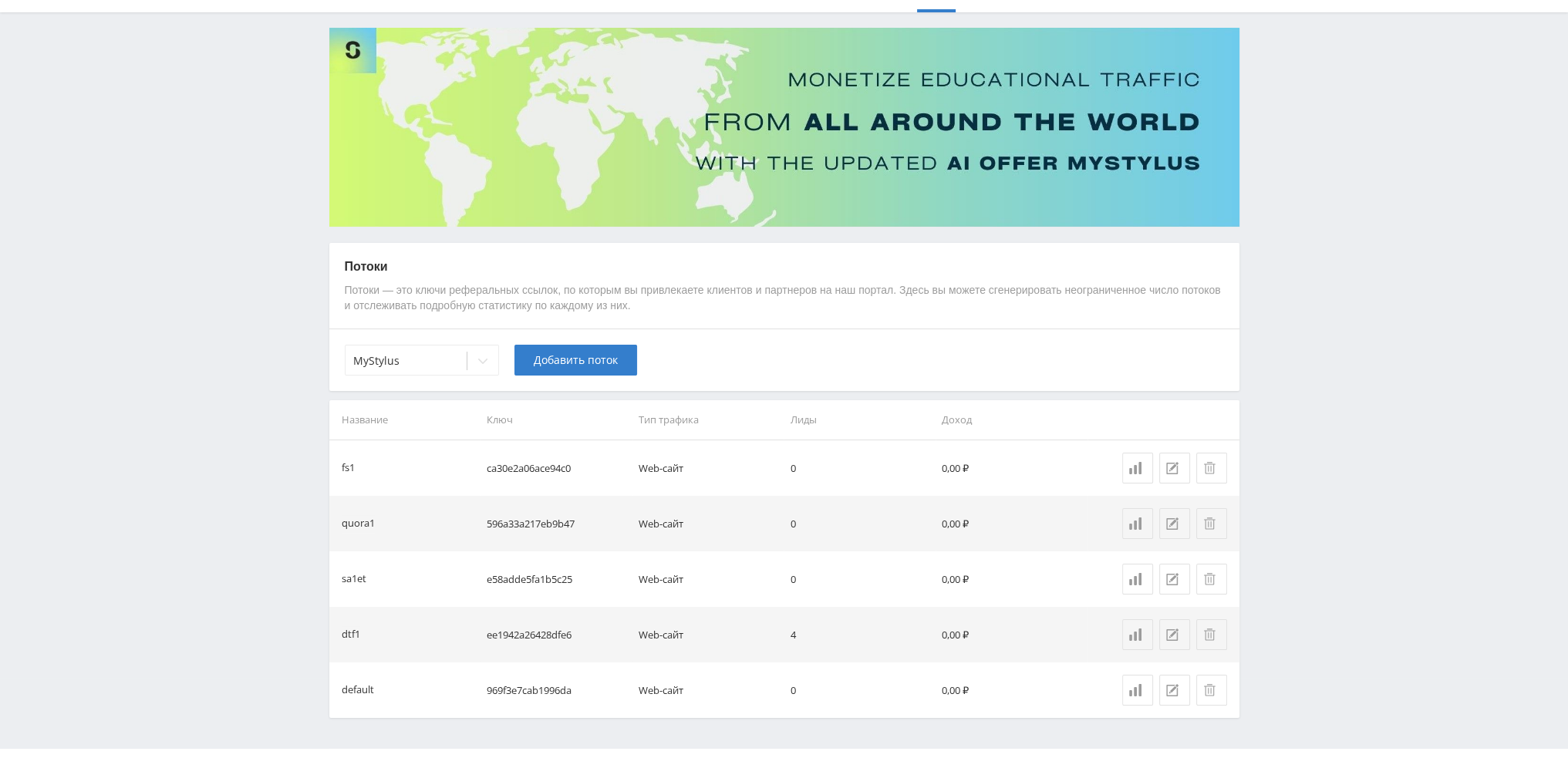
scroll to position [117, 0]
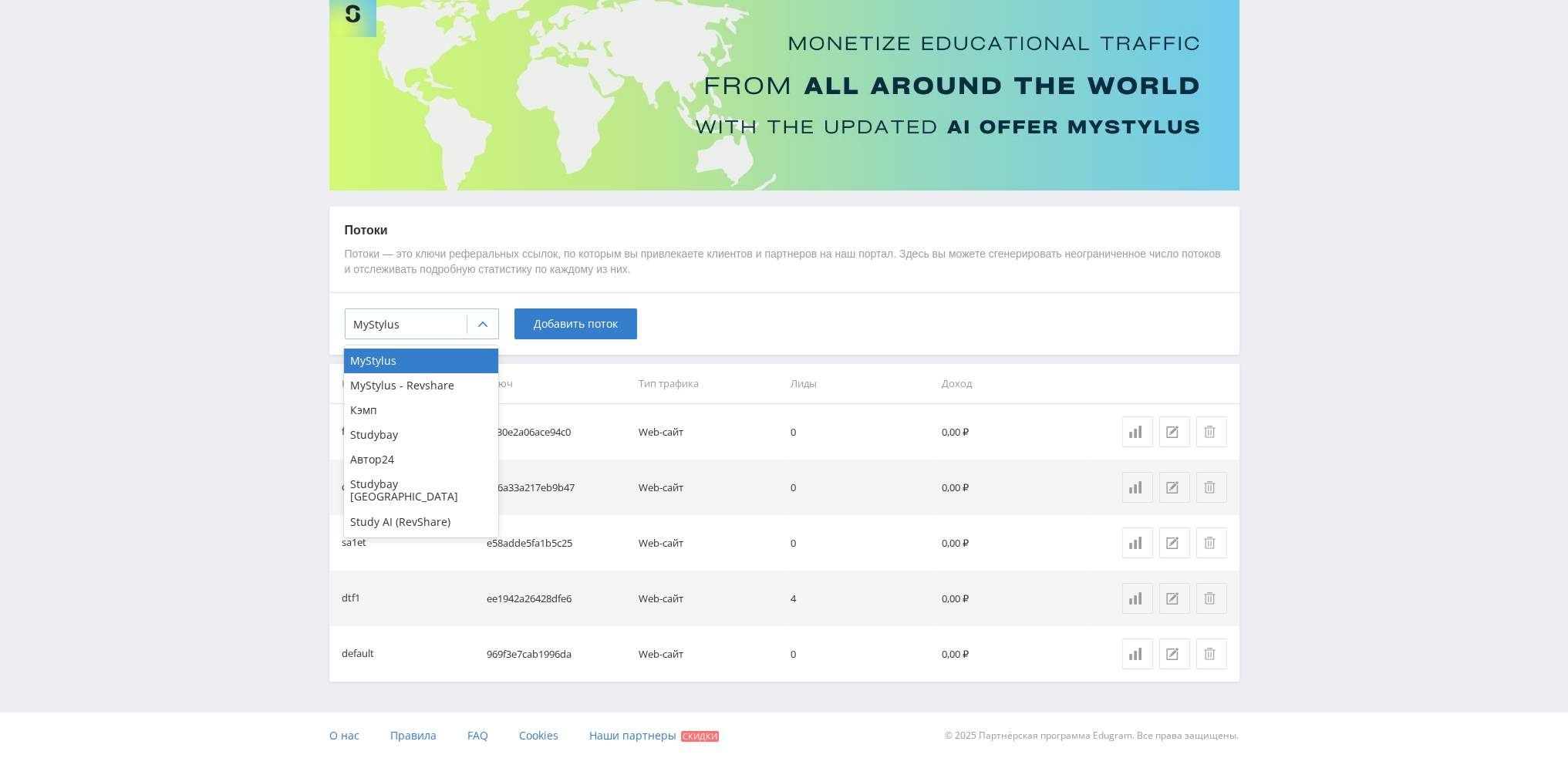
click at [465, 322] on div "MyStylus" at bounding box center [406, 324] width 121 height 22
click at [417, 402] on div "Кэмп" at bounding box center [421, 410] width 154 height 25
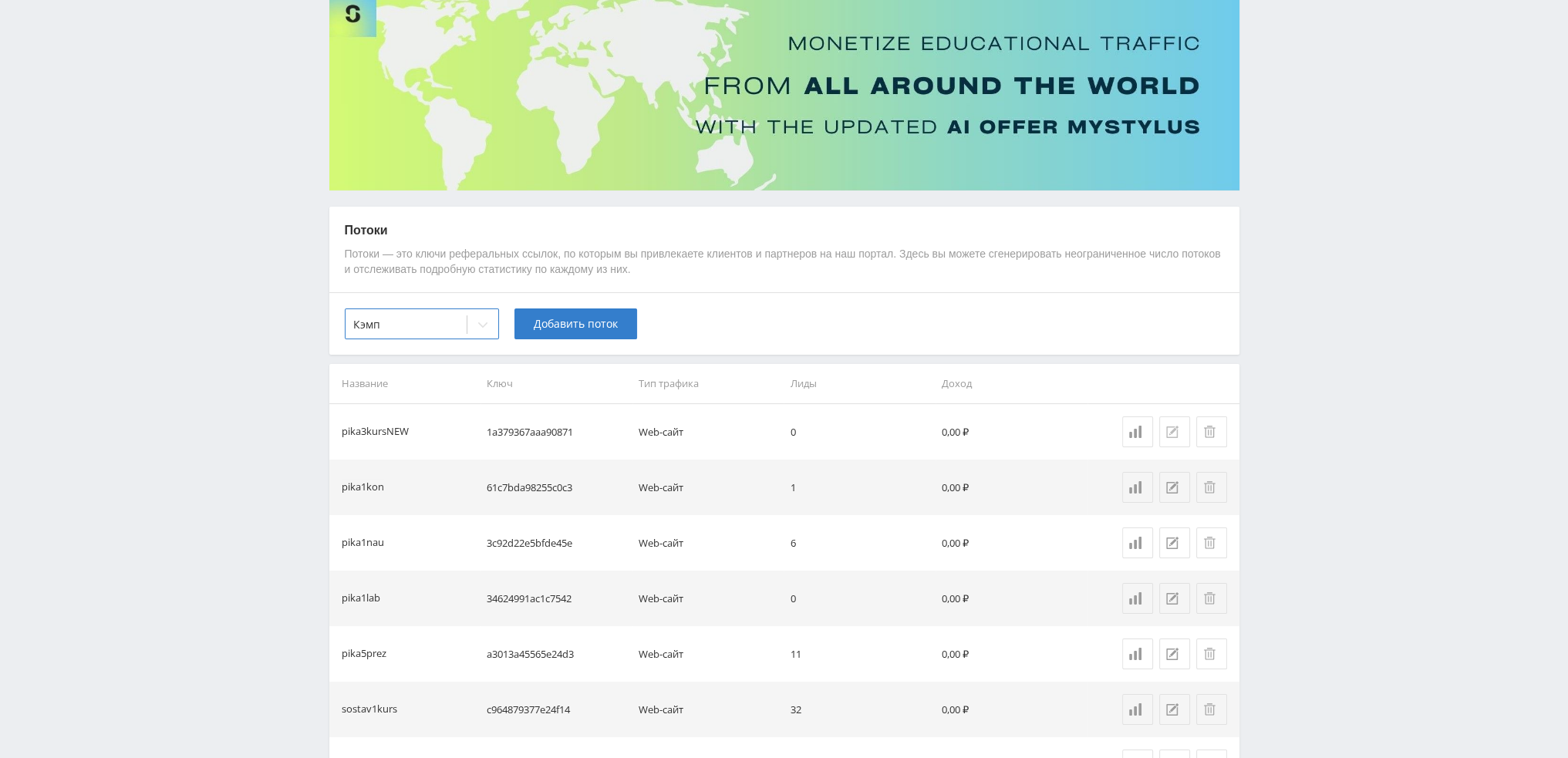
click at [1171, 435] on icon at bounding box center [1172, 431] width 12 height 12
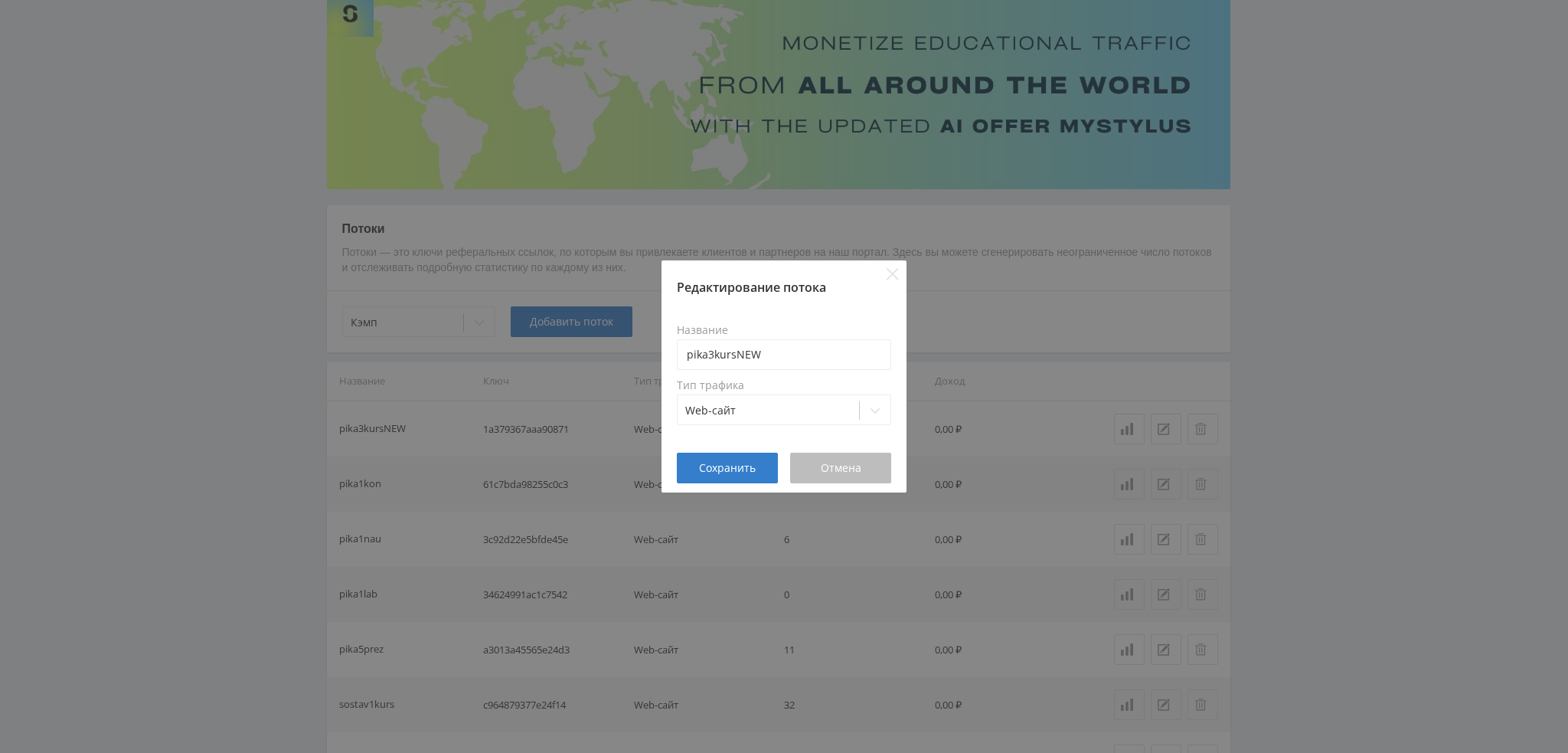
click at [851, 471] on span "Отмена" at bounding box center [841, 467] width 41 height 12
